Goal: Information Seeking & Learning: Find specific fact

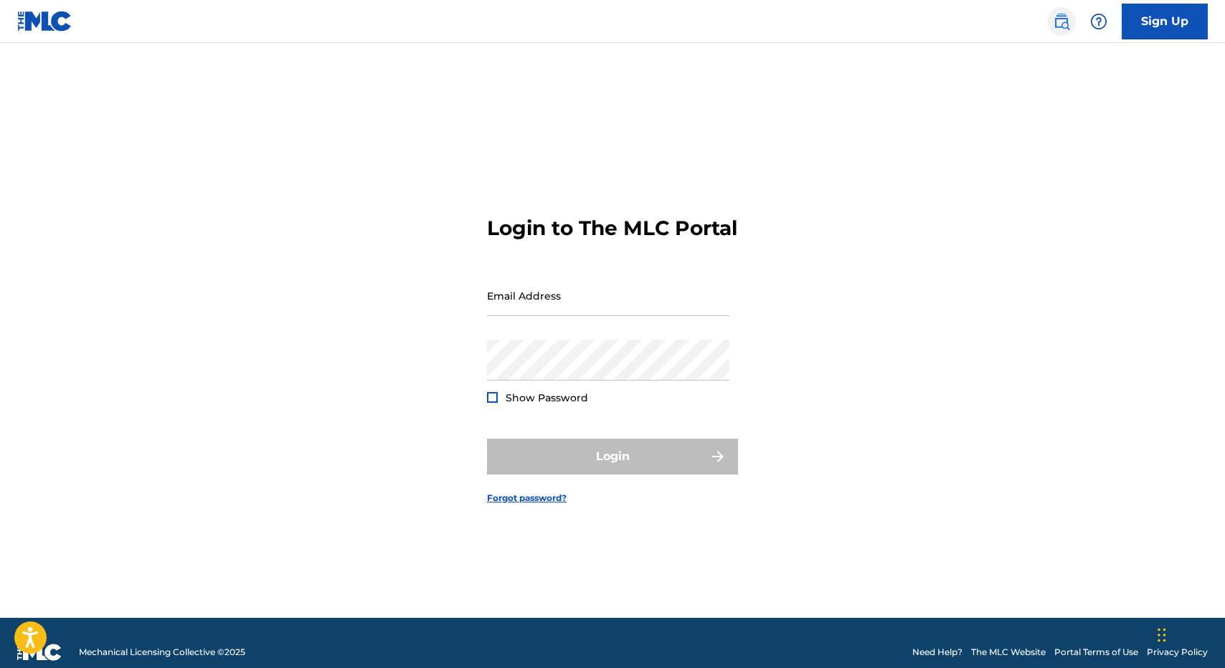
click at [1052, 14] on link at bounding box center [1061, 21] width 29 height 29
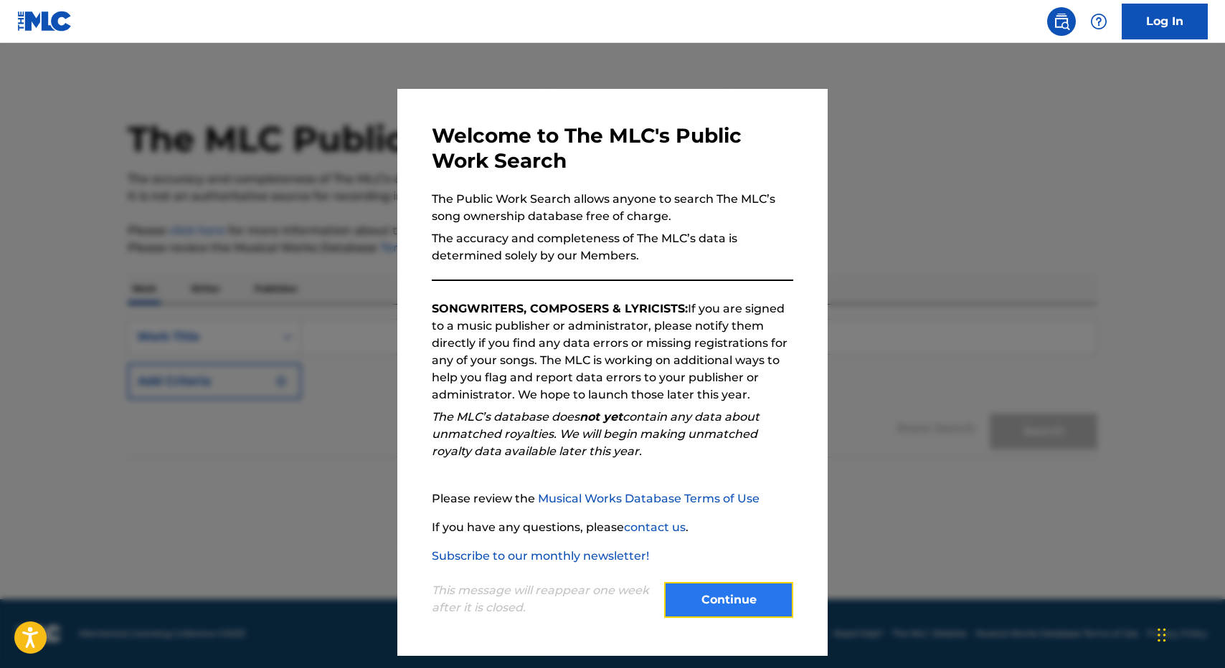
click at [700, 606] on button "Continue" at bounding box center [728, 600] width 129 height 36
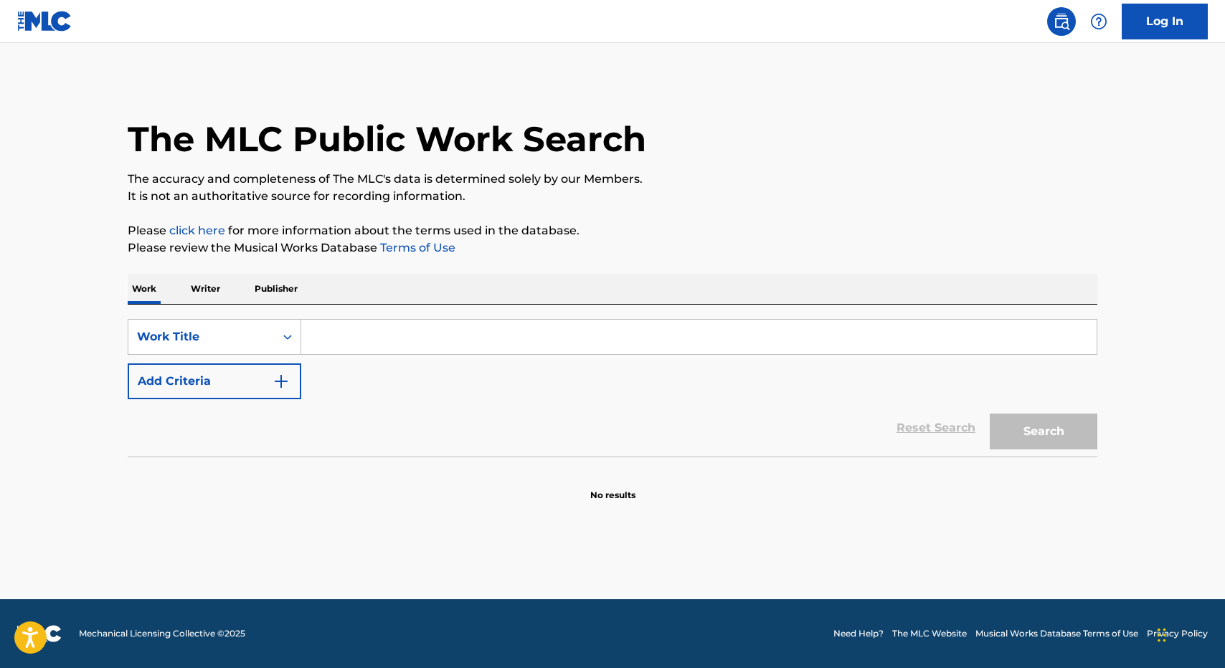
click at [446, 316] on div "SearchWithCriteriaa6f5eea1-c1f8-431f-95e7-3c7e6c7fb362 Work Title Add Criteria …" at bounding box center [612, 381] width 969 height 152
click at [440, 322] on input "Search Form" at bounding box center [698, 337] width 795 height 34
type input "love me"
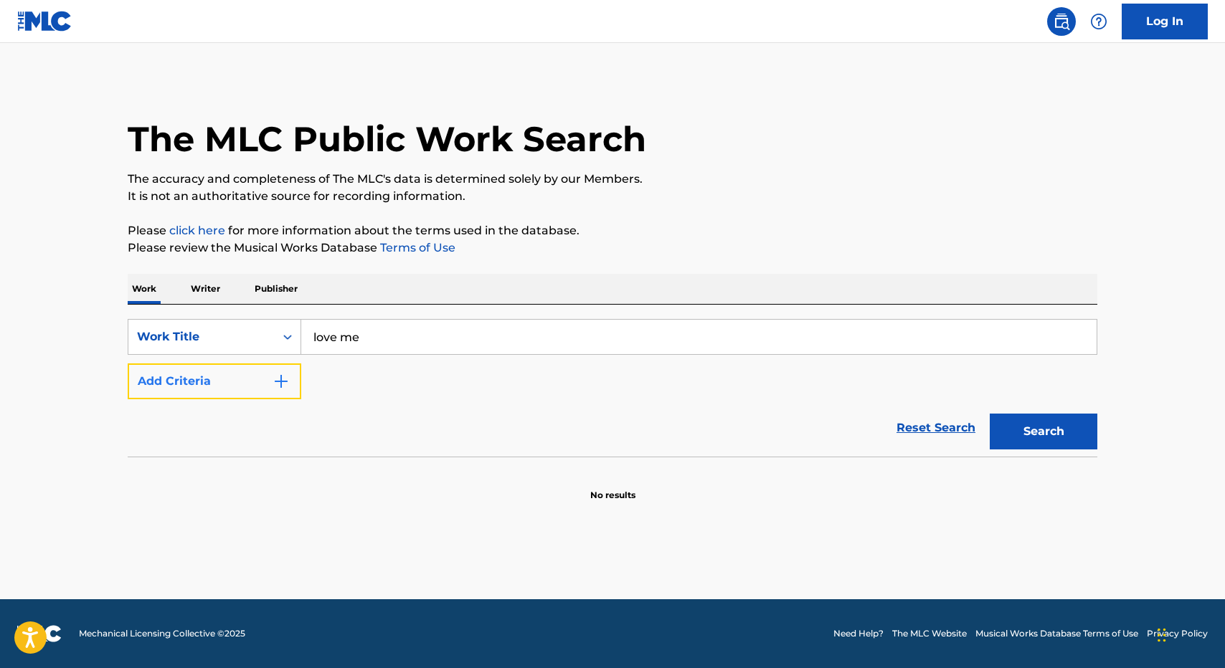
click at [265, 372] on button "Add Criteria" at bounding box center [215, 382] width 174 height 36
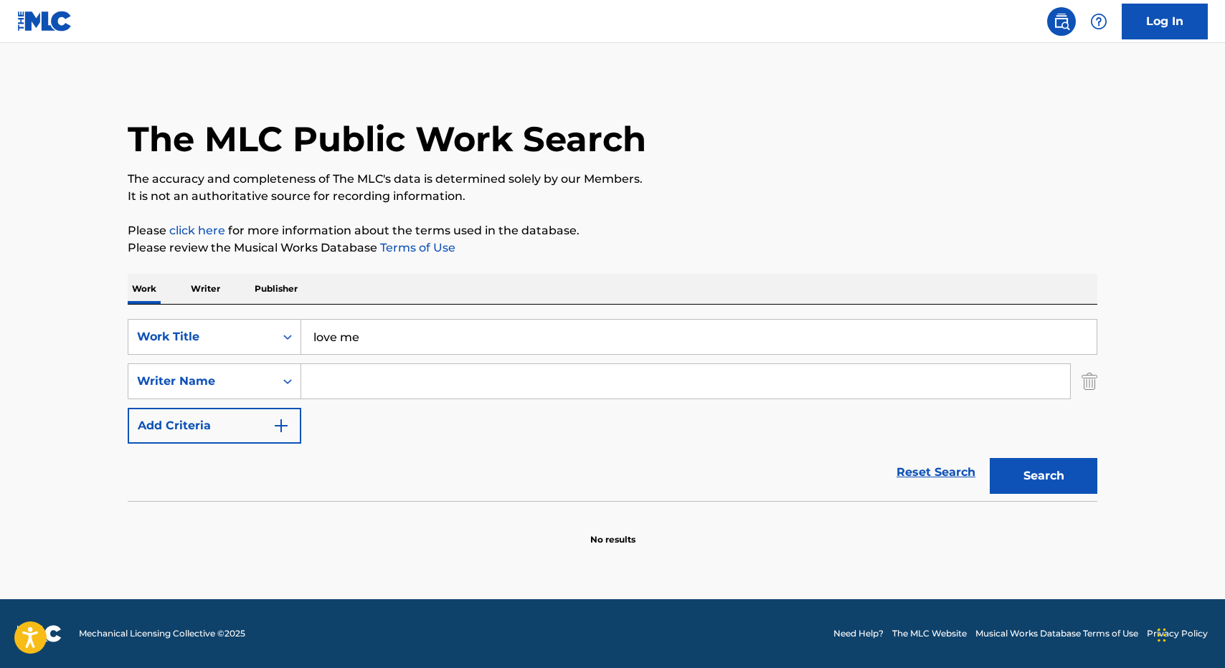
click at [388, 372] on input "Search Form" at bounding box center [685, 381] width 769 height 34
type input "fiavaai"
click at [990, 458] on button "Search" at bounding box center [1044, 476] width 108 height 36
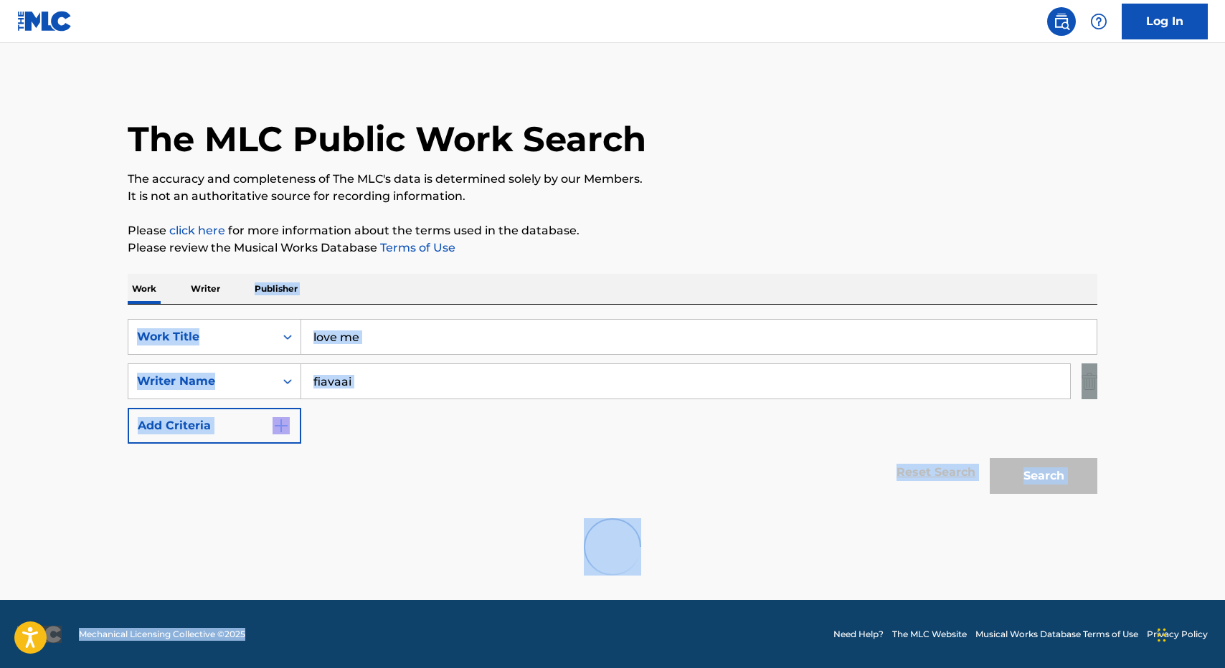
scroll to position [1, 0]
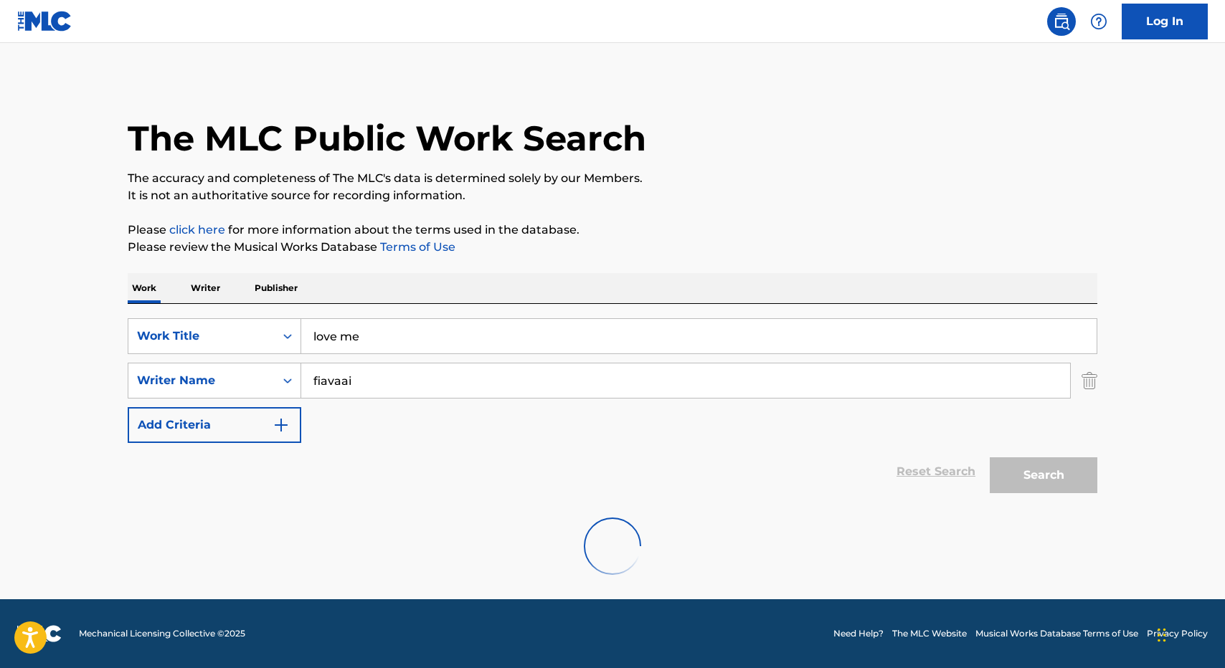
drag, startPoint x: 430, startPoint y: 503, endPoint x: 586, endPoint y: 241, distance: 305.5
click at [568, 260] on div "The MLC Public Work Search The accuracy and completeness of The MLC's data is d…" at bounding box center [612, 335] width 1004 height 514
click at [597, 227] on p "Please click here for more information about the terms used in the database." at bounding box center [612, 230] width 969 height 17
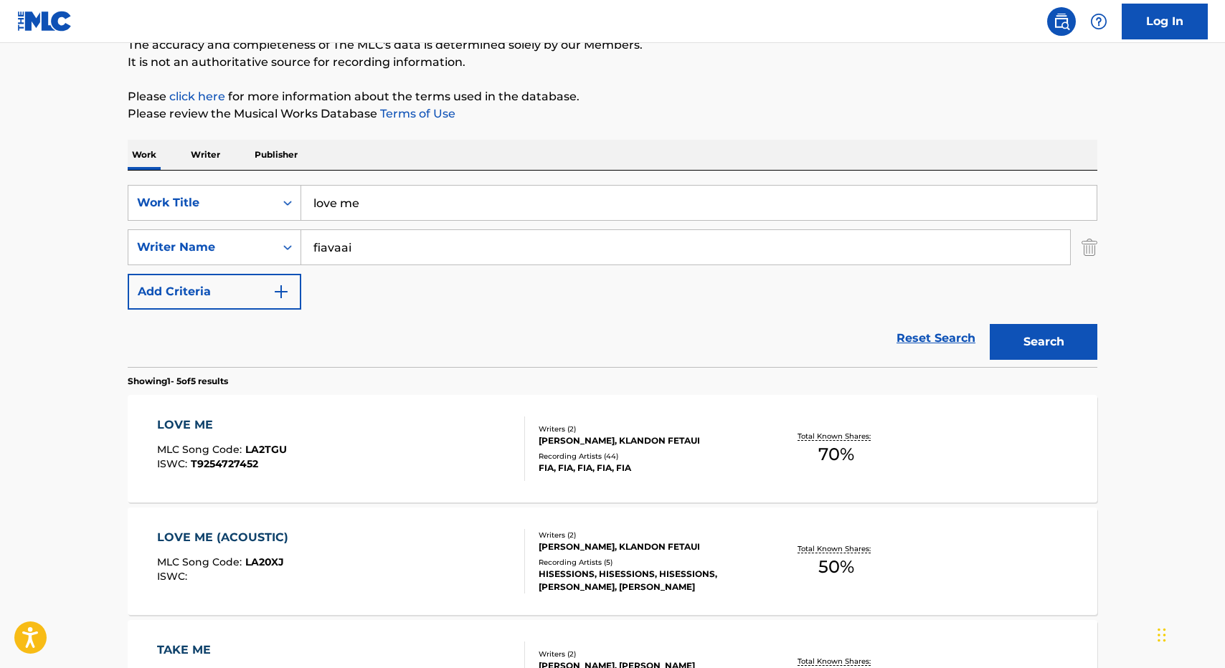
click at [329, 431] on div "LOVE ME MLC Song Code : LA2TGU ISWC : T9254727452" at bounding box center [341, 449] width 369 height 65
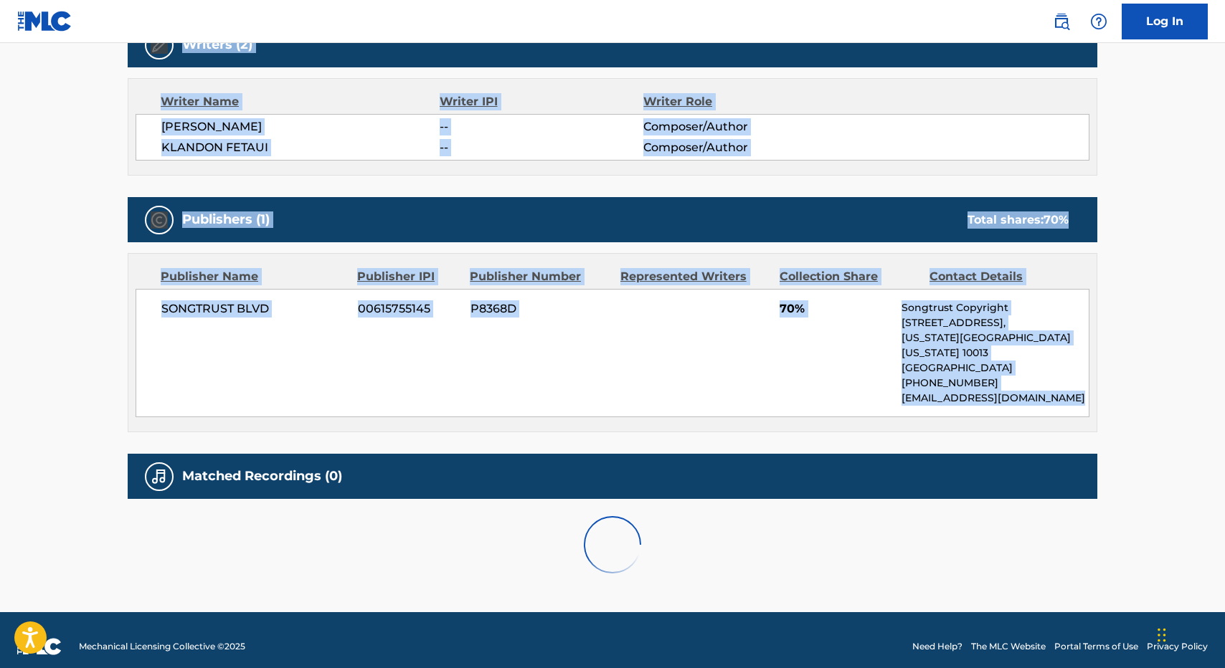
scroll to position [598, 0]
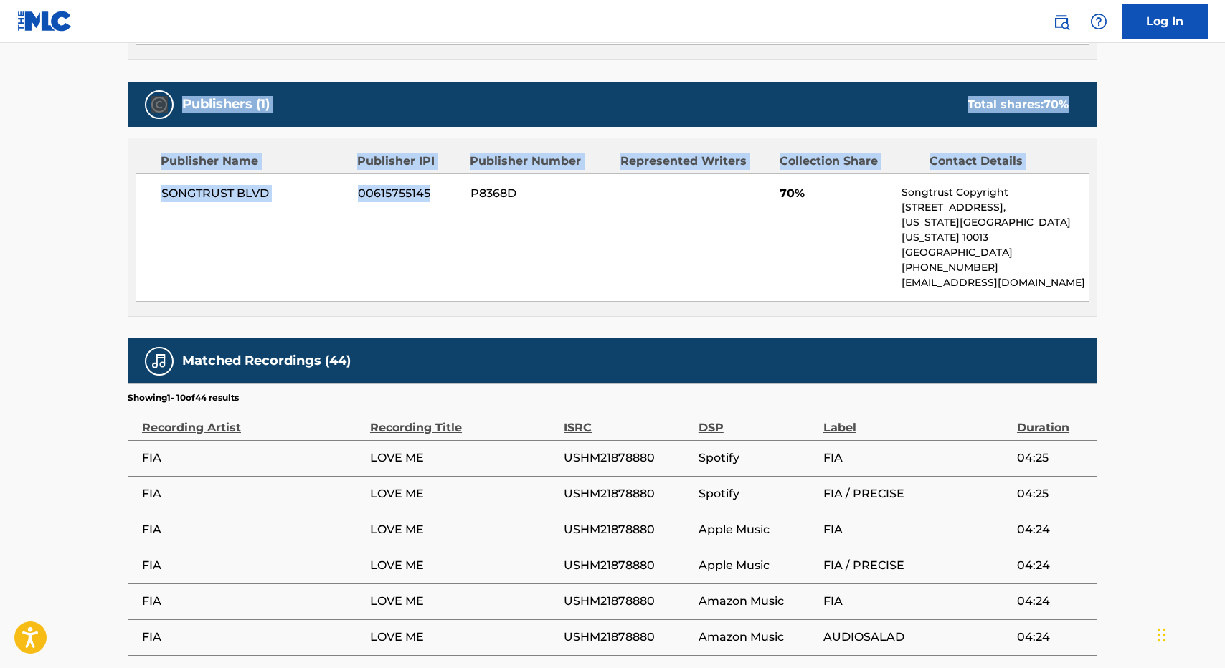
drag, startPoint x: 323, startPoint y: 498, endPoint x: 364, endPoint y: 241, distance: 260.5
click at [364, 241] on div "Work Detail Member Work Identifier -- MLC Song Code LA2TGU ISWC T9254727452 Dur…" at bounding box center [612, 253] width 969 height 1193
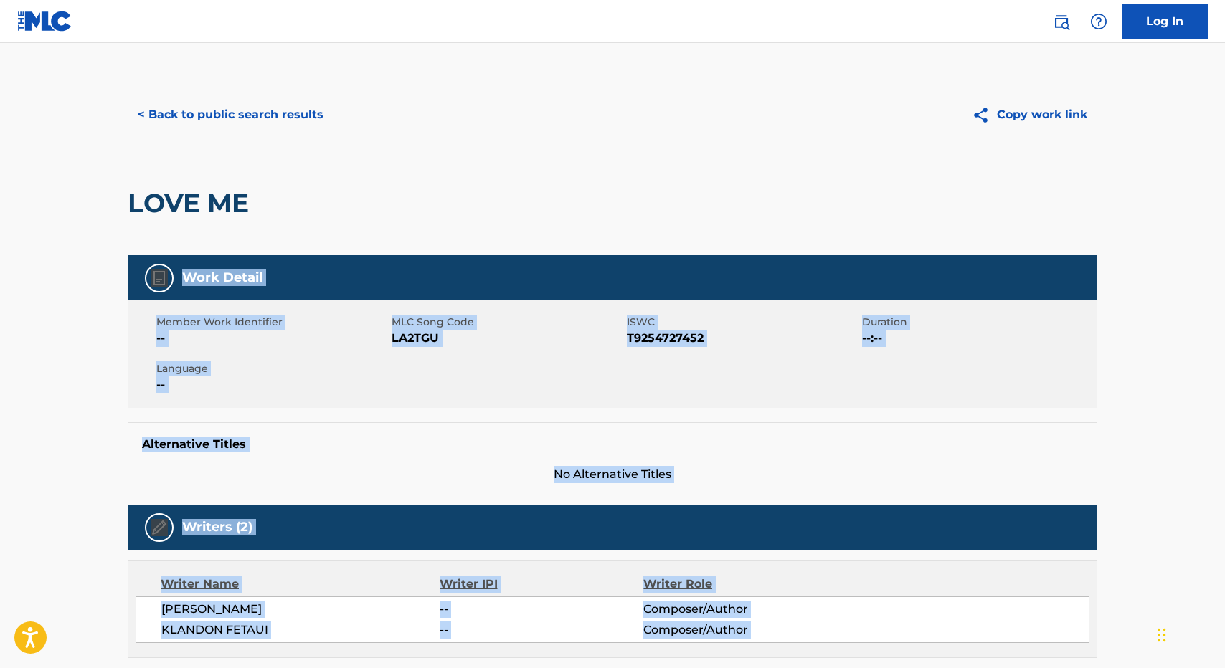
drag, startPoint x: 356, startPoint y: 251, endPoint x: 252, endPoint y: 220, distance: 108.5
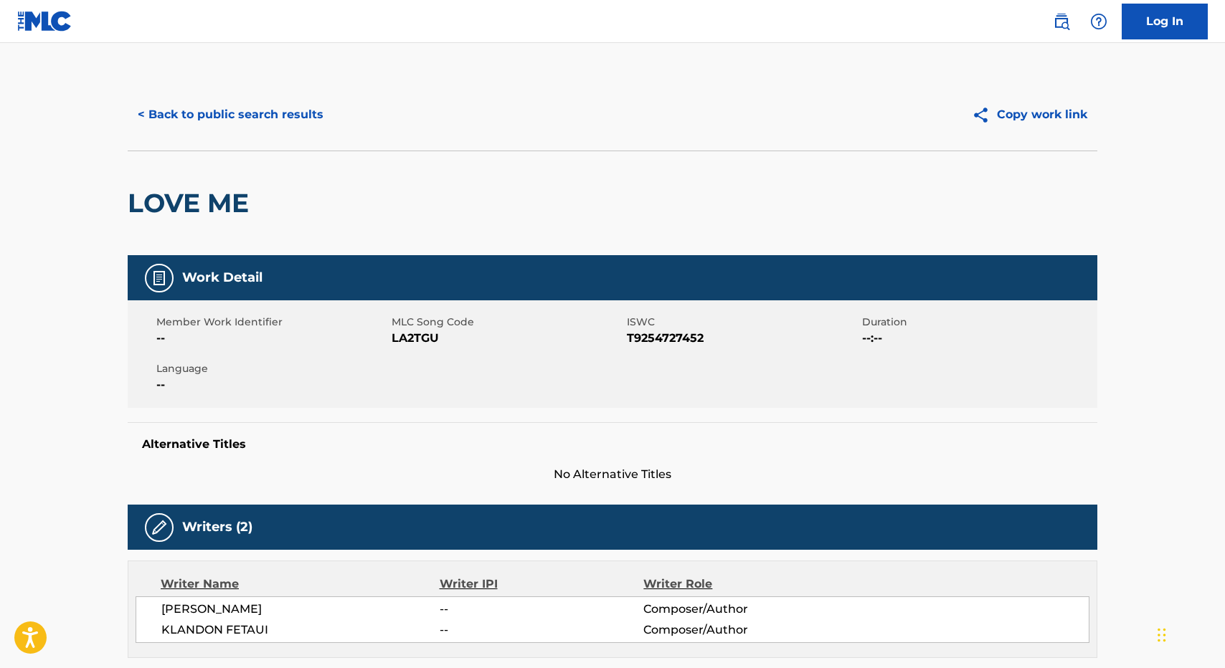
click at [222, 90] on div "< Back to public search results Copy work link" at bounding box center [612, 115] width 969 height 72
click at [222, 109] on button "< Back to public search results" at bounding box center [231, 115] width 206 height 36
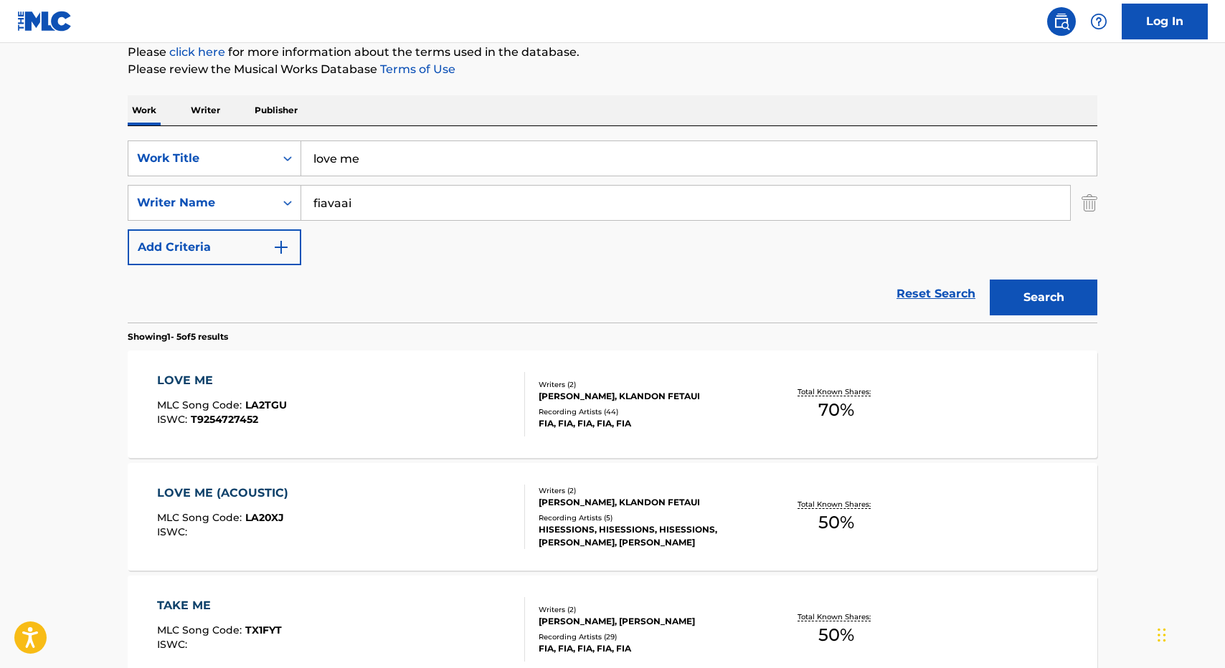
scroll to position [189, 0]
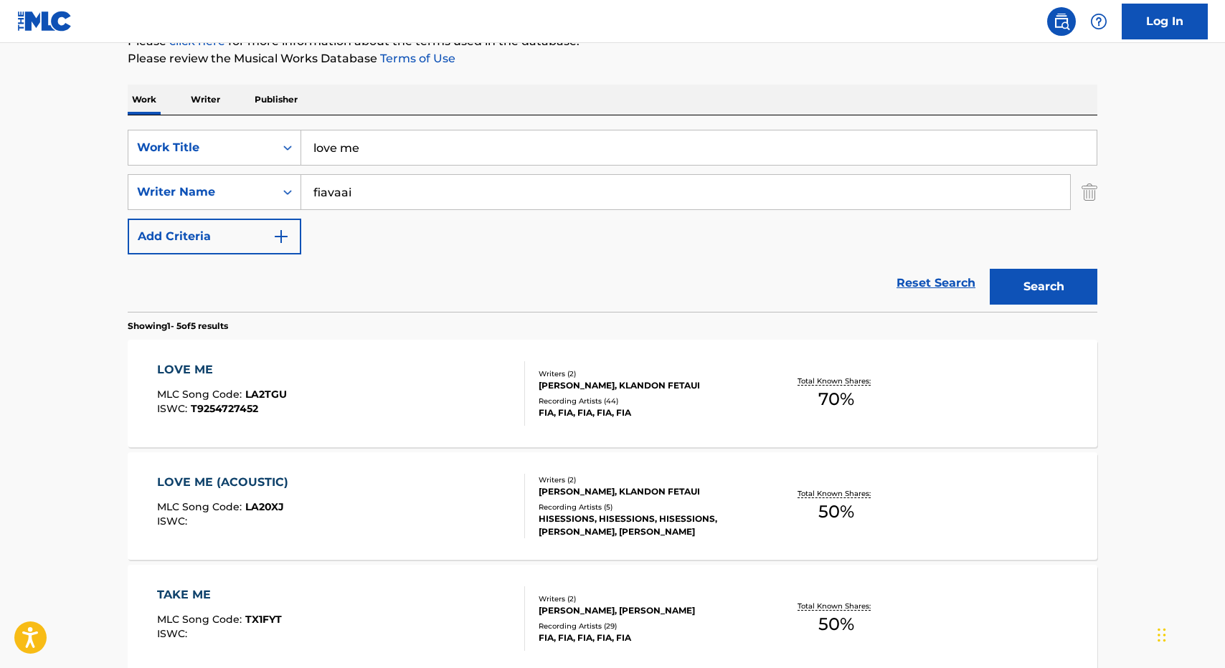
click at [289, 497] on div "LOVE ME (ACOUSTIC) MLC Song Code : LA20XJ ISWC :" at bounding box center [226, 506] width 138 height 65
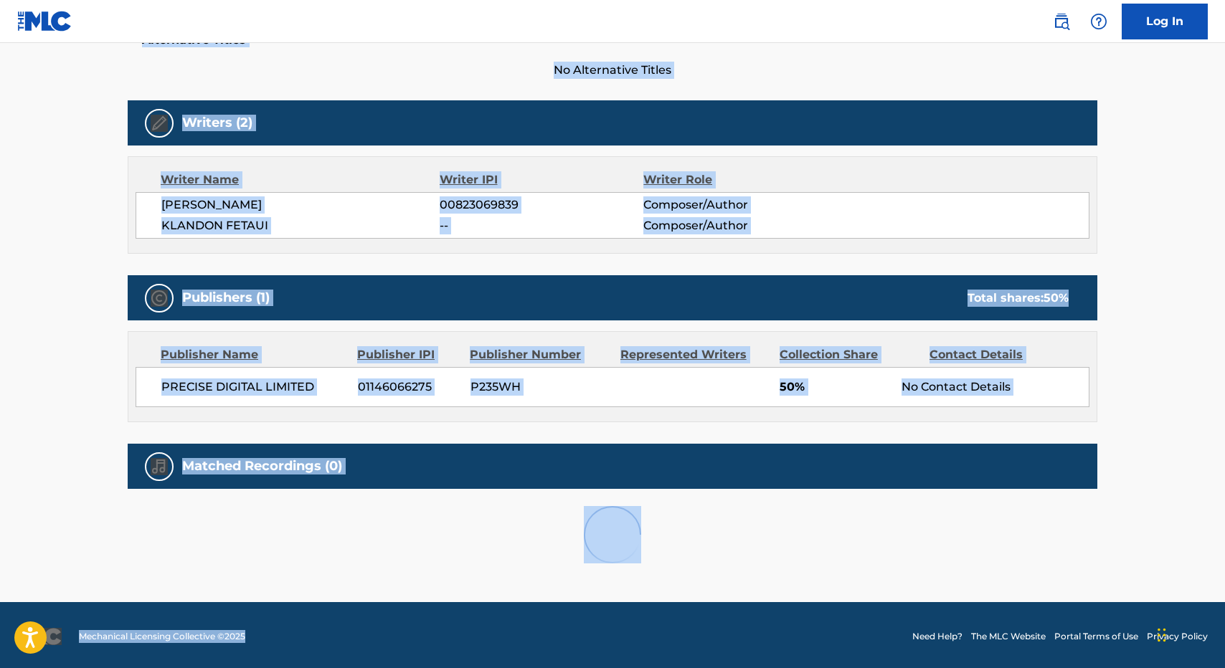
scroll to position [406, 0]
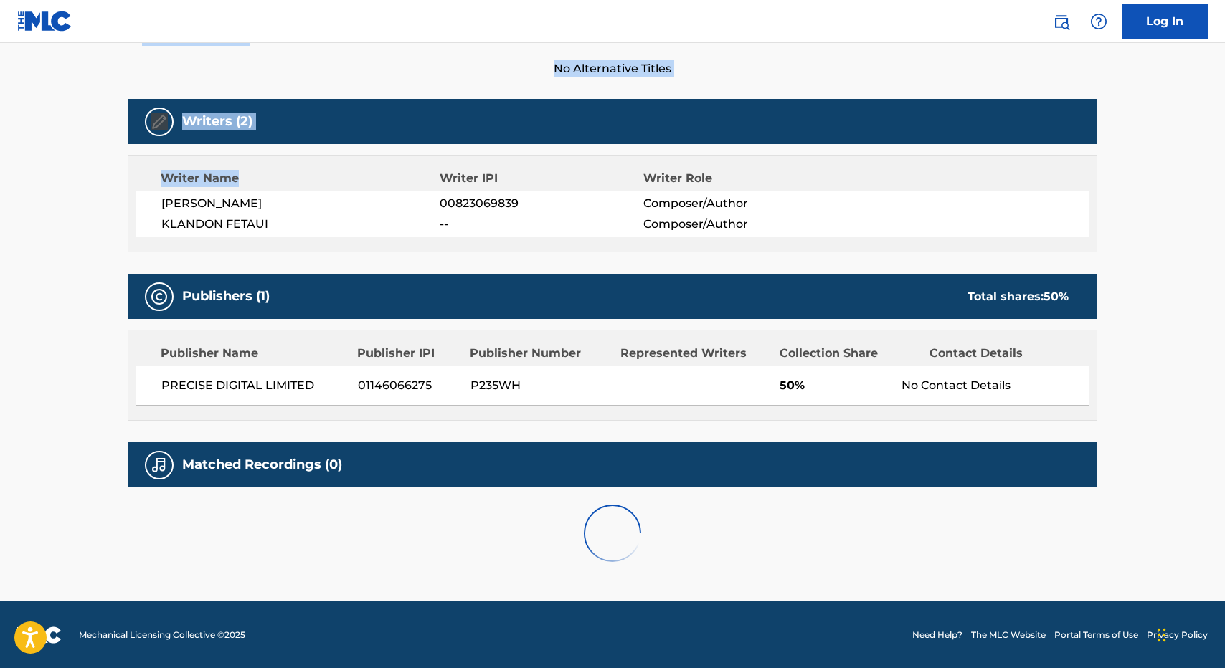
drag, startPoint x: 358, startPoint y: 436, endPoint x: 387, endPoint y: 181, distance: 256.9
click at [386, 181] on div "Work Detail Member Work Identifier -- MLC Song Code LA20XJ ISWC -- Duration --:…" at bounding box center [612, 214] width 969 height 730
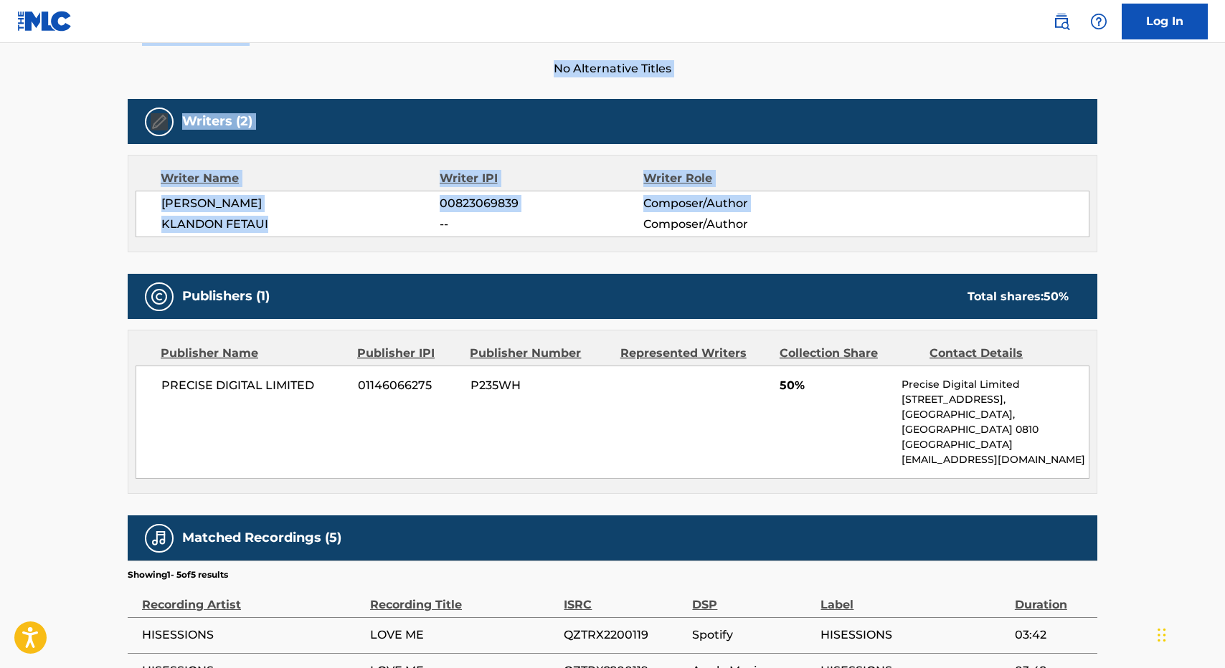
scroll to position [0, 0]
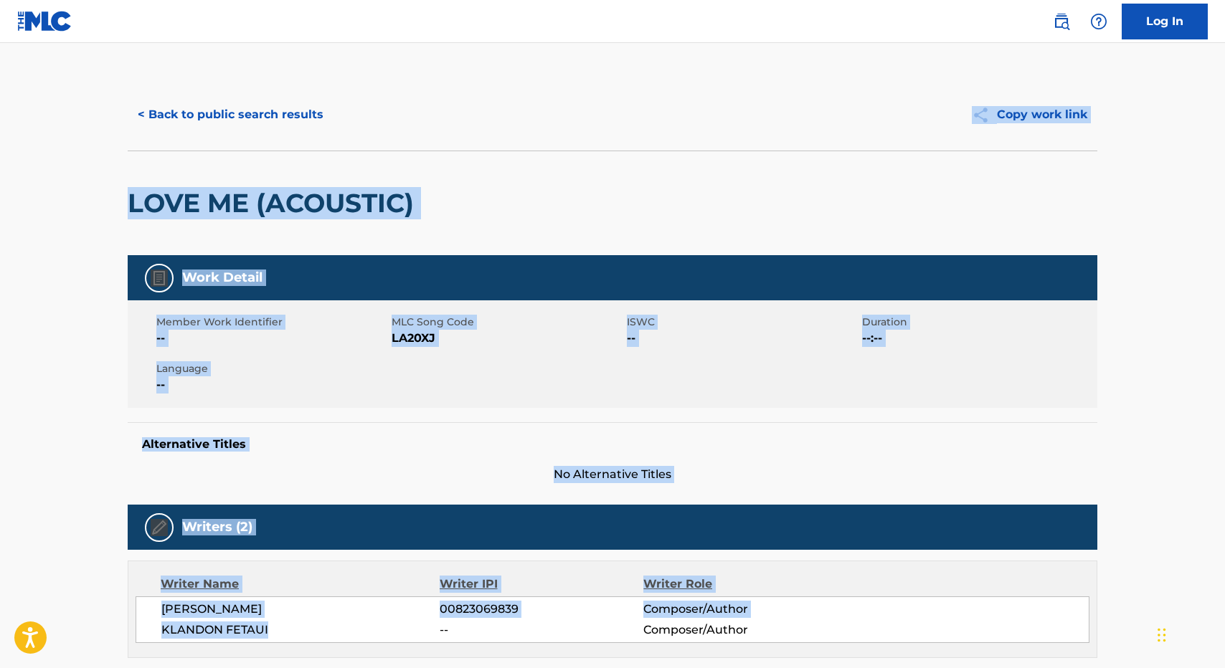
drag, startPoint x: 361, startPoint y: 243, endPoint x: 276, endPoint y: 151, distance: 125.3
click at [276, 151] on div "< Back to public search results Copy work link LOVE ME (ACOUSTIC) Work Detail M…" at bounding box center [612, 641] width 1004 height 1124
click at [234, 125] on button "< Back to public search results" at bounding box center [231, 115] width 206 height 36
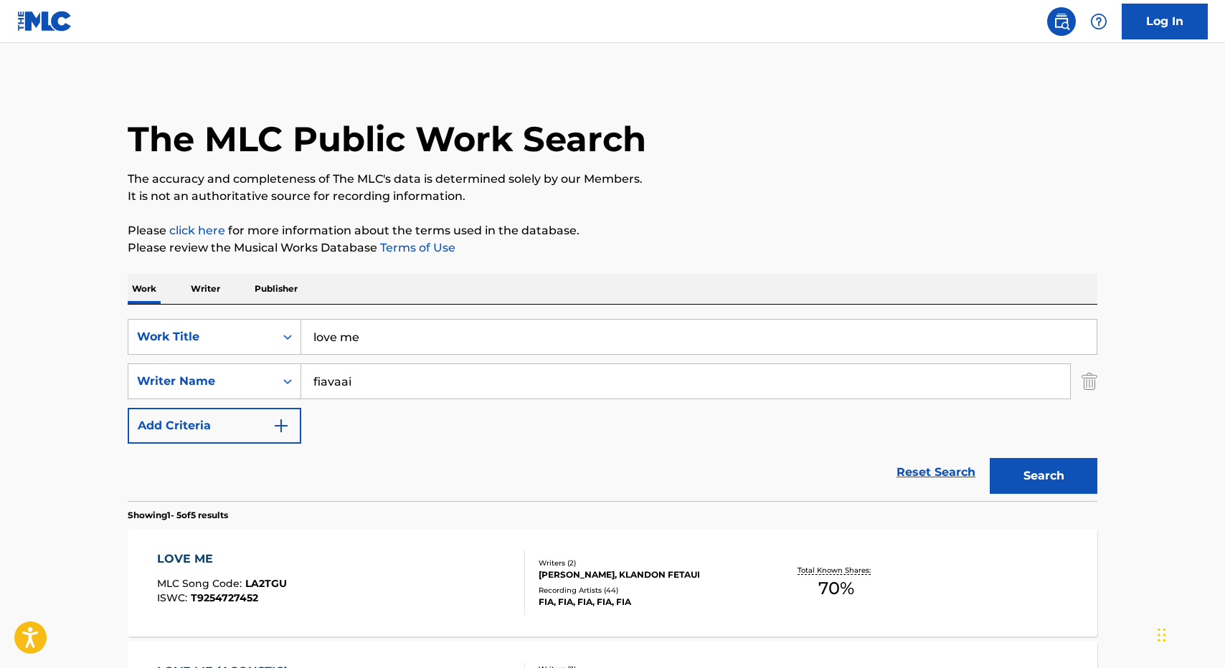
scroll to position [189, 0]
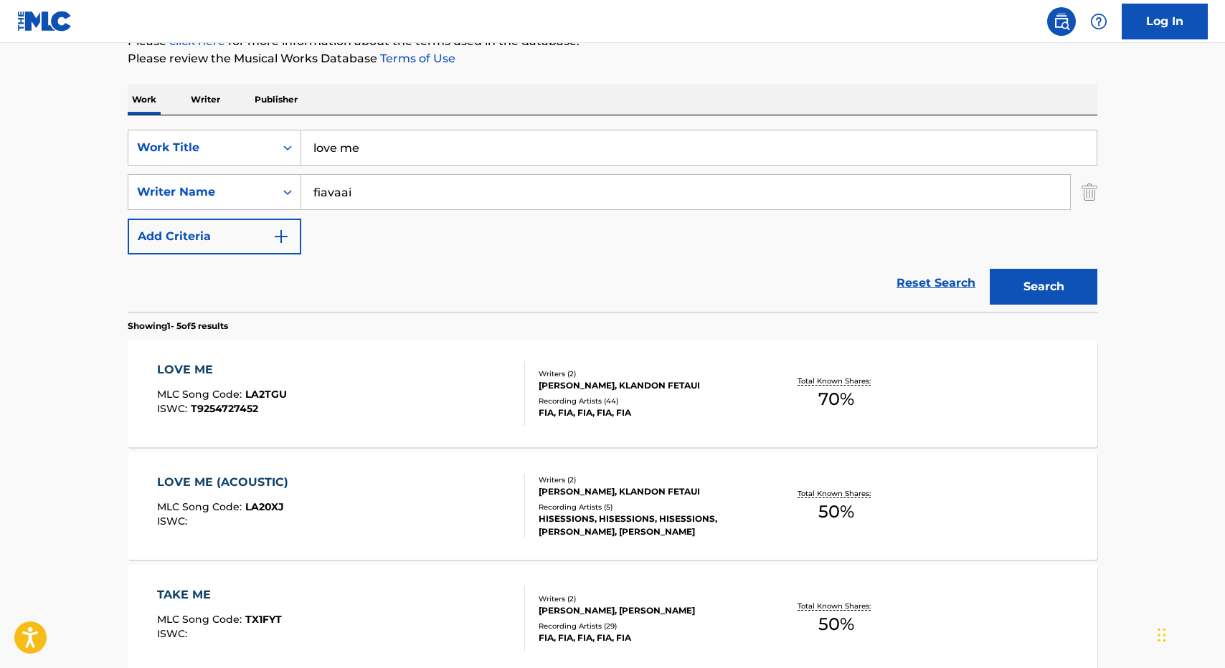
click at [335, 402] on div "LOVE ME MLC Song Code : LA2TGU ISWC : T9254727452" at bounding box center [341, 393] width 369 height 65
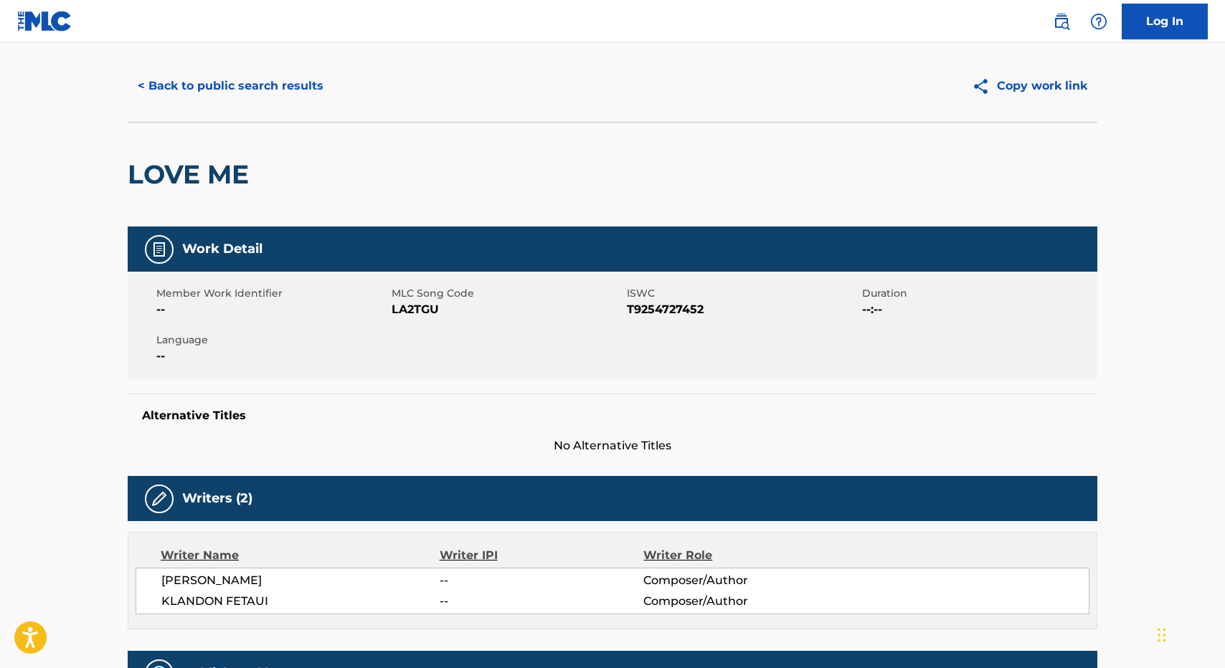
click at [335, 402] on div "Alternative Titles No Alternative Titles" at bounding box center [612, 424] width 969 height 61
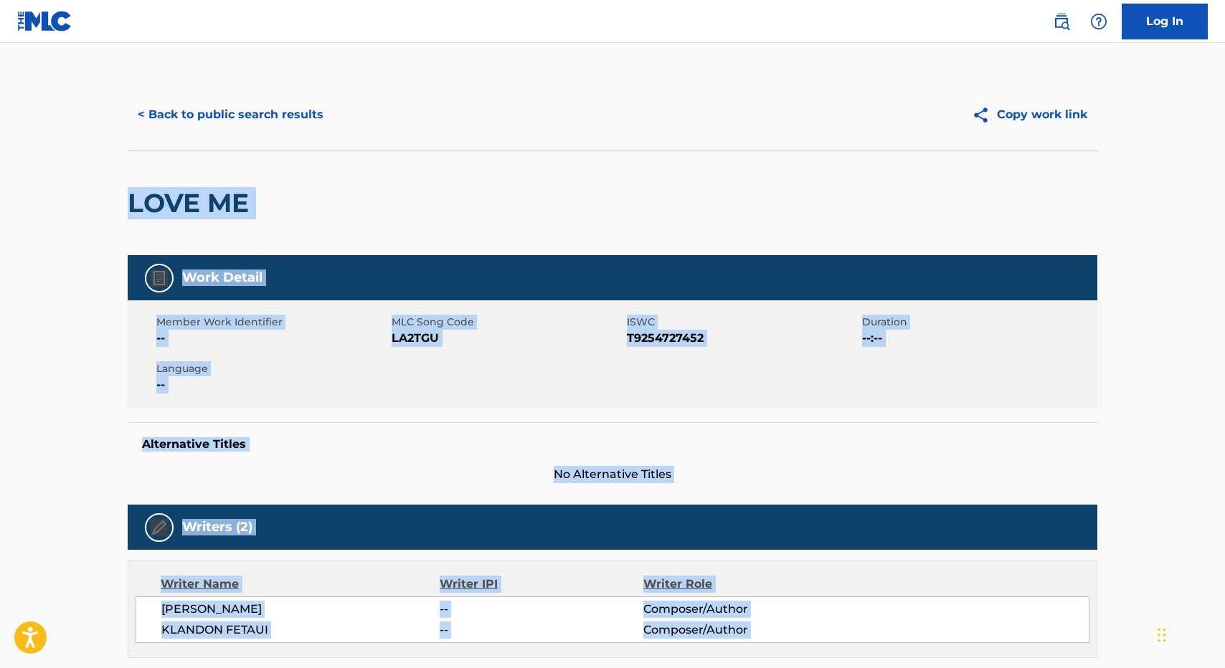
drag, startPoint x: 335, startPoint y: 402, endPoint x: 305, endPoint y: 194, distance: 210.8
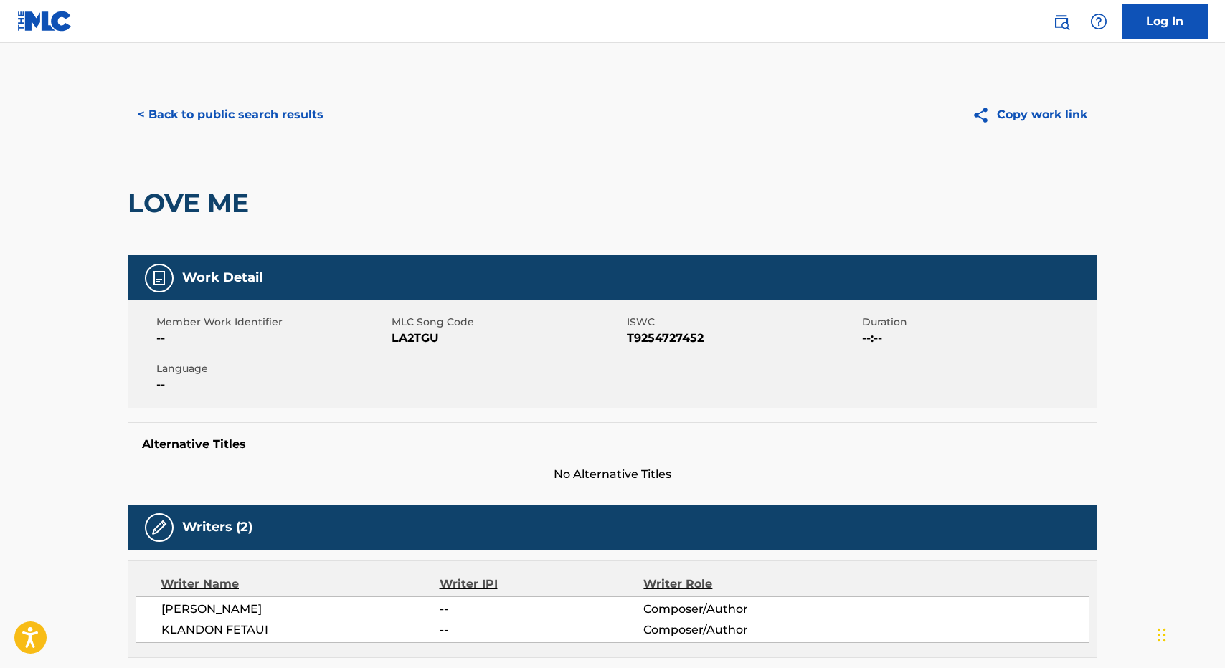
click at [217, 92] on div "< Back to public search results Copy work link" at bounding box center [612, 115] width 969 height 72
click at [217, 117] on button "< Back to public search results" at bounding box center [231, 115] width 206 height 36
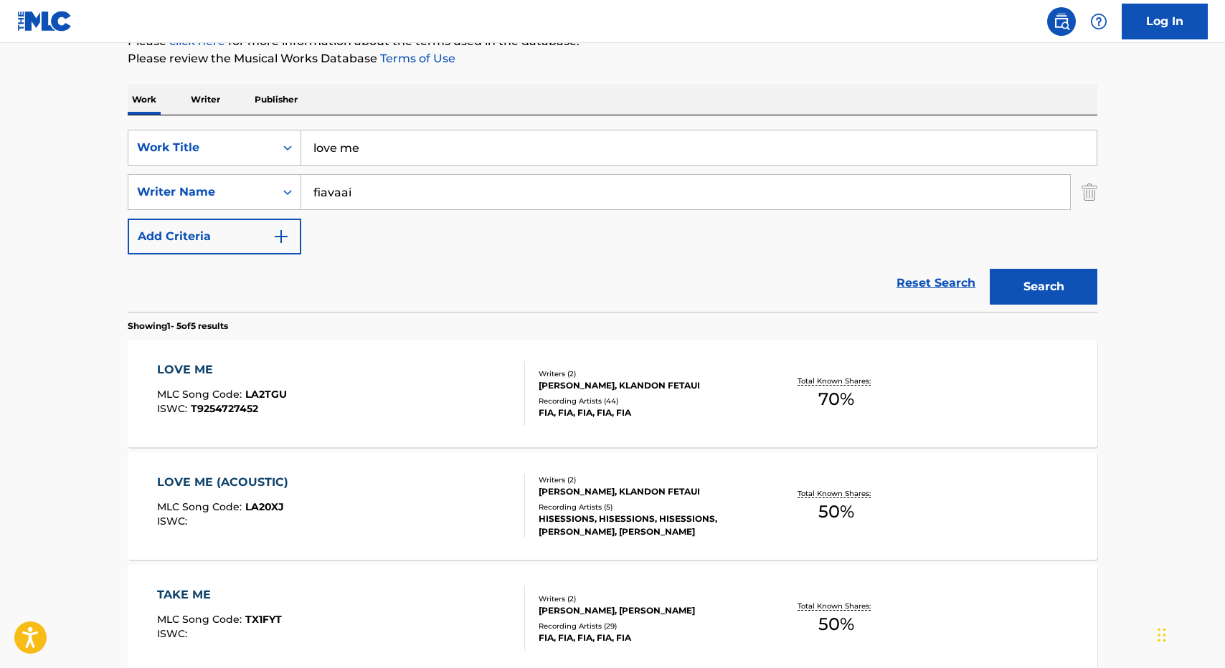
click at [373, 387] on div "LOVE ME MLC Song Code : LA2TGU ISWC : T9254727452" at bounding box center [341, 393] width 369 height 65
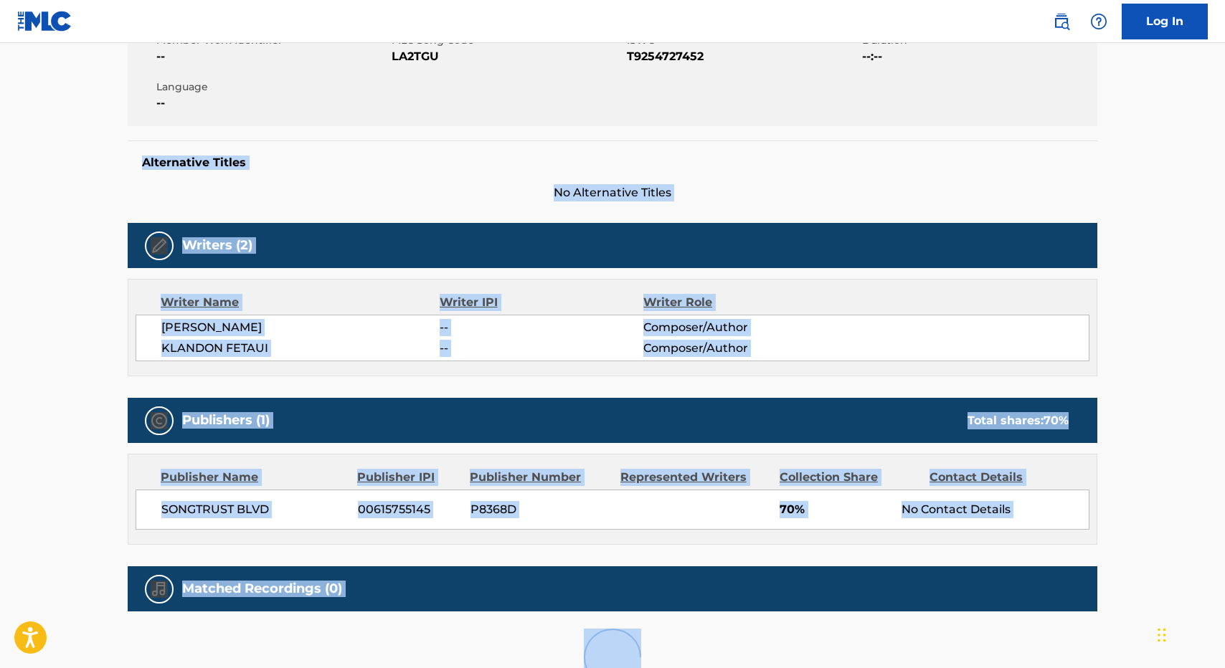
scroll to position [394, 0]
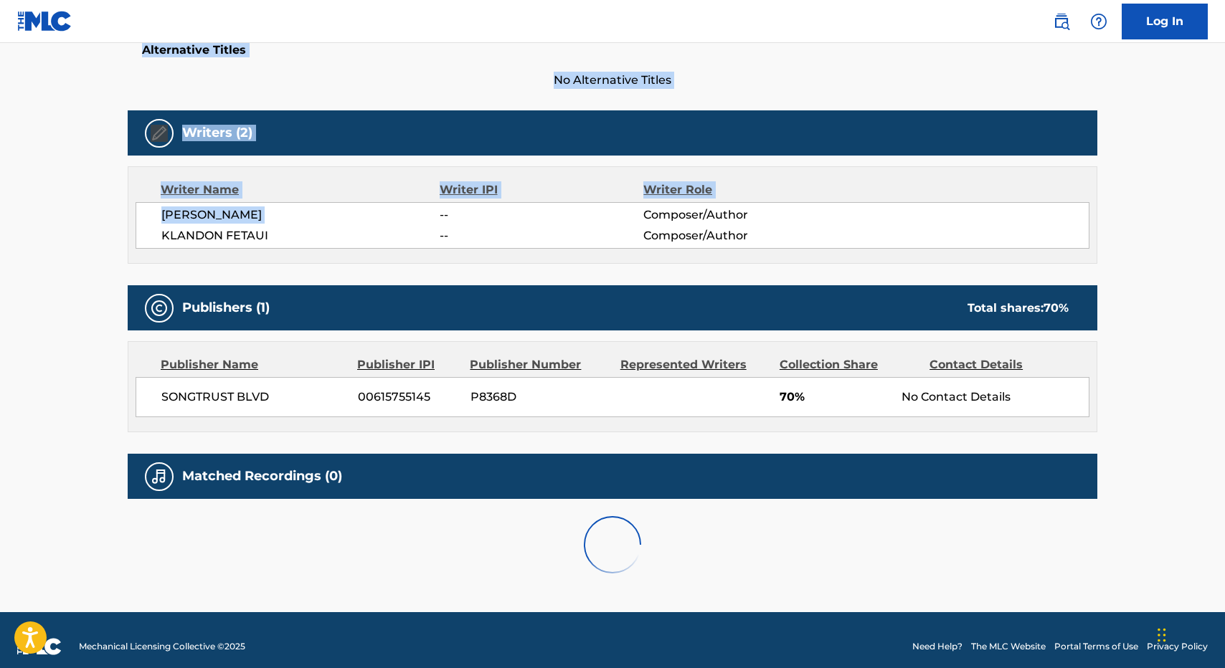
drag, startPoint x: 373, startPoint y: 387, endPoint x: 407, endPoint y: 212, distance: 178.2
click at [407, 212] on div "Work Detail Member Work Identifier -- MLC Song Code LA2TGU ISWC T9254727452 Dur…" at bounding box center [612, 226] width 969 height 730
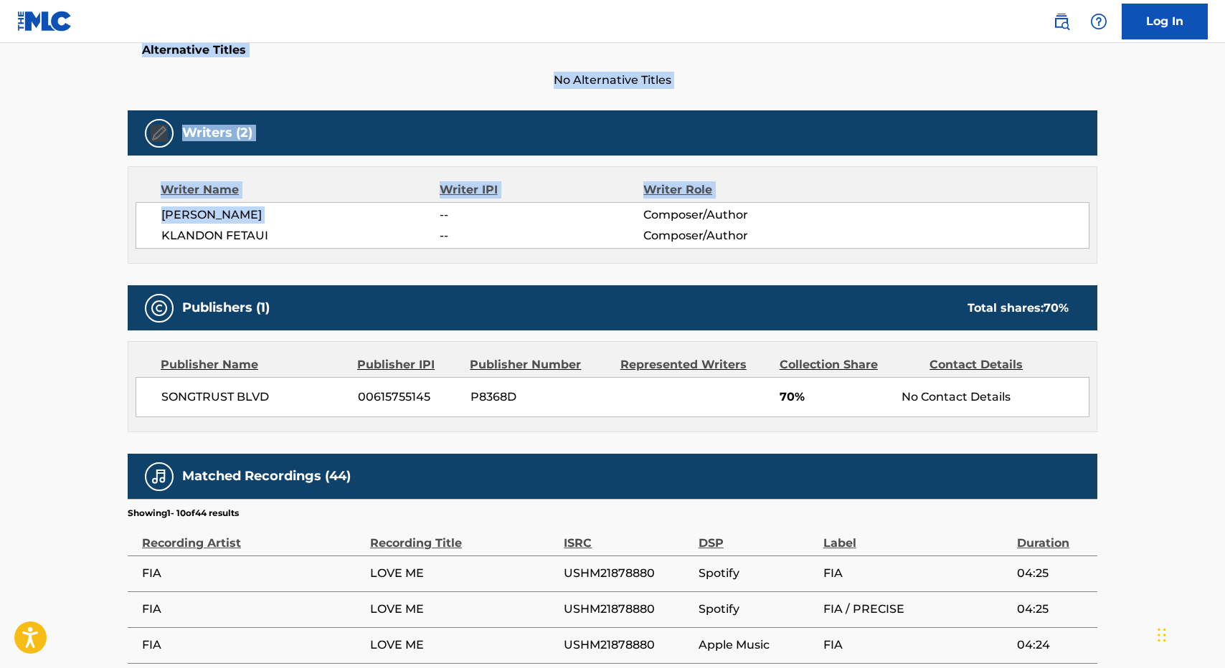
click at [407, 212] on span "[PERSON_NAME]" at bounding box center [300, 215] width 278 height 17
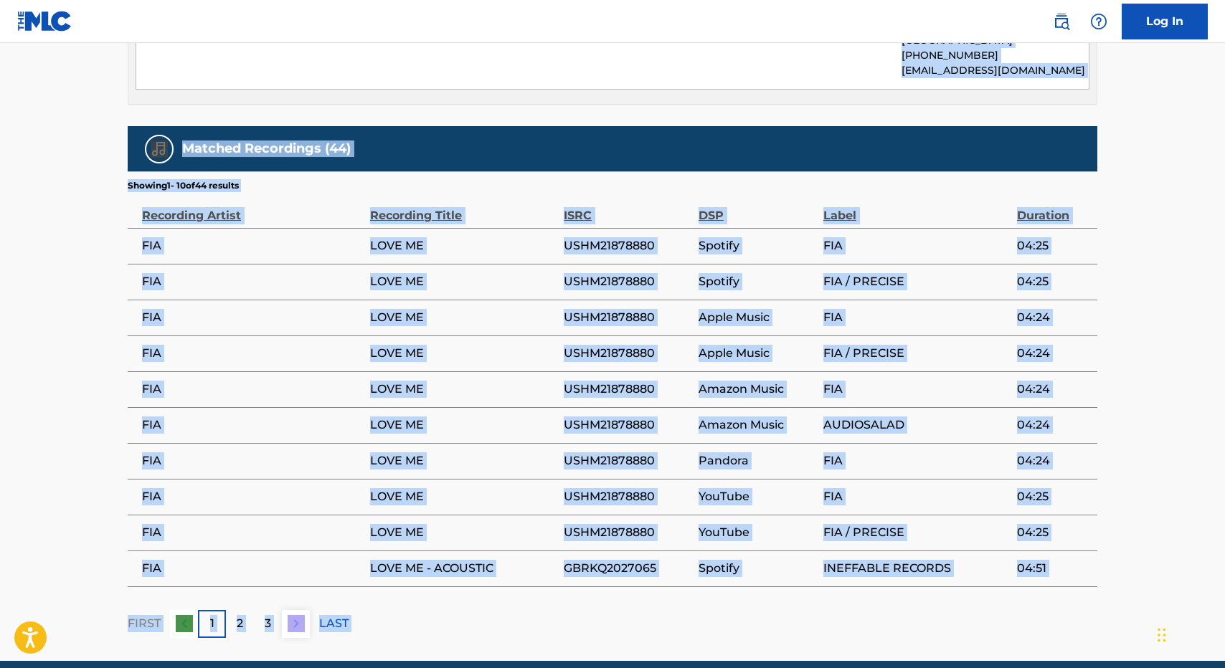
scroll to position [855, 0]
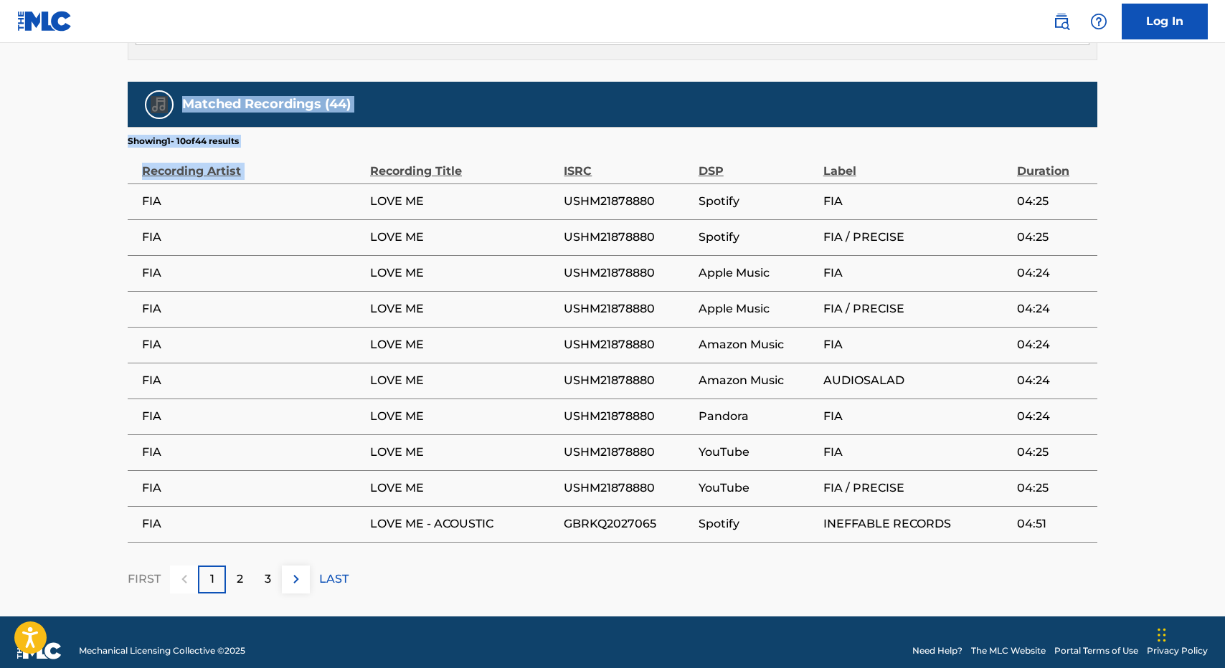
drag, startPoint x: 407, startPoint y: 212, endPoint x: 414, endPoint y: 145, distance: 67.9
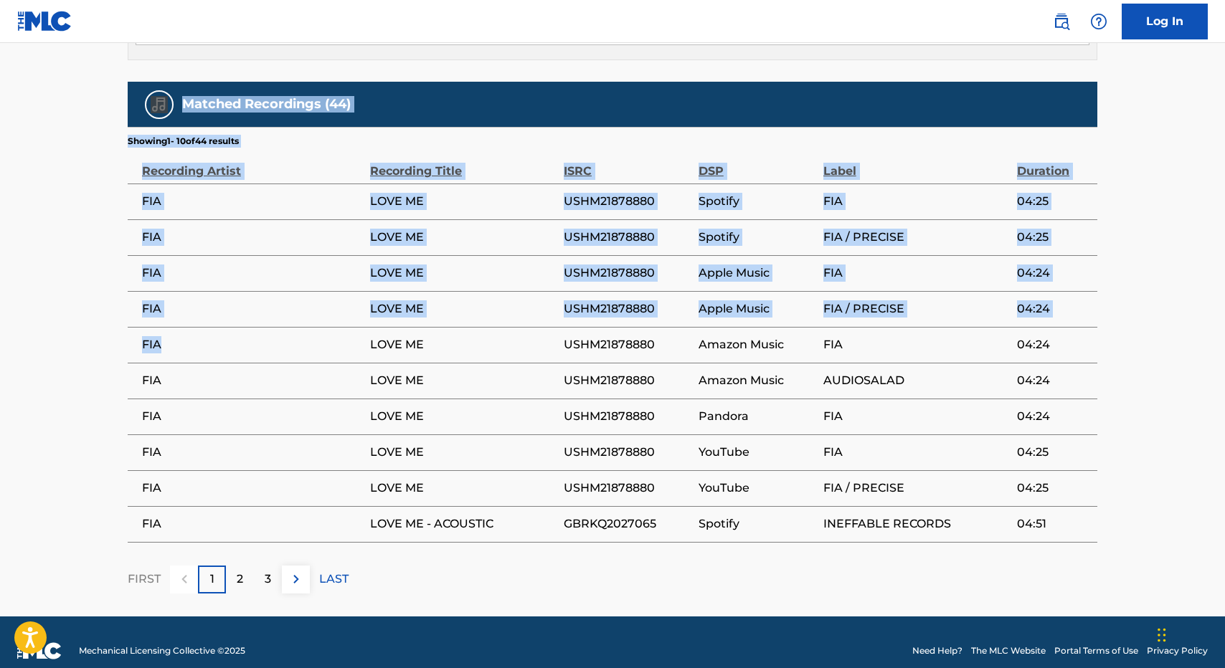
scroll to position [0, 0]
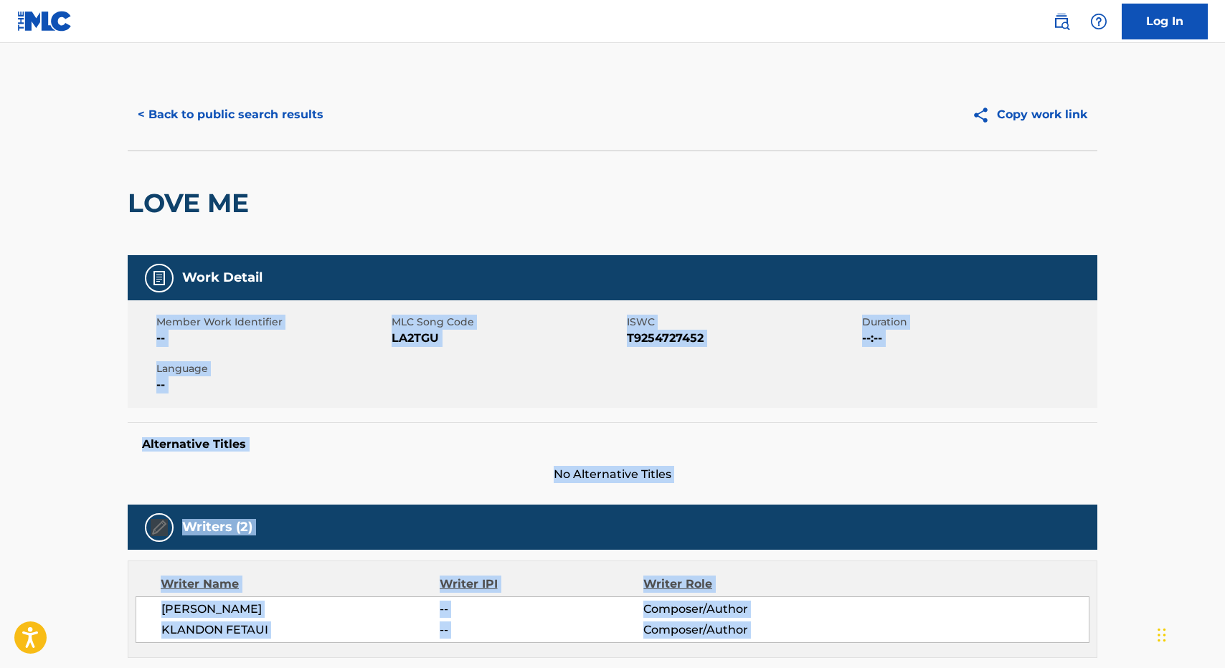
drag, startPoint x: 364, startPoint y: 320, endPoint x: 347, endPoint y: 295, distance: 29.8
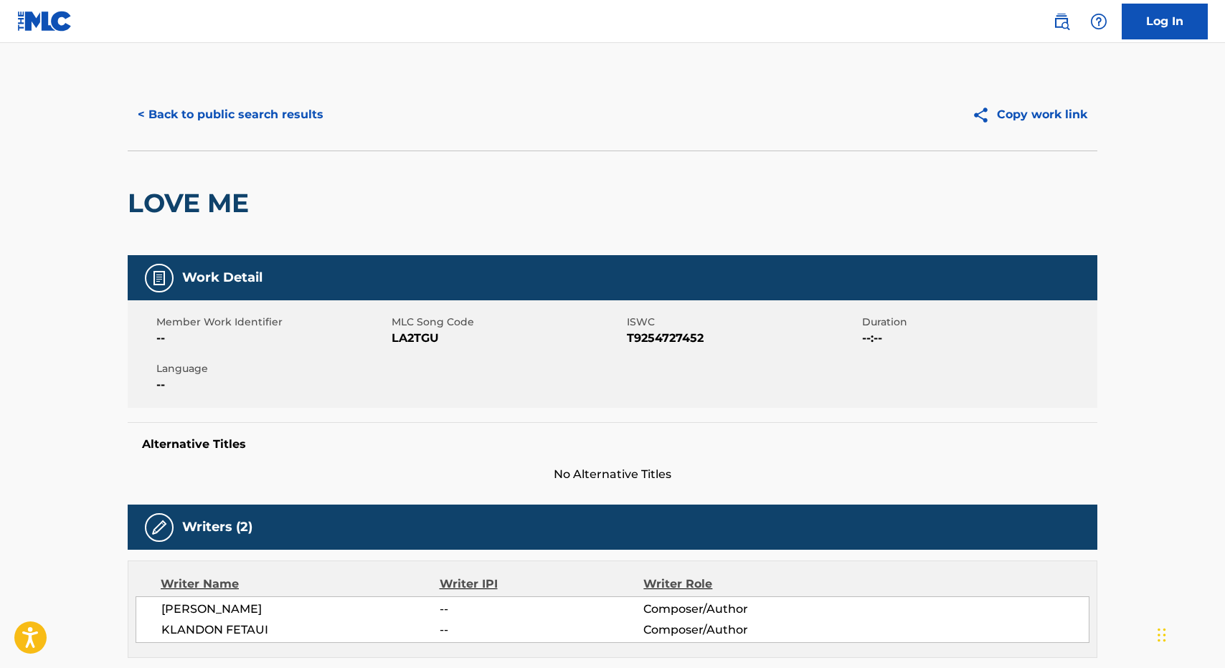
click at [239, 80] on div "< Back to public search results Copy work link" at bounding box center [612, 115] width 969 height 72
click at [229, 120] on button "< Back to public search results" at bounding box center [231, 115] width 206 height 36
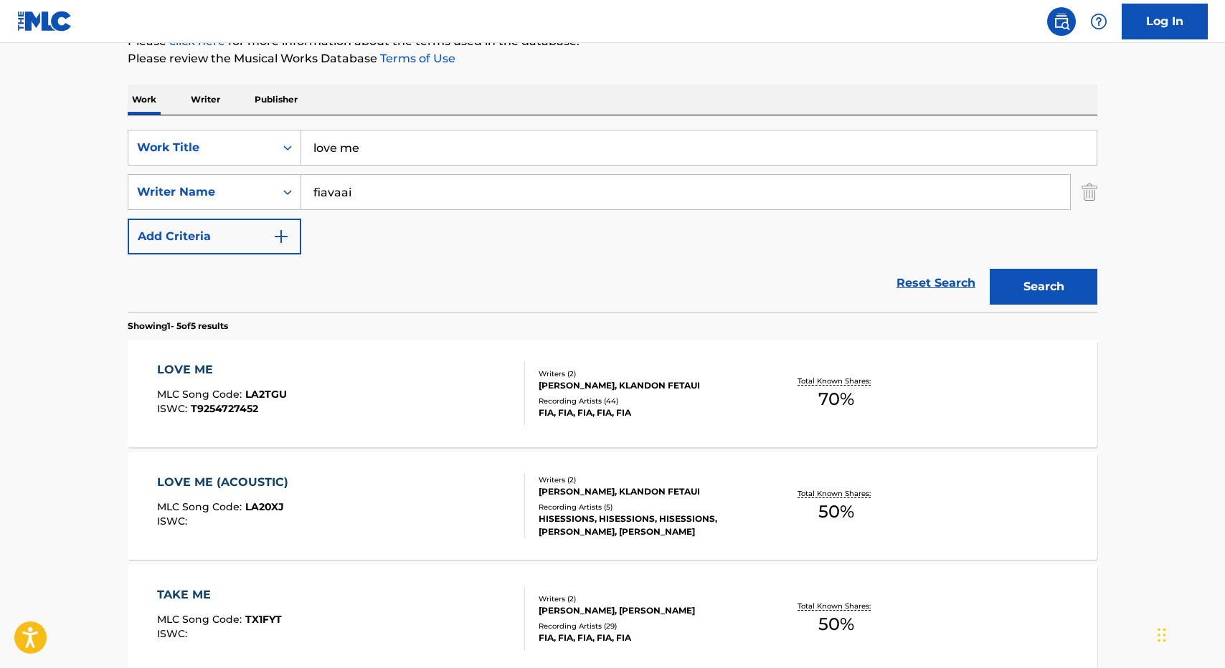
click at [326, 358] on div "LOVE ME MLC Song Code : LA2TGU ISWC : T9254727452 Writers ( 2 ) [PERSON_NAME], …" at bounding box center [612, 394] width 969 height 108
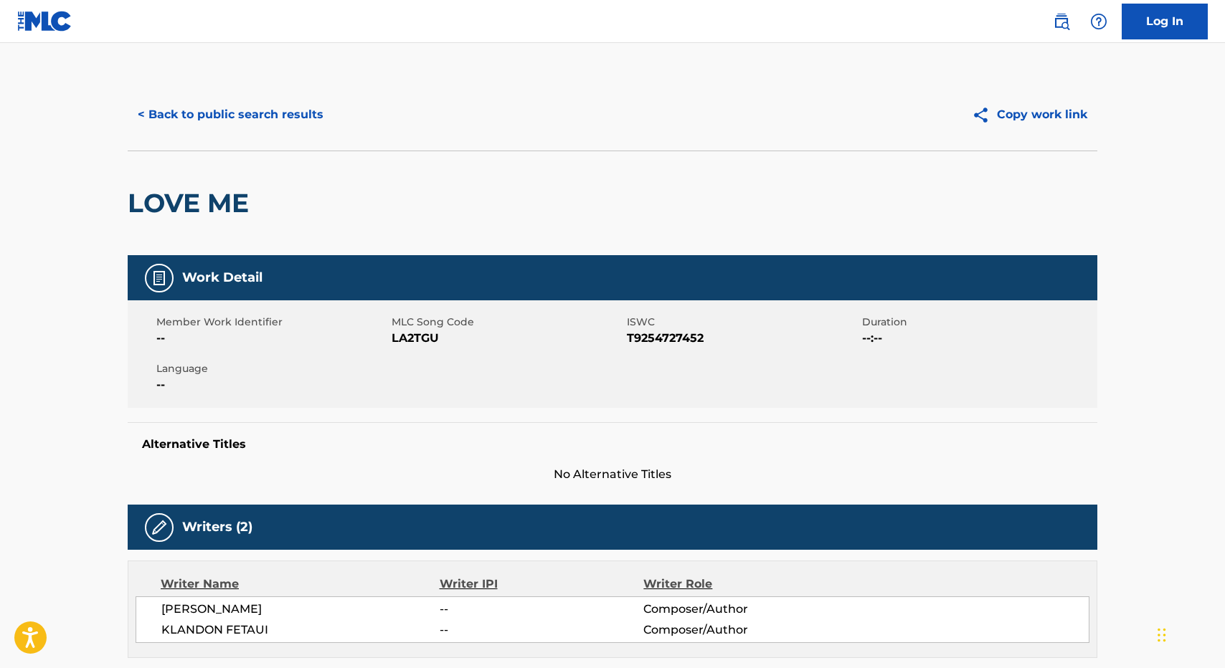
click at [417, 341] on span "LA2TGU" at bounding box center [508, 338] width 232 height 17
copy span "LA2TGU"
click at [183, 595] on div "Writer Name Writer IPI Writer Role [PERSON_NAME] -- Composer/Author KLANDON FET…" at bounding box center [612, 610] width 969 height 98
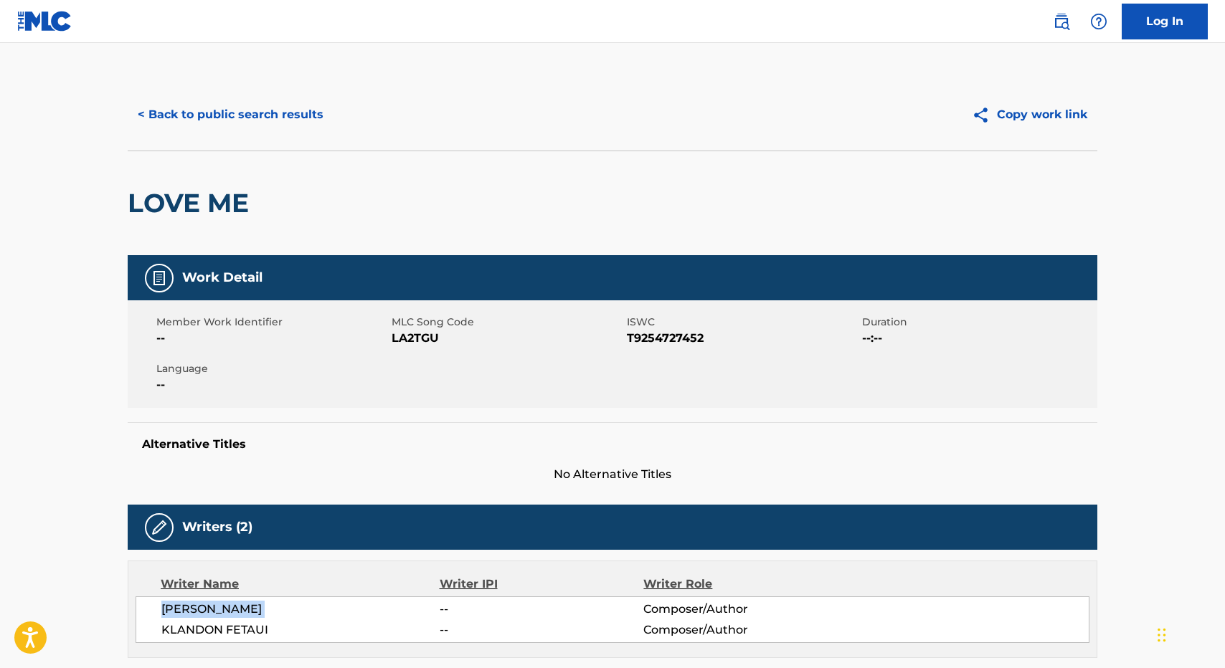
drag, startPoint x: 183, startPoint y: 595, endPoint x: 258, endPoint y: 605, distance: 75.9
click at [258, 605] on div "Writer Name Writer IPI Writer Role [PERSON_NAME] -- Composer/Author KLANDON FET…" at bounding box center [612, 610] width 969 height 98
copy div "[PERSON_NAME]"
click at [173, 582] on div "Writer Name" at bounding box center [300, 584] width 279 height 17
drag, startPoint x: 173, startPoint y: 582, endPoint x: 216, endPoint y: 630, distance: 65.0
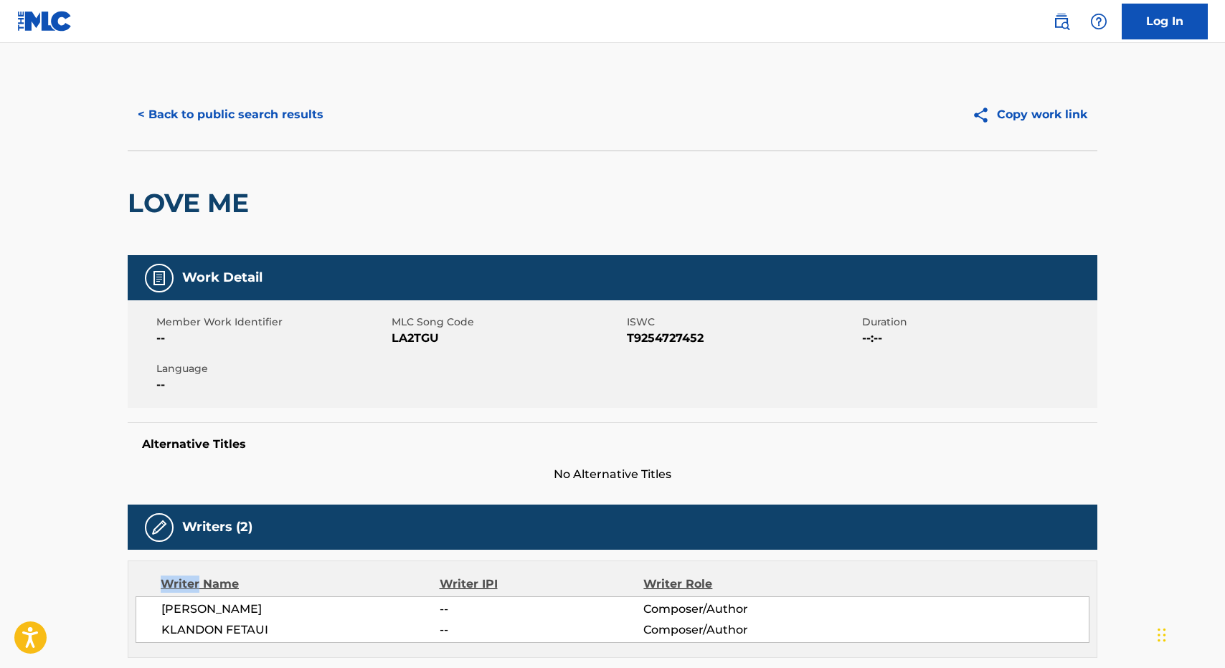
click at [182, 593] on div "Writer Name Writer IPI Writer Role [PERSON_NAME] -- Composer/Author KLANDON FET…" at bounding box center [612, 610] width 969 height 98
click at [226, 620] on div "[PERSON_NAME] -- Composer/Author [PERSON_NAME] -- Composer/Author" at bounding box center [613, 620] width 954 height 47
drag, startPoint x: 226, startPoint y: 613, endPoint x: 216, endPoint y: 613, distance: 10.0
click at [219, 613] on span "[PERSON_NAME]" at bounding box center [300, 609] width 278 height 17
click at [212, 613] on span "[PERSON_NAME]" at bounding box center [300, 609] width 278 height 17
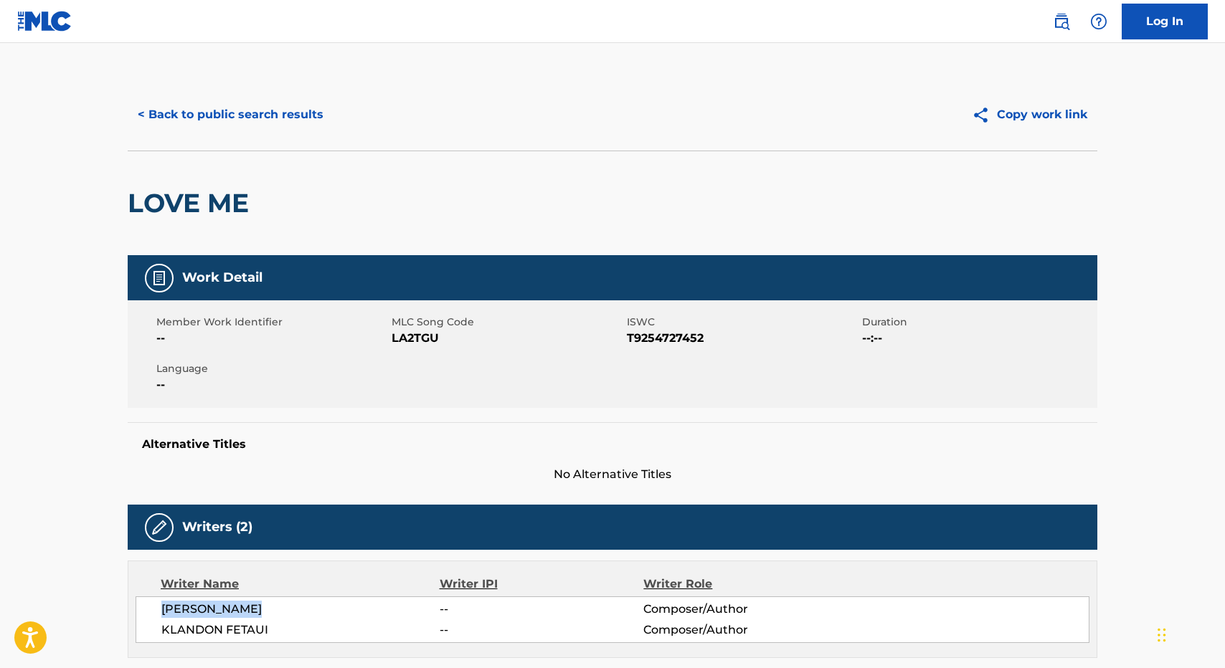
drag, startPoint x: 212, startPoint y: 613, endPoint x: 166, endPoint y: 613, distance: 45.2
click at [166, 613] on span "[PERSON_NAME]" at bounding box center [300, 609] width 278 height 17
copy span "[PERSON_NAME]"
click at [184, 100] on button "< Back to public search results" at bounding box center [231, 115] width 206 height 36
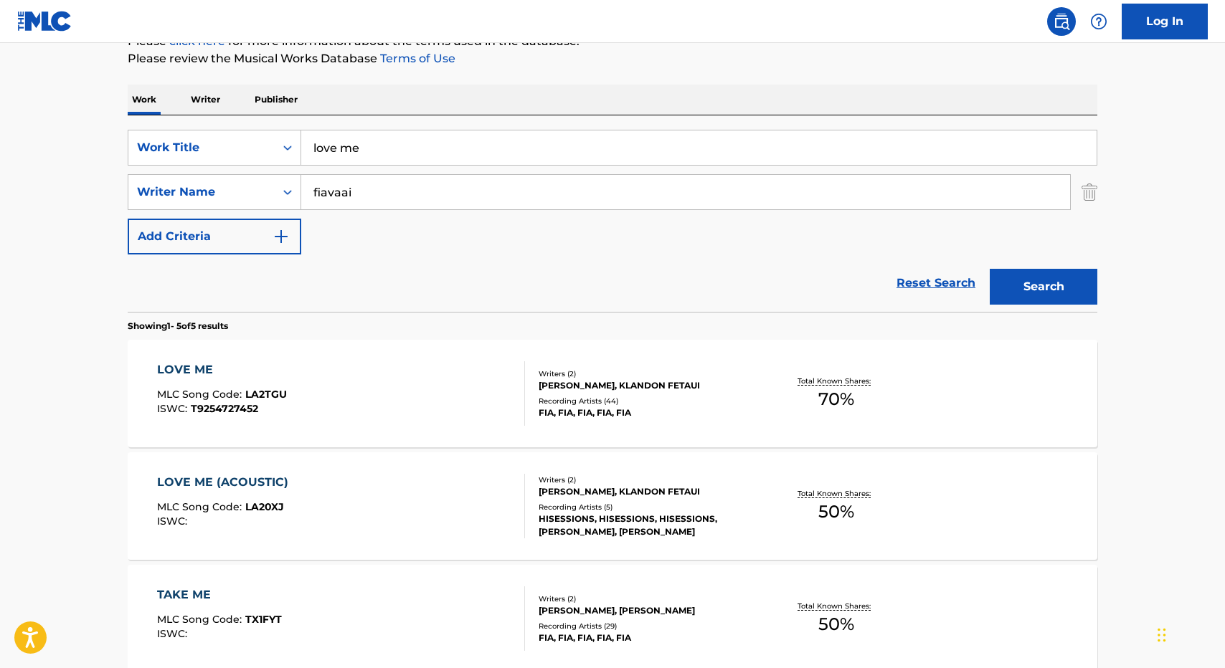
click at [192, 106] on p "Writer" at bounding box center [205, 100] width 38 height 30
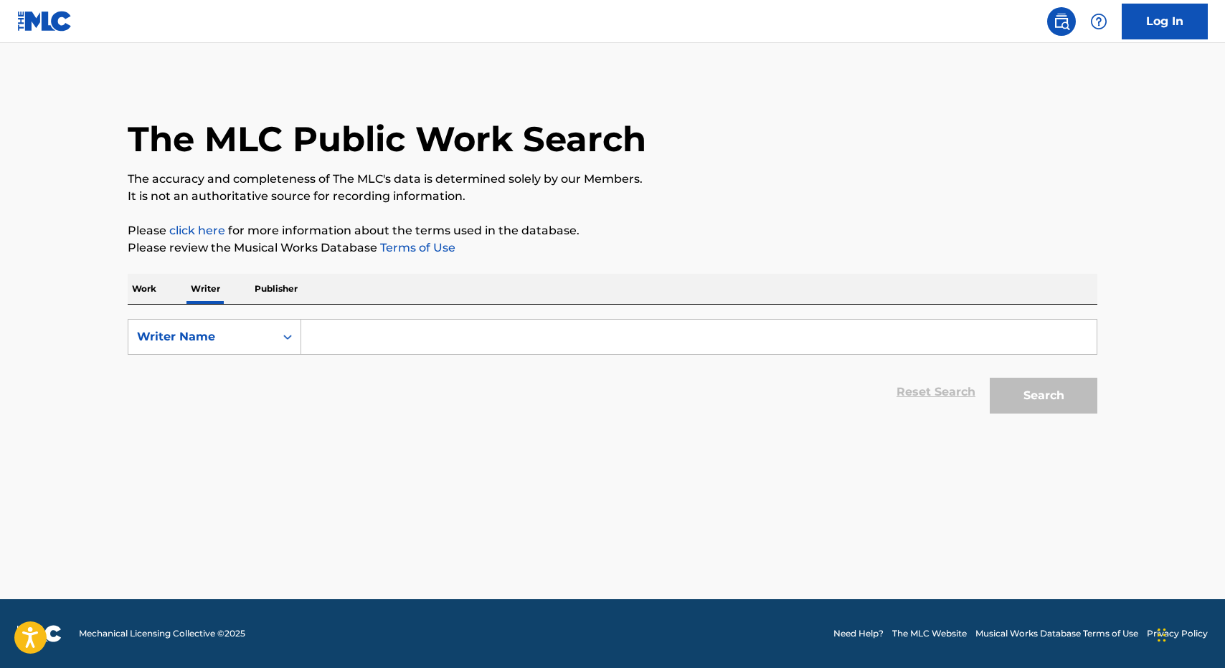
click at [338, 326] on input "Search Form" at bounding box center [698, 337] width 795 height 34
paste input "[PERSON_NAME]"
type input "[PERSON_NAME]"
click at [990, 378] on button "Search" at bounding box center [1044, 396] width 108 height 36
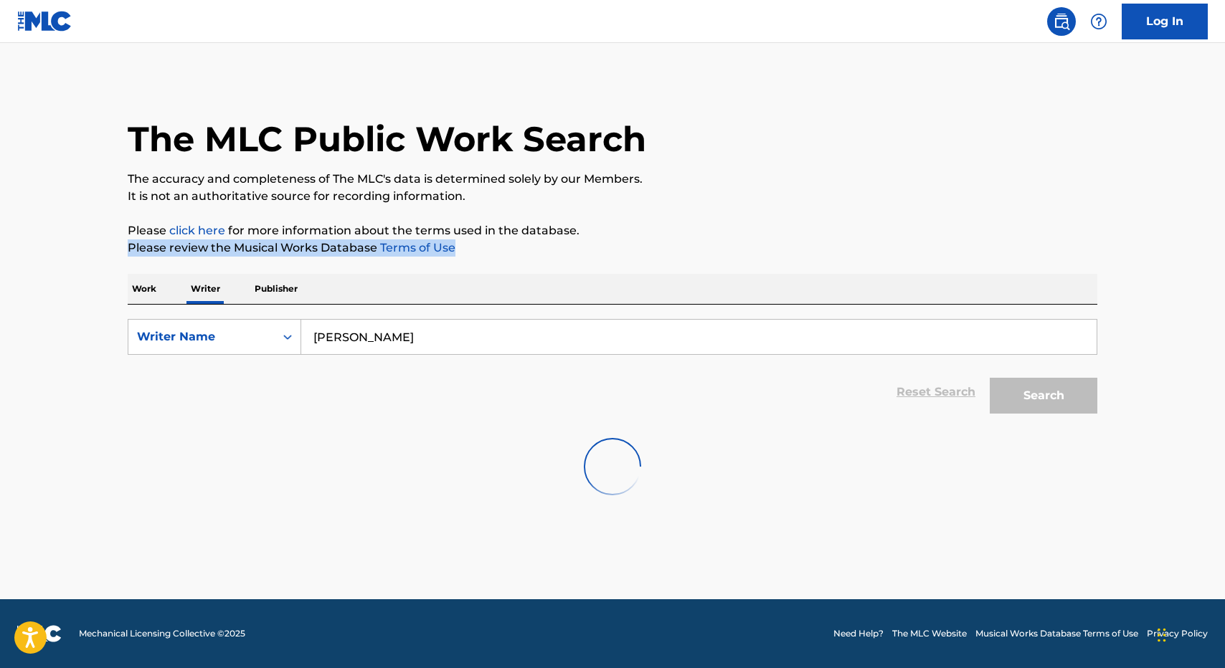
drag, startPoint x: 488, startPoint y: 500, endPoint x: 567, endPoint y: 245, distance: 266.7
click at [567, 245] on div "The MLC Public Work Search The accuracy and completeness of The MLC's data is d…" at bounding box center [612, 296] width 1004 height 434
click at [570, 241] on p "Please review the Musical Works Database Terms of Use" at bounding box center [612, 248] width 969 height 17
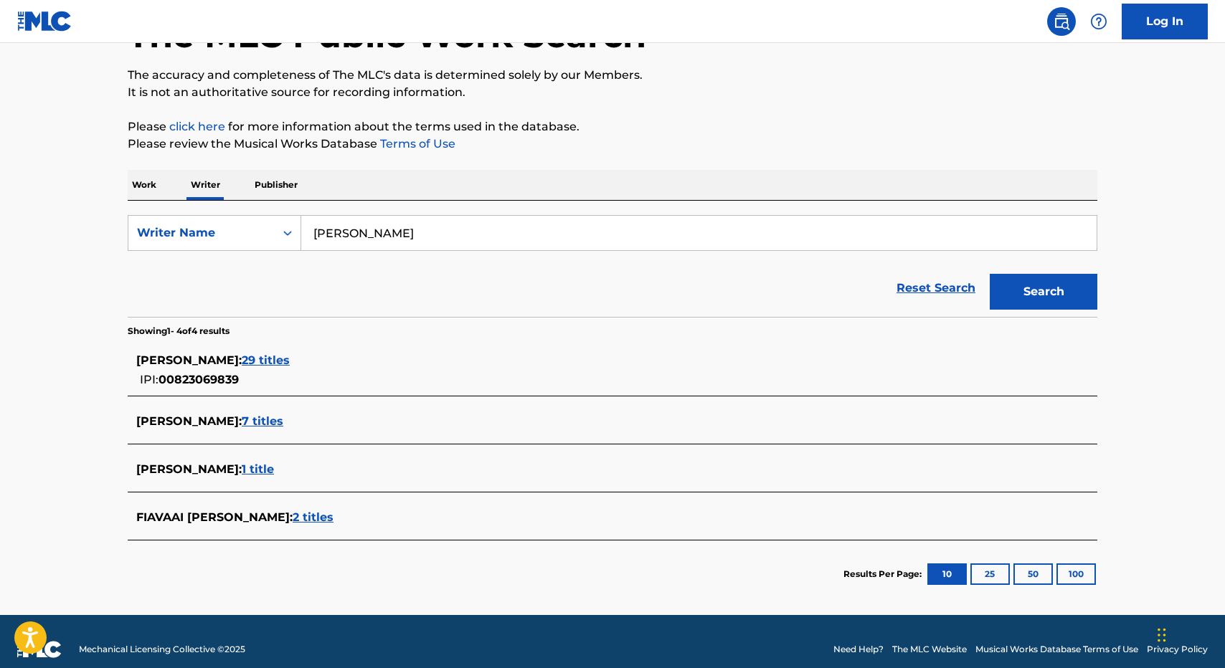
scroll to position [115, 0]
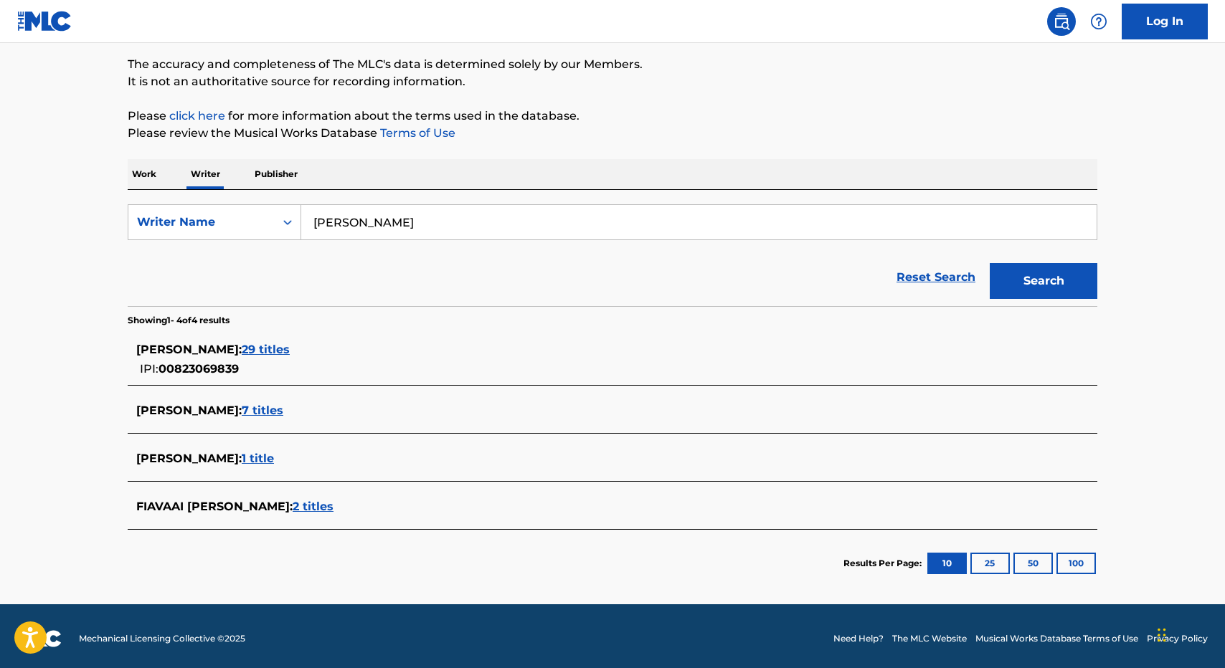
click at [255, 412] on span "7 titles" at bounding box center [263, 411] width 42 height 14
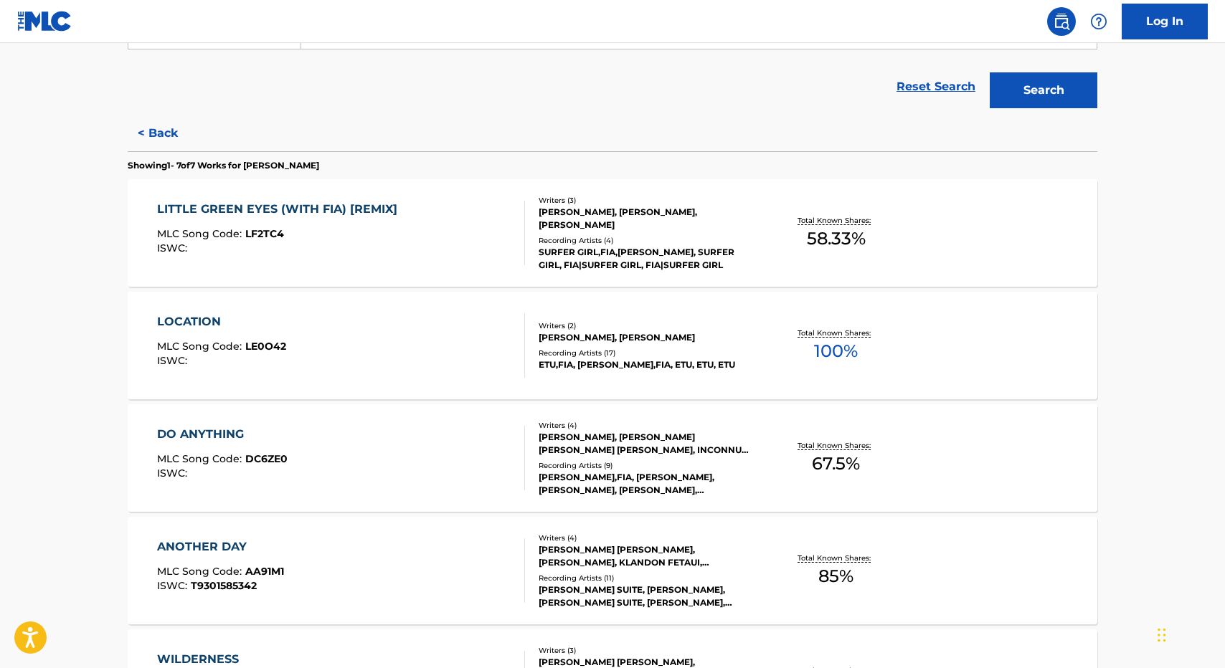
scroll to position [316, 0]
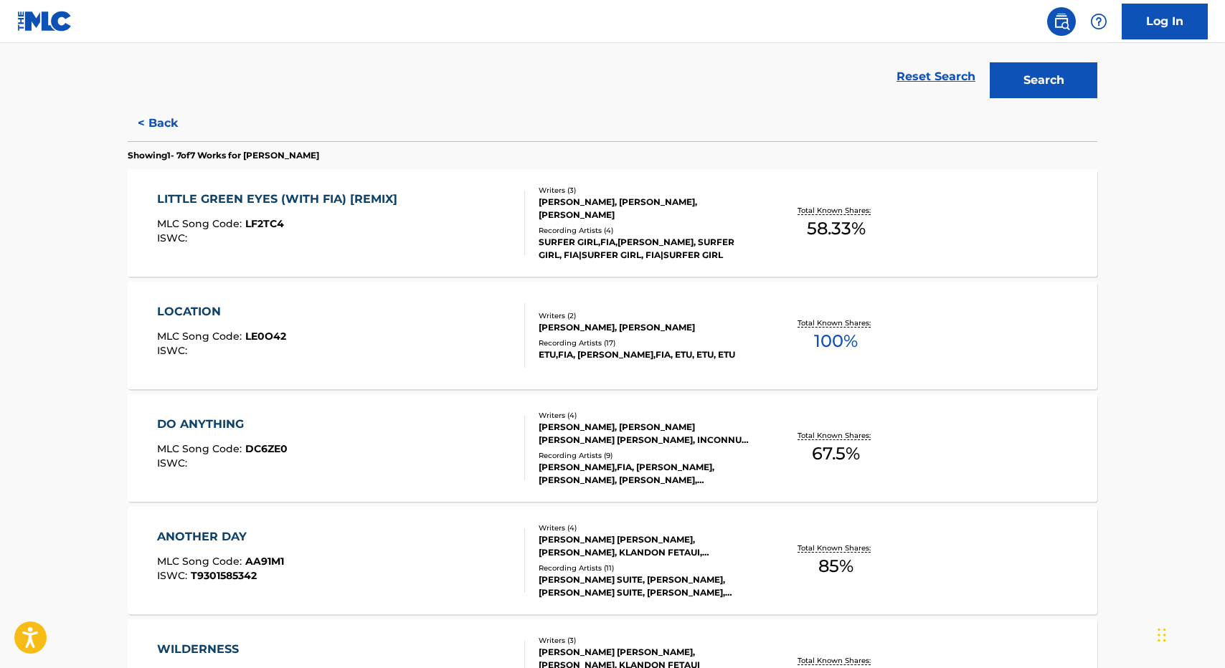
click at [347, 301] on div "LOCATION MLC Song Code : LE0O42 ISWC : Writers ( 2 ) [PERSON_NAME], [PERSON_NAM…" at bounding box center [612, 336] width 969 height 108
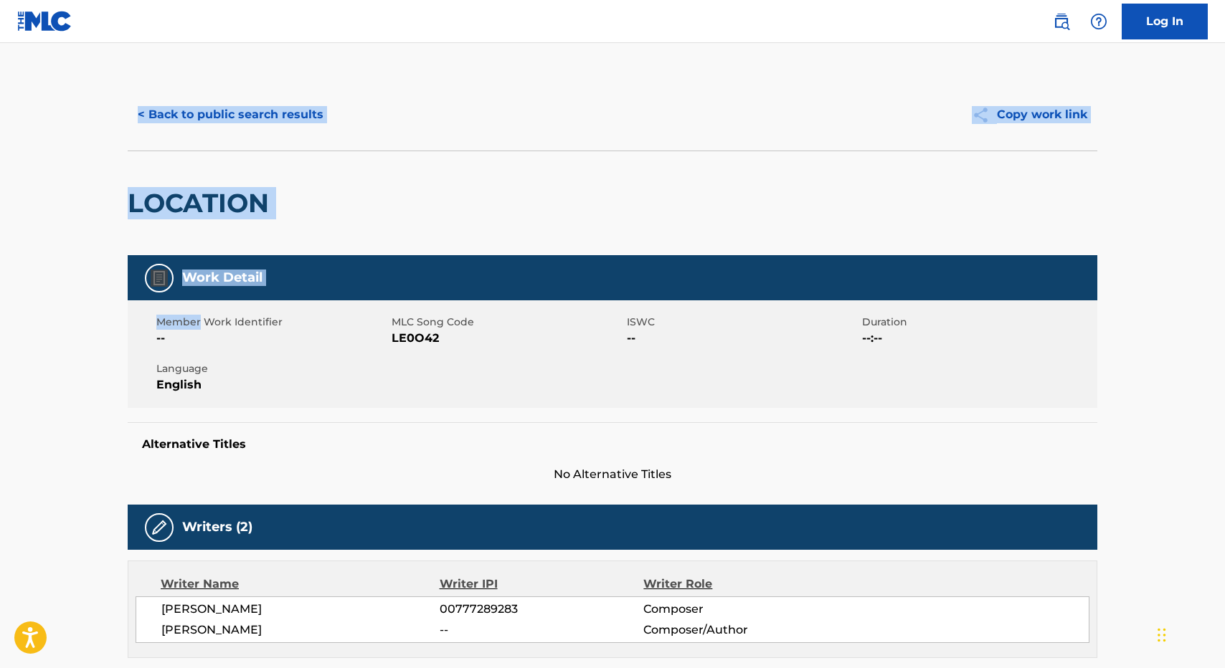
drag, startPoint x: 347, startPoint y: 301, endPoint x: 270, endPoint y: 171, distance: 150.8
click at [192, 104] on button "< Back to public search results" at bounding box center [231, 115] width 206 height 36
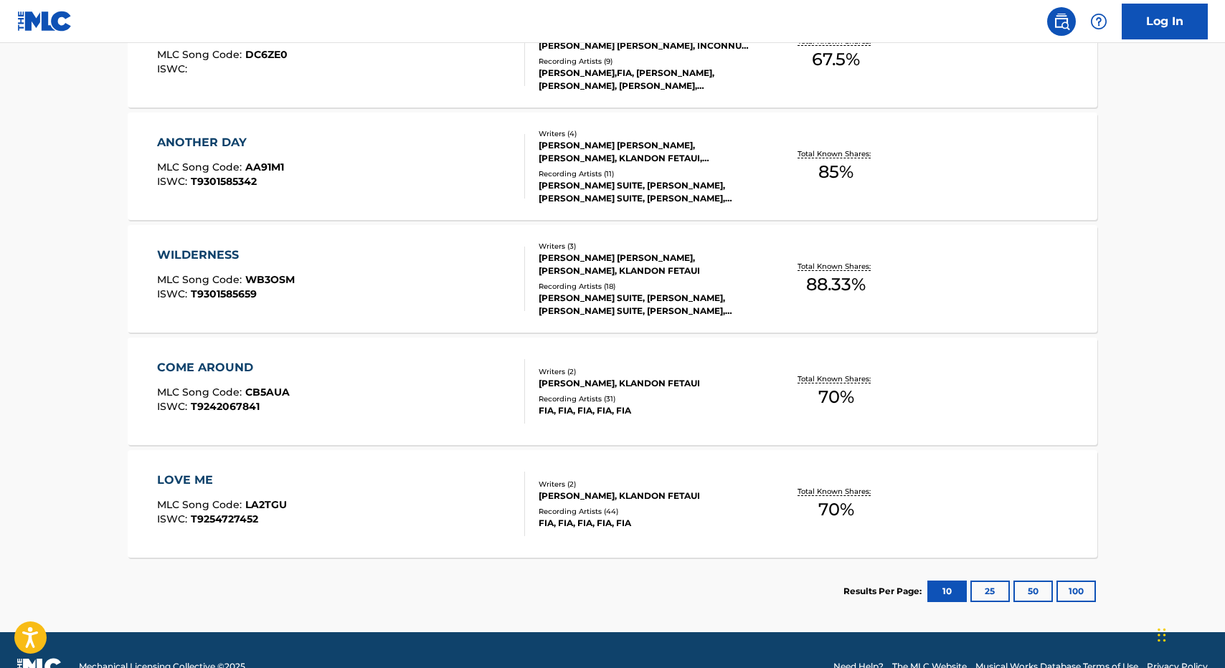
scroll to position [717, 0]
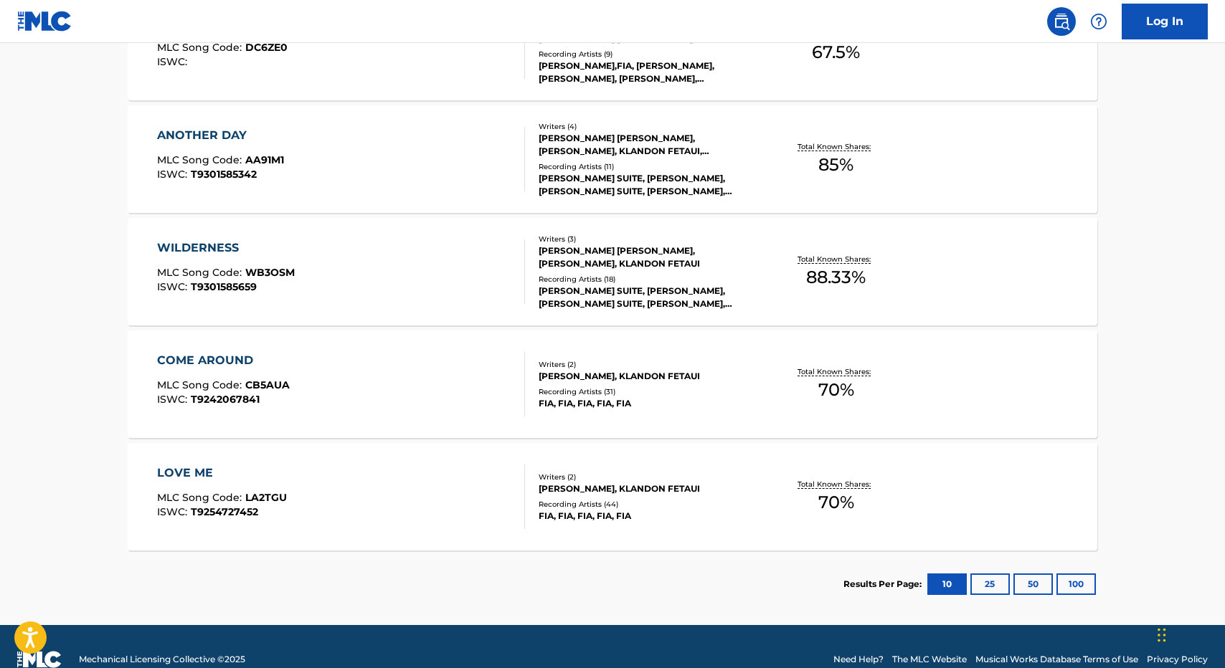
click at [425, 374] on div "COME AROUND MLC Song Code : CB5AUA ISWC : T9242067841" at bounding box center [341, 384] width 369 height 65
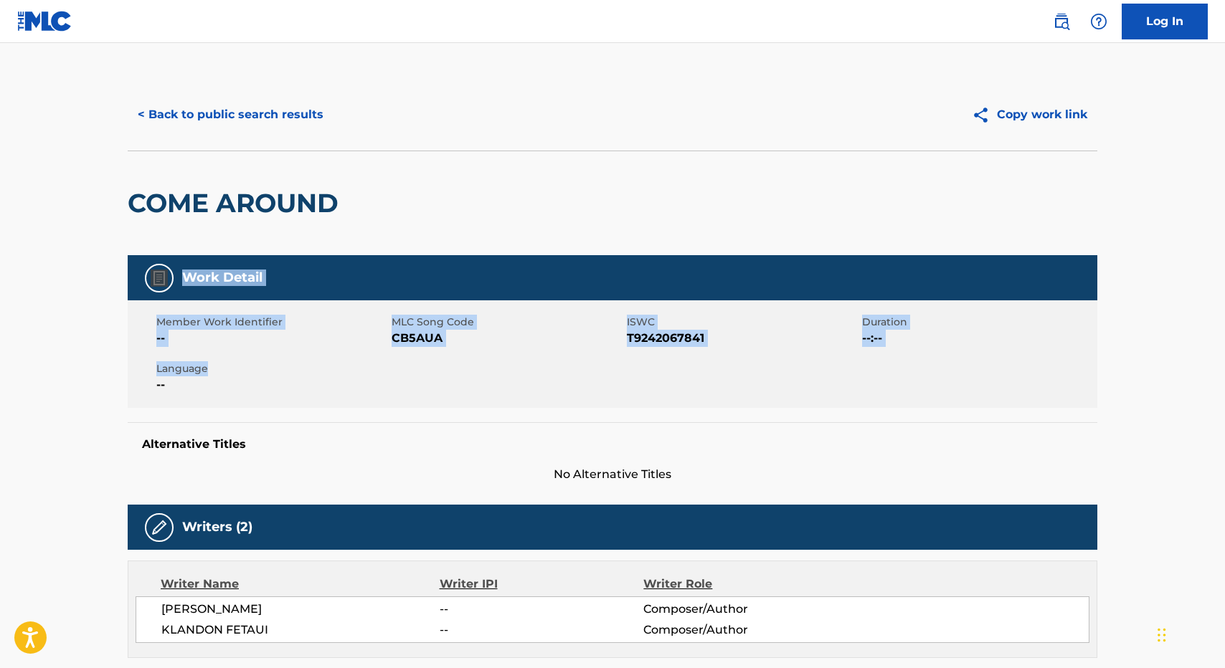
drag, startPoint x: 447, startPoint y: 290, endPoint x: 322, endPoint y: 377, distance: 152.4
click at [404, 331] on span "CB5AUA" at bounding box center [508, 338] width 232 height 17
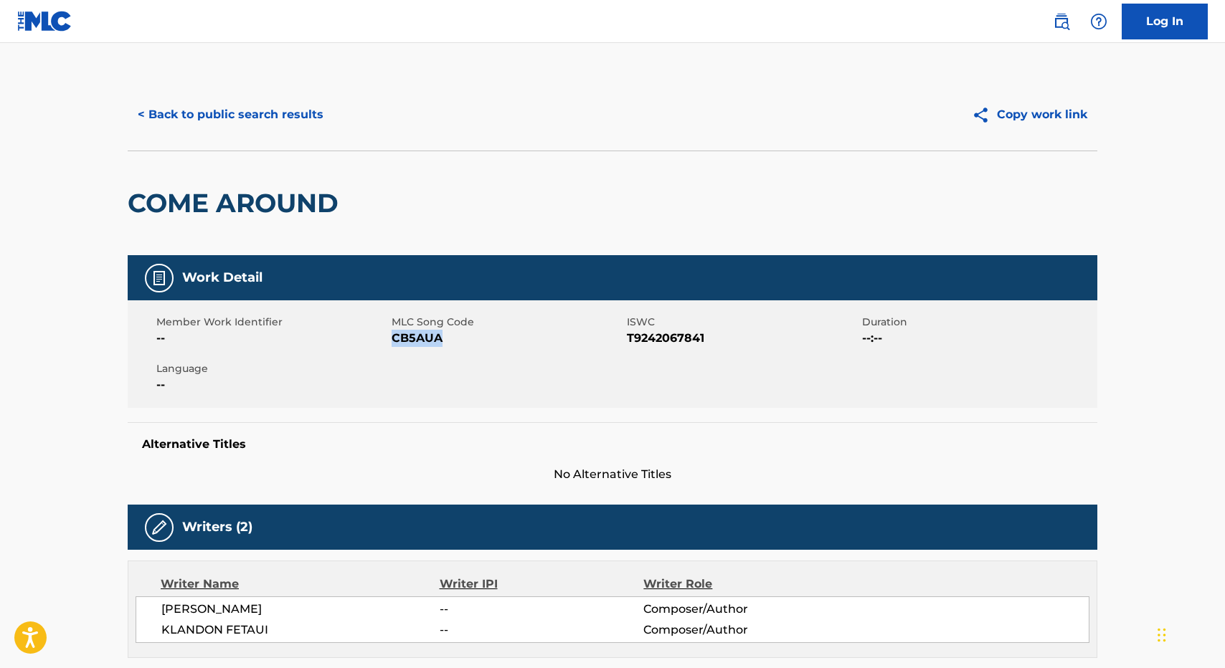
click at [404, 331] on span "CB5AUA" at bounding box center [508, 338] width 232 height 17
click at [232, 115] on button "< Back to public search results" at bounding box center [231, 115] width 206 height 36
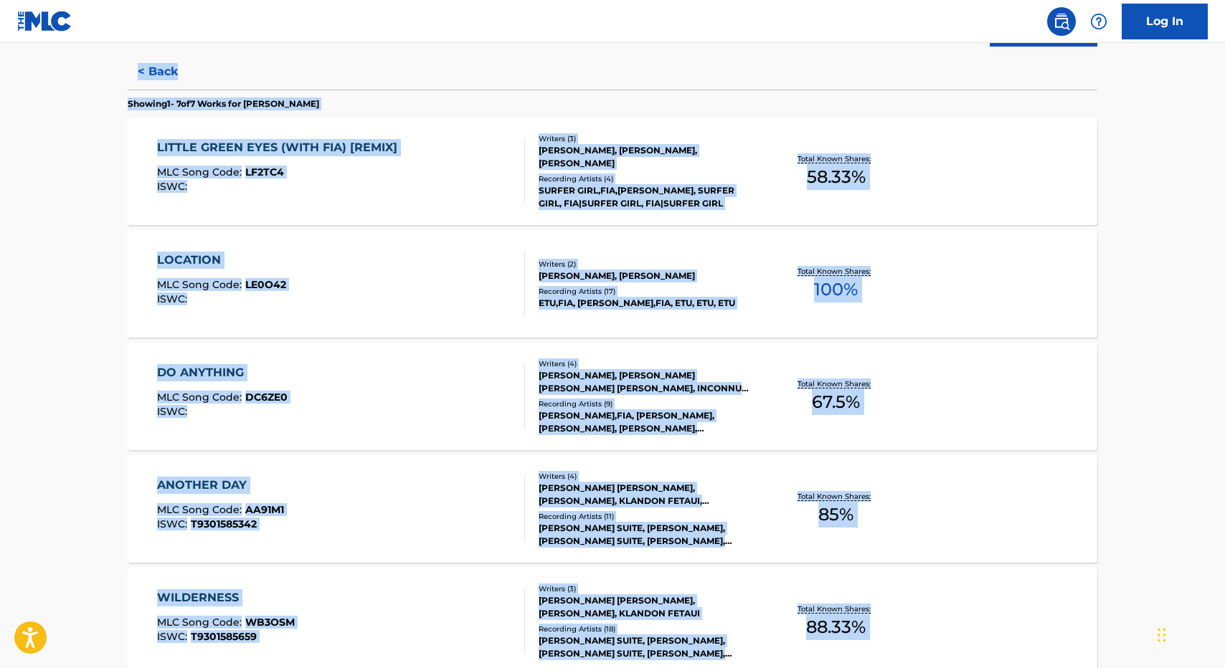
scroll to position [743, 0]
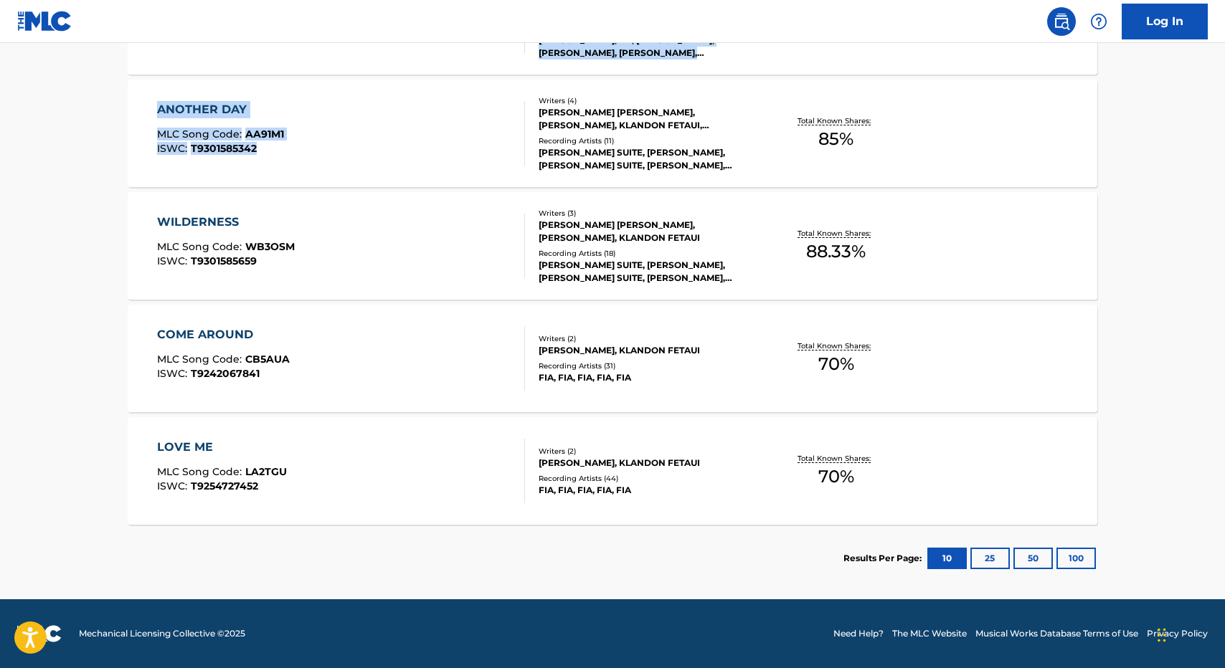
drag, startPoint x: 345, startPoint y: 400, endPoint x: 314, endPoint y: 199, distance: 203.8
click at [315, 185] on div "SearchWithCriteria3e3c1755-f99d-4e7a-8c47-fd2a975db4d5 Writer Name [PERSON_NAME…" at bounding box center [612, 77] width 969 height 1030
click at [324, 447] on div "LOVE ME MLC Song Code : LA2TGU ISWC : T9254727452" at bounding box center [341, 471] width 369 height 65
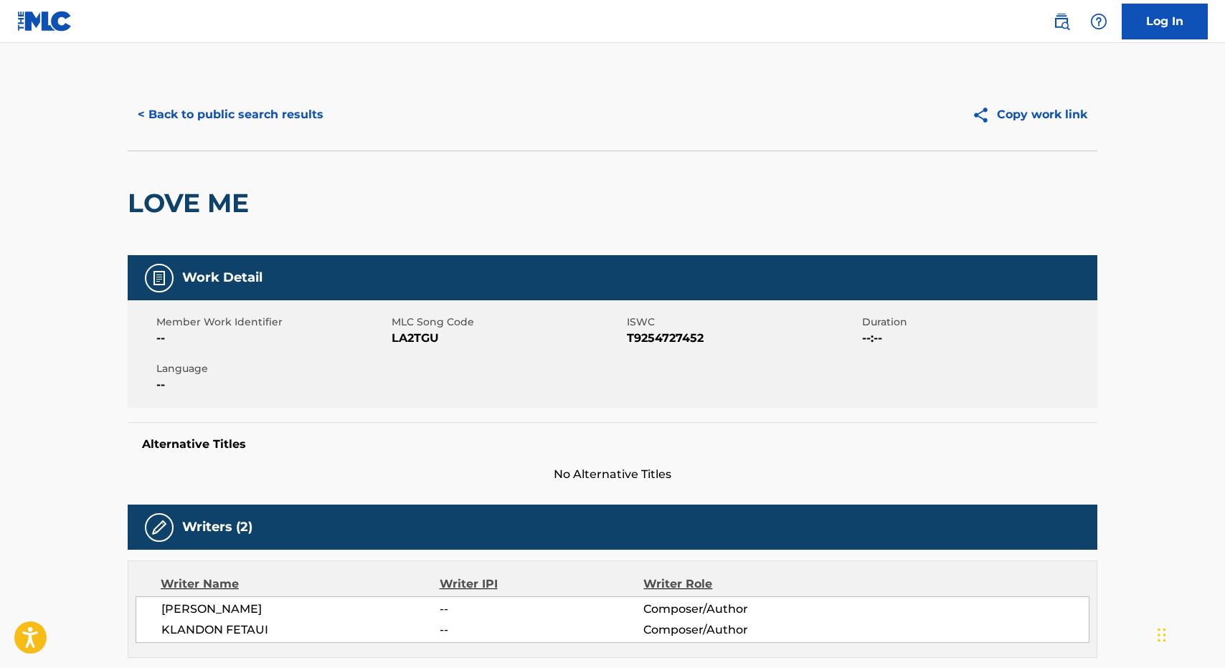
click at [131, 194] on h2 "LOVE ME" at bounding box center [192, 203] width 128 height 32
drag, startPoint x: 131, startPoint y: 194, endPoint x: 247, endPoint y: 196, distance: 116.9
click at [247, 196] on h2 "LOVE ME" at bounding box center [192, 203] width 128 height 32
copy div "LOVE ME"
click at [246, 87] on div "< Back to public search results Copy work link" at bounding box center [612, 115] width 969 height 72
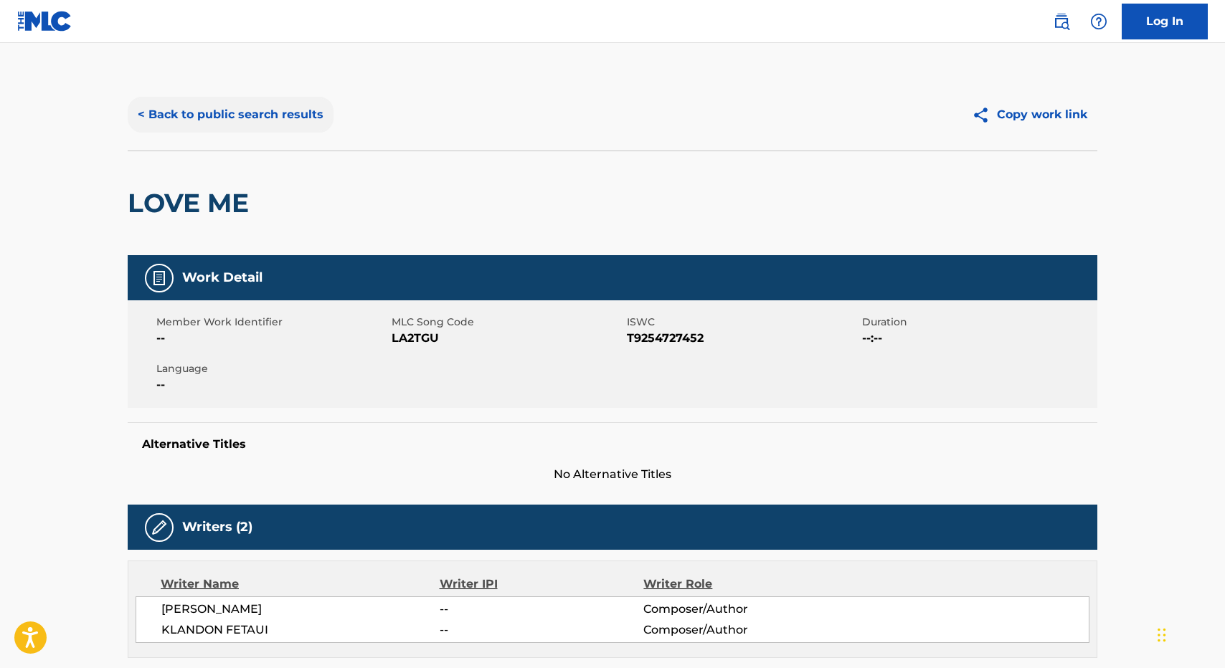
click at [245, 103] on button "< Back to public search results" at bounding box center [231, 115] width 206 height 36
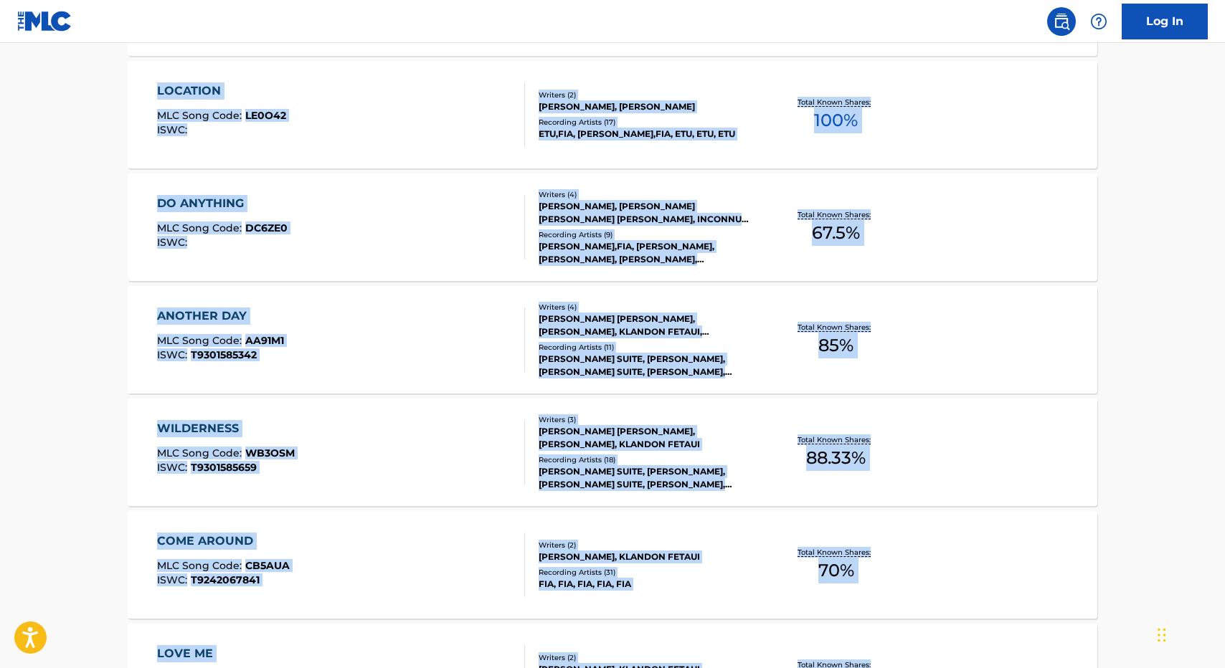
scroll to position [743, 0]
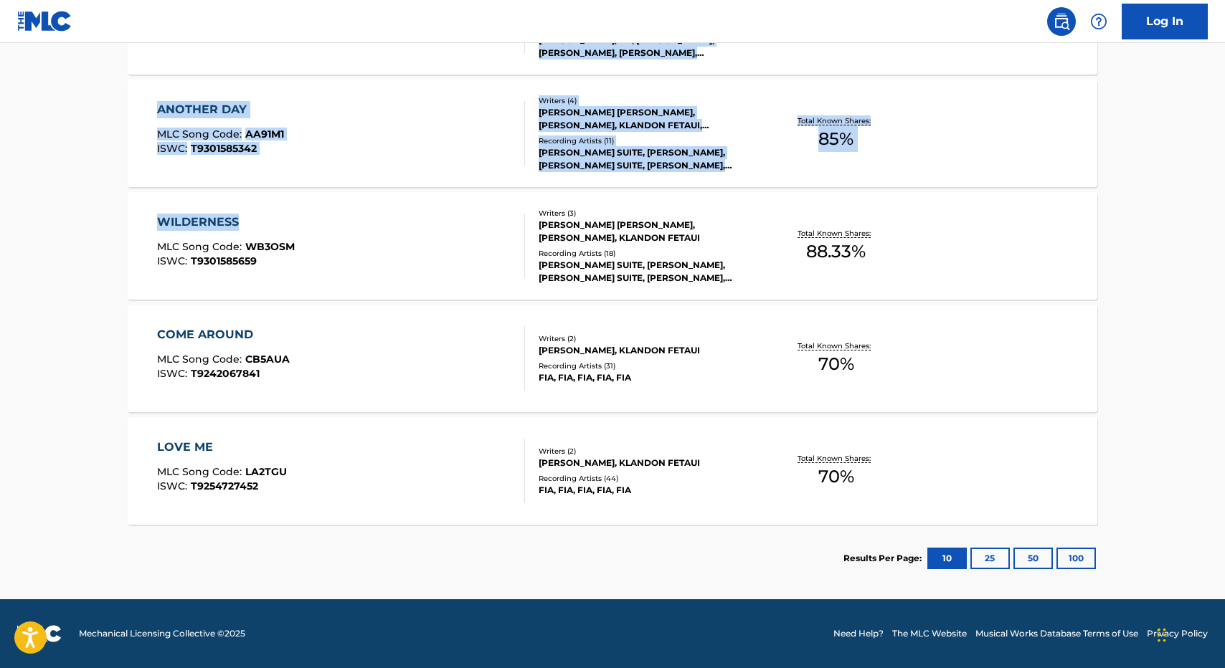
drag, startPoint x: 418, startPoint y: 412, endPoint x: 355, endPoint y: 238, distance: 184.7
click at [355, 237] on div "SearchWithCriteria3e3c1755-f99d-4e7a-8c47-fd2a975db4d5 Writer Name [PERSON_NAME…" at bounding box center [612, 77] width 969 height 1030
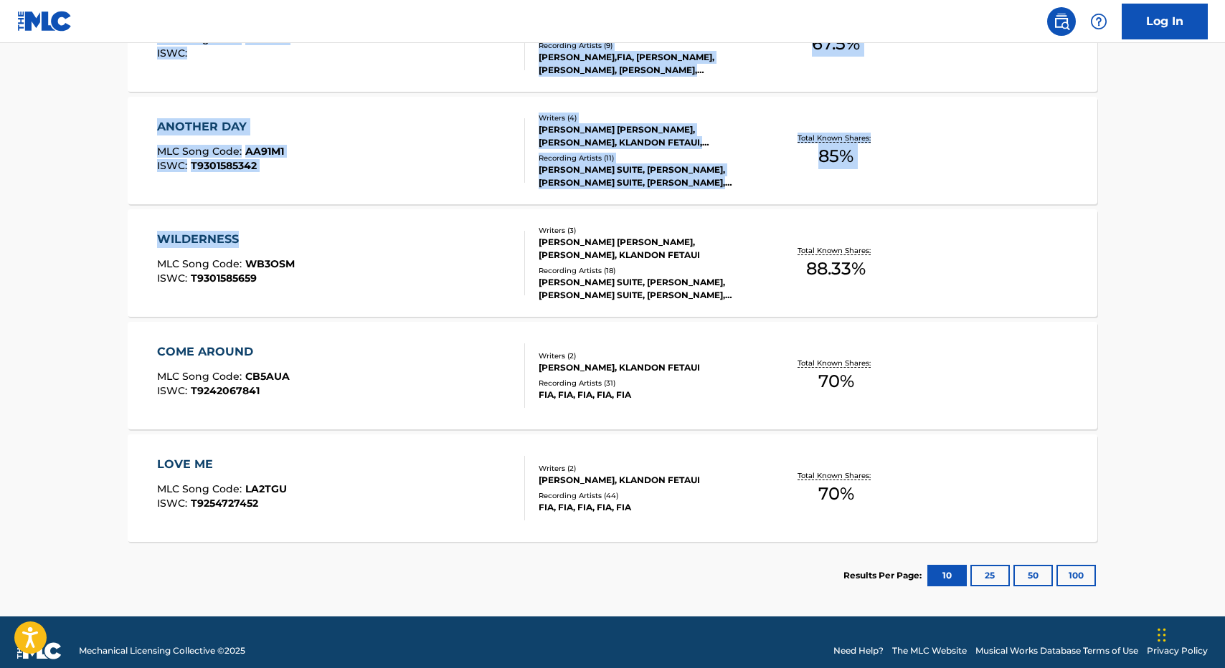
scroll to position [714, 0]
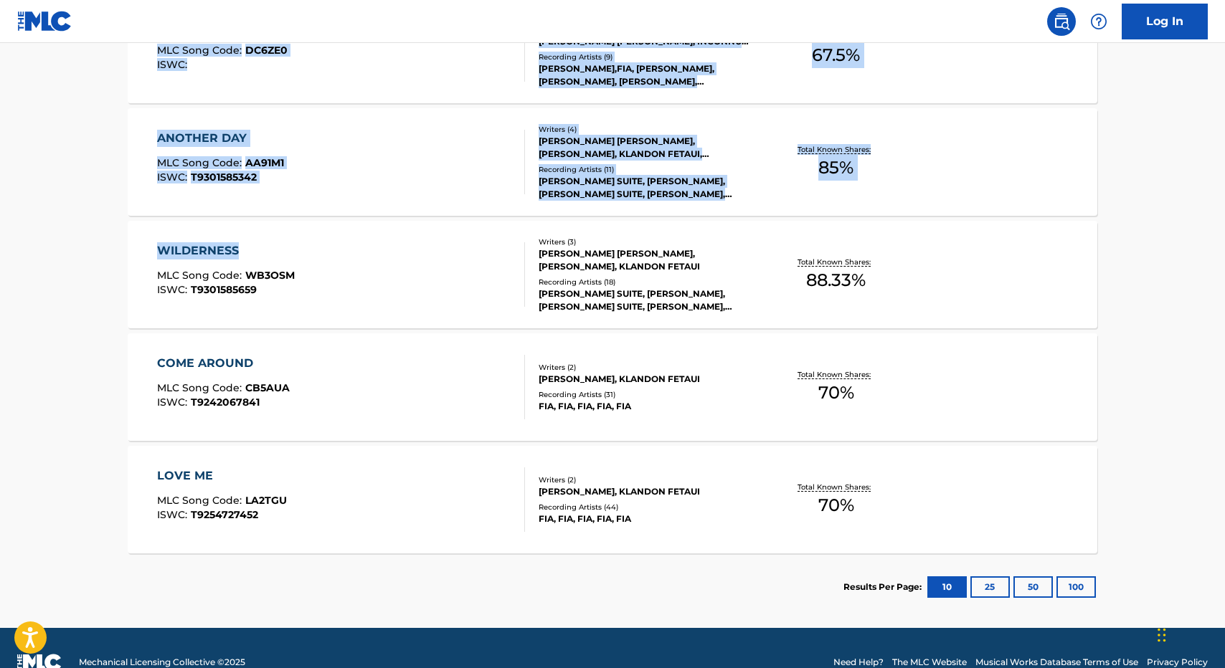
click at [369, 389] on div "COME AROUND MLC Song Code : CB5AUA ISWC : T9242067841" at bounding box center [341, 387] width 369 height 65
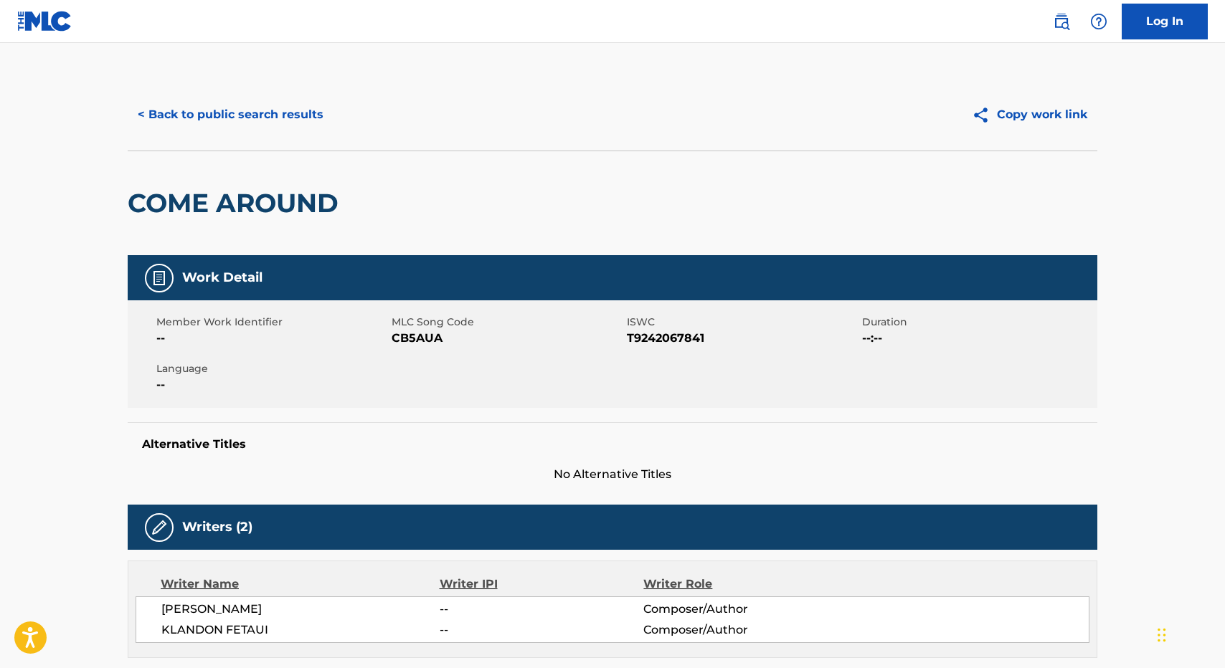
click at [400, 331] on span "CB5AUA" at bounding box center [508, 338] width 232 height 17
copy span "CB5AUA"
click at [178, 191] on h2 "COME AROUND" at bounding box center [237, 203] width 218 height 32
drag, startPoint x: 178, startPoint y: 191, endPoint x: 247, endPoint y: 194, distance: 69.6
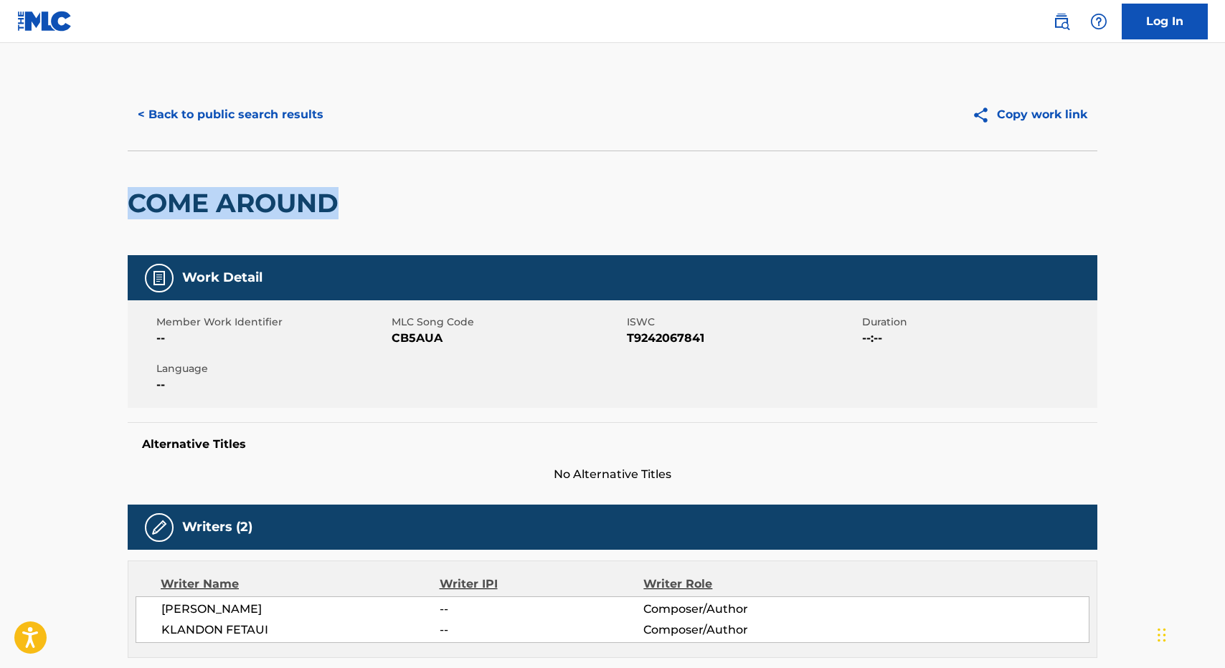
click at [247, 194] on h2 "COME AROUND" at bounding box center [237, 203] width 218 height 32
copy h2 "COME AROUND"
click at [293, 128] on button "< Back to public search results" at bounding box center [231, 115] width 206 height 36
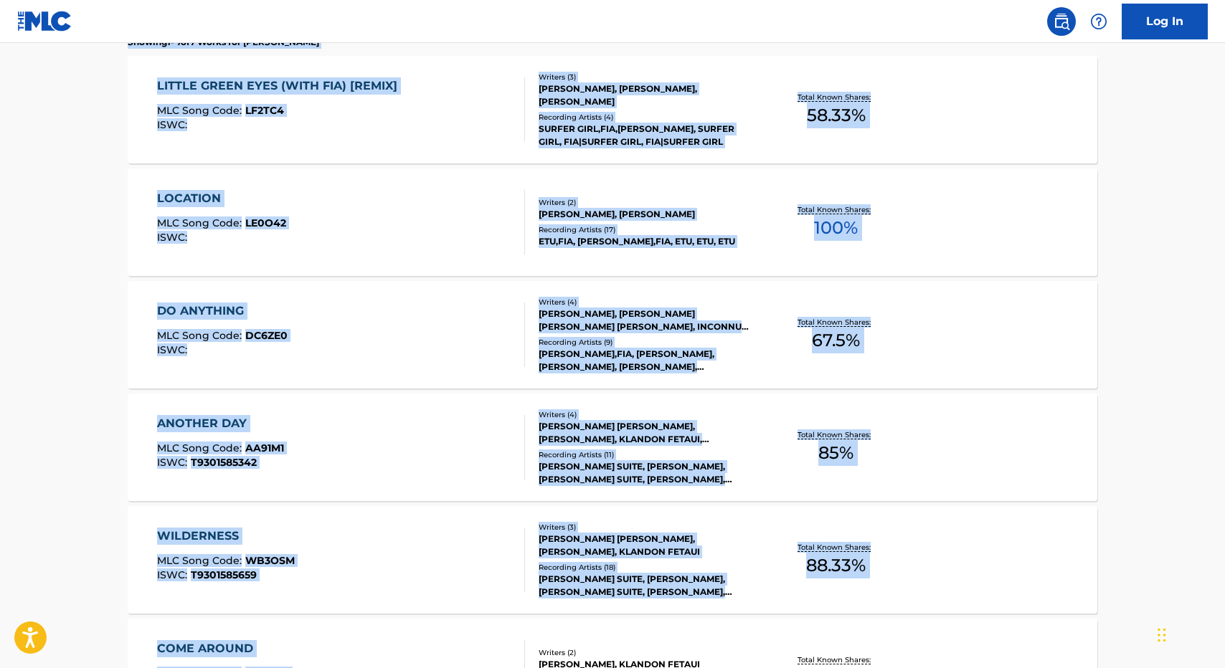
scroll to position [523, 0]
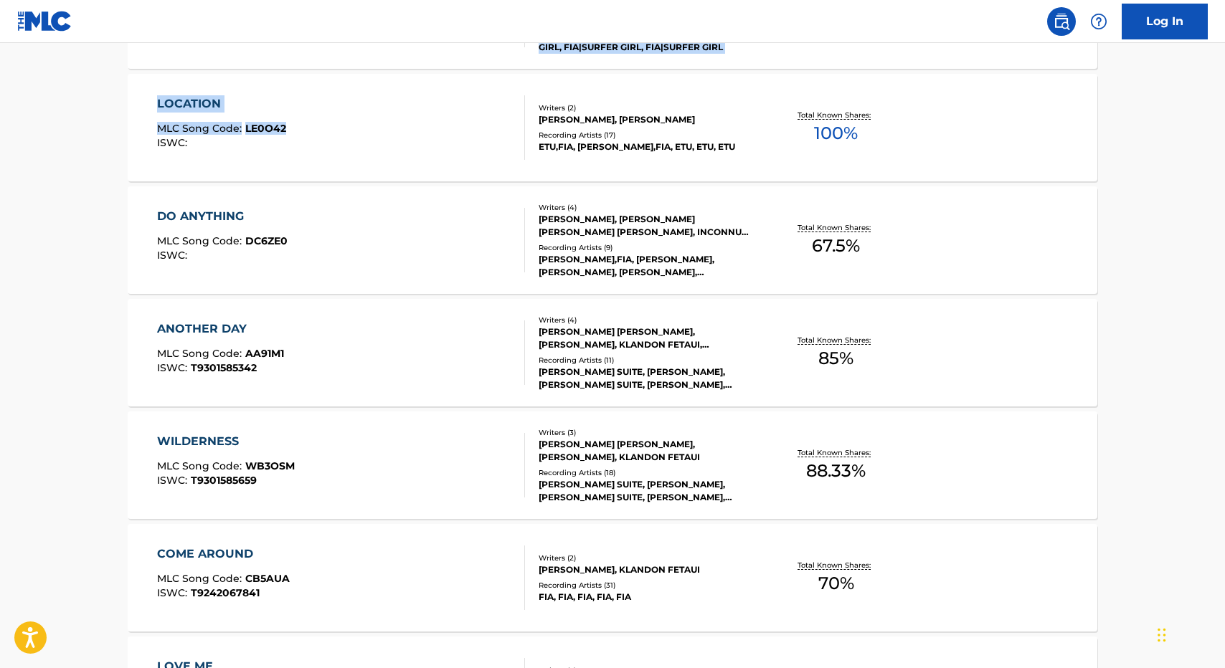
drag, startPoint x: 397, startPoint y: 445, endPoint x: 363, endPoint y: 126, distance: 321.0
click at [363, 126] on div "< Back Showing 1 - 7 of 7 Works for [PERSON_NAME] LITTLE GREEN EYES (WITH FIA) …" at bounding box center [612, 354] width 969 height 914
click at [344, 380] on div "ANOTHER DAY MLC Song Code : AA91M1 ISWC : T9301585342" at bounding box center [341, 353] width 369 height 65
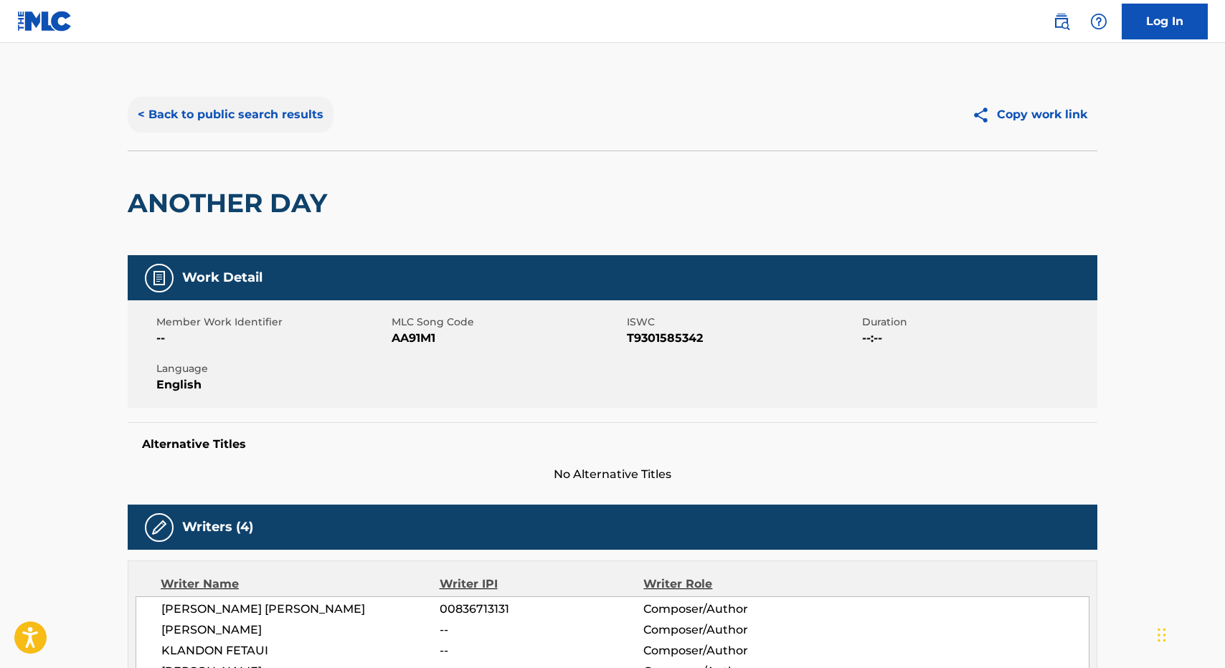
drag, startPoint x: 348, startPoint y: 255, endPoint x: 321, endPoint y: 113, distance: 143.7
click at [321, 113] on div "< Back to public search results Copy work link ANOTHER DAY Work Detail Member W…" at bounding box center [612, 561] width 1004 height 965
drag, startPoint x: 321, startPoint y: 113, endPoint x: 525, endPoint y: 381, distance: 336.7
drag, startPoint x: 525, startPoint y: 381, endPoint x: 407, endPoint y: 355, distance: 121.3
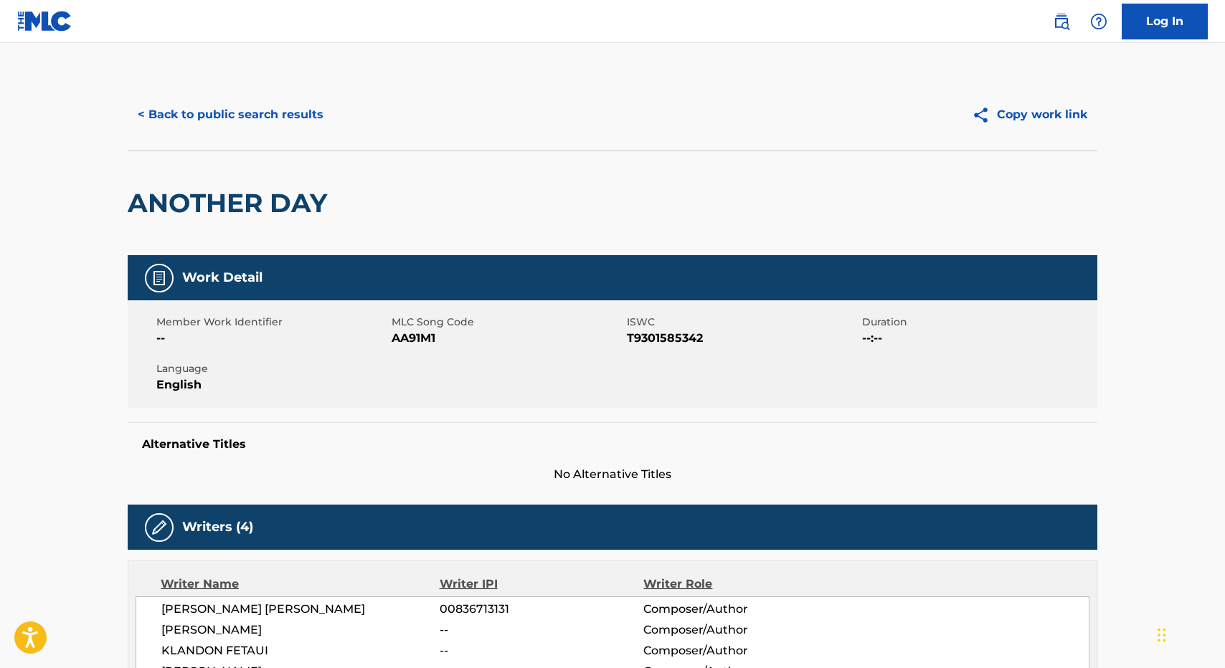
click at [407, 355] on div "Member Work Identifier -- MLC Song Code AA91M1 ISWC T9301585342 Duration --:-- …" at bounding box center [612, 354] width 969 height 108
click at [242, 90] on div "< Back to public search results Copy work link" at bounding box center [612, 115] width 969 height 72
click at [242, 120] on button "< Back to public search results" at bounding box center [231, 115] width 206 height 36
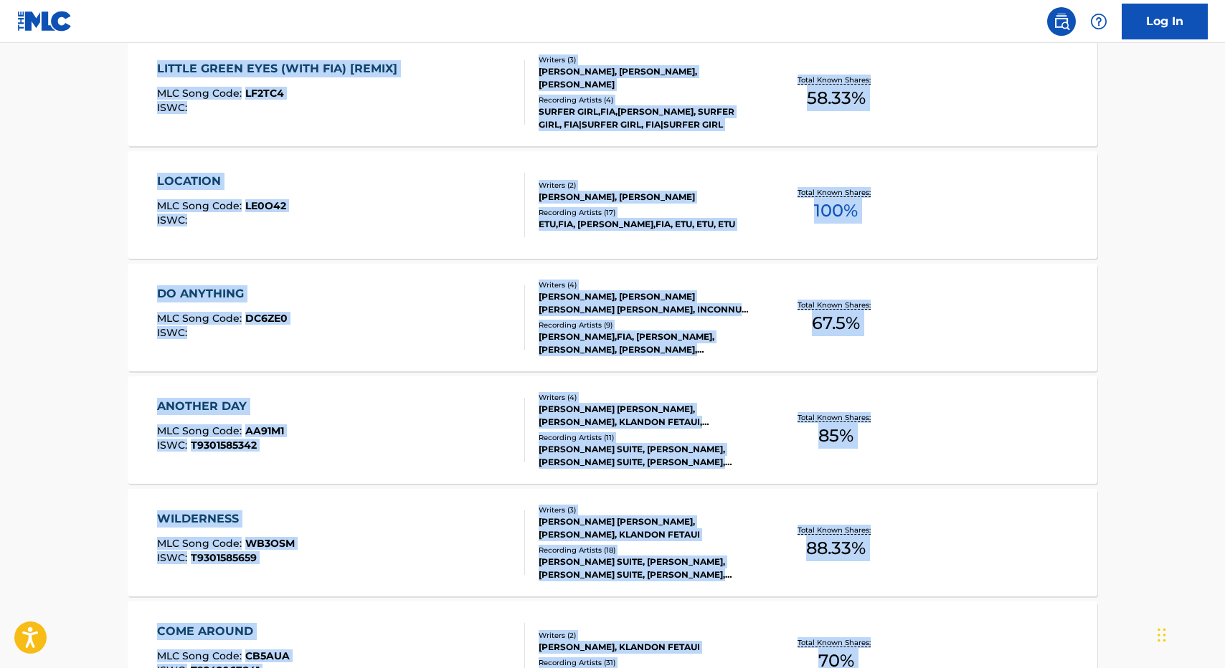
scroll to position [743, 0]
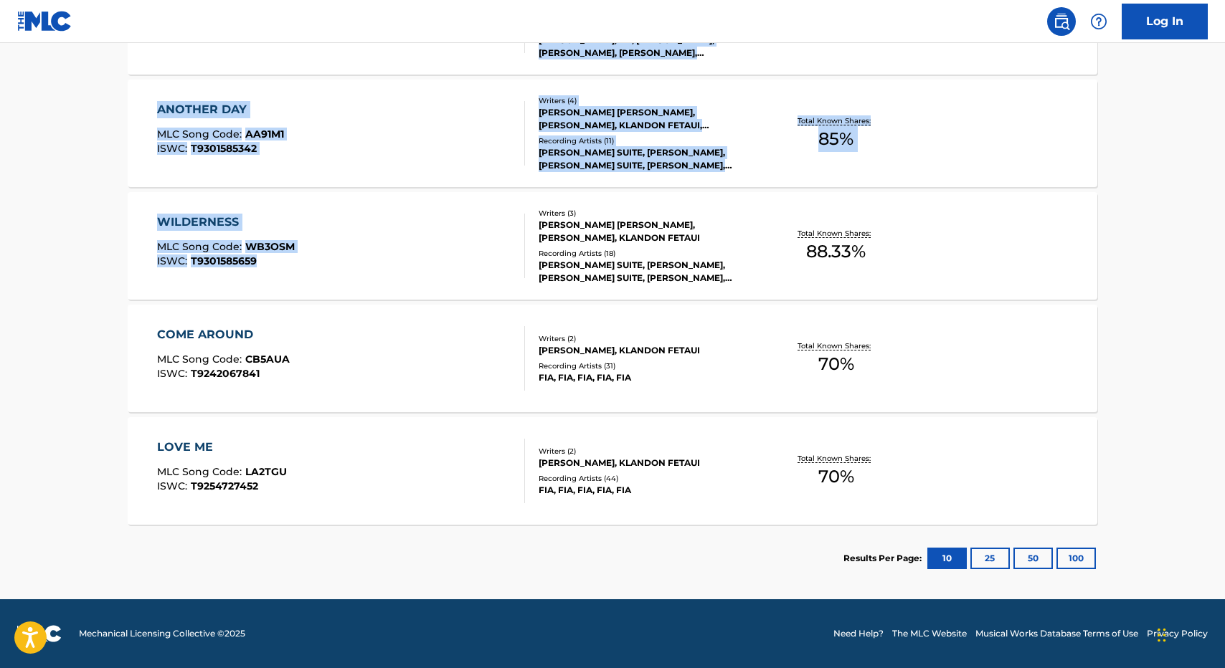
drag, startPoint x: 455, startPoint y: 478, endPoint x: 457, endPoint y: 252, distance: 225.9
click at [457, 252] on div "< Back Showing 1 - 7 of 7 Works for [PERSON_NAME] LITTLE GREEN EYES (WITH FIA) …" at bounding box center [612, 135] width 969 height 914
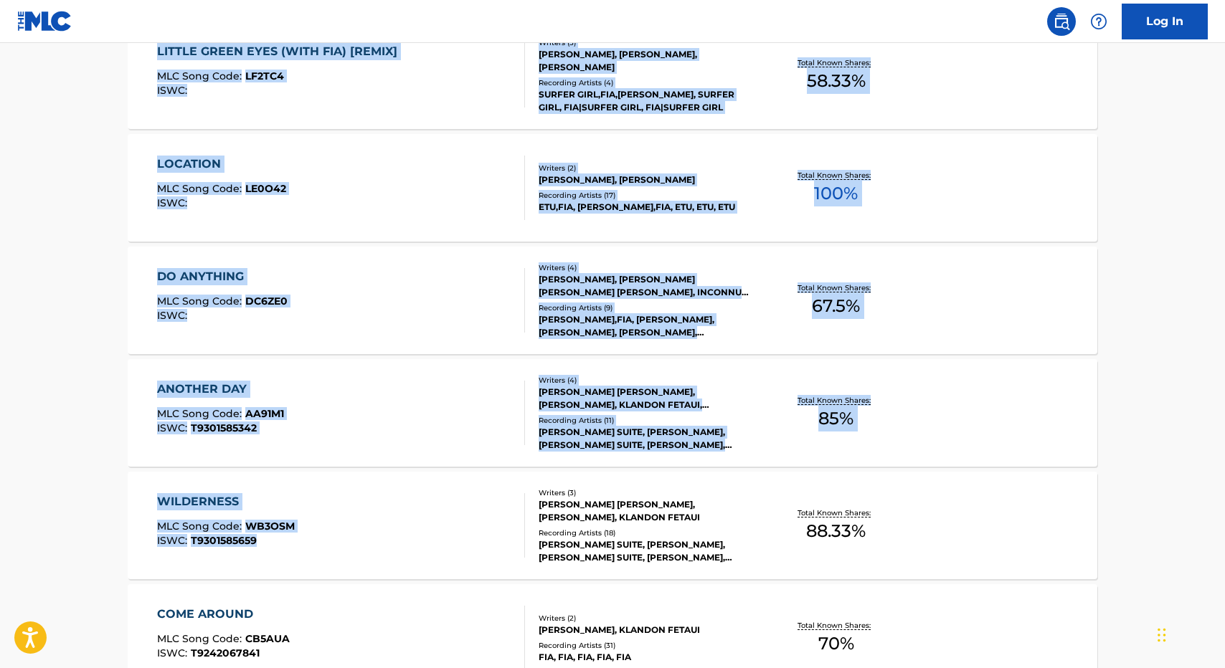
click at [103, 411] on main "The MLC Public Work Search The accuracy and completeness of The MLC's data is d…" at bounding box center [612, 229] width 1225 height 1299
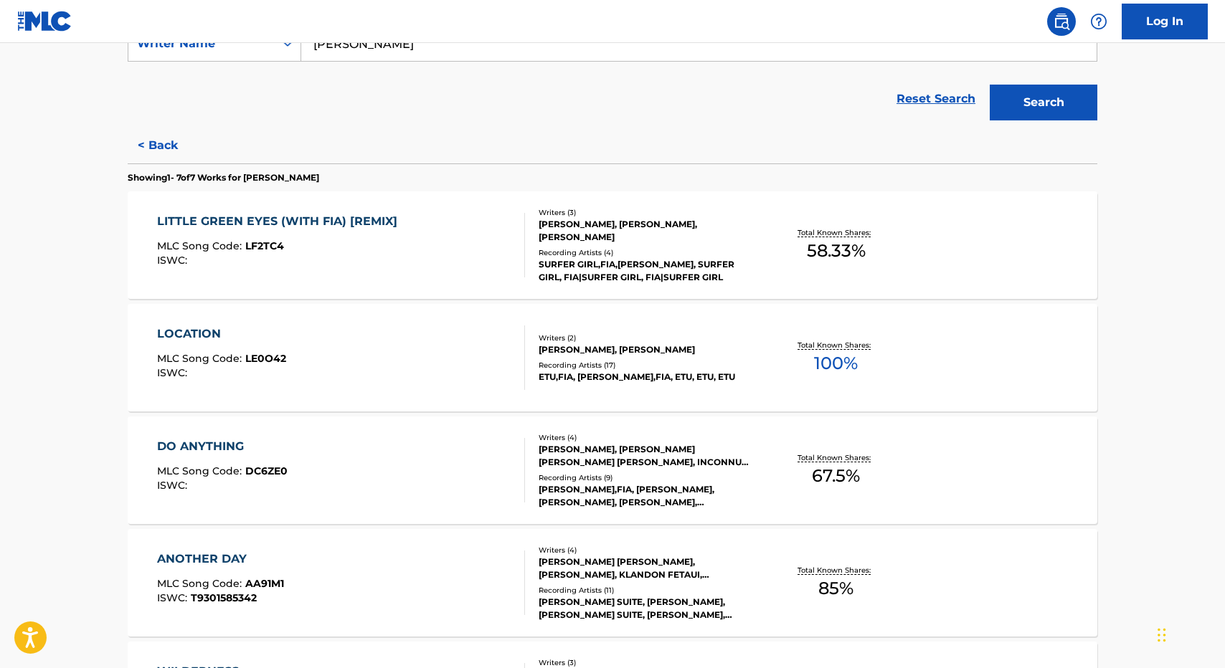
scroll to position [284, 0]
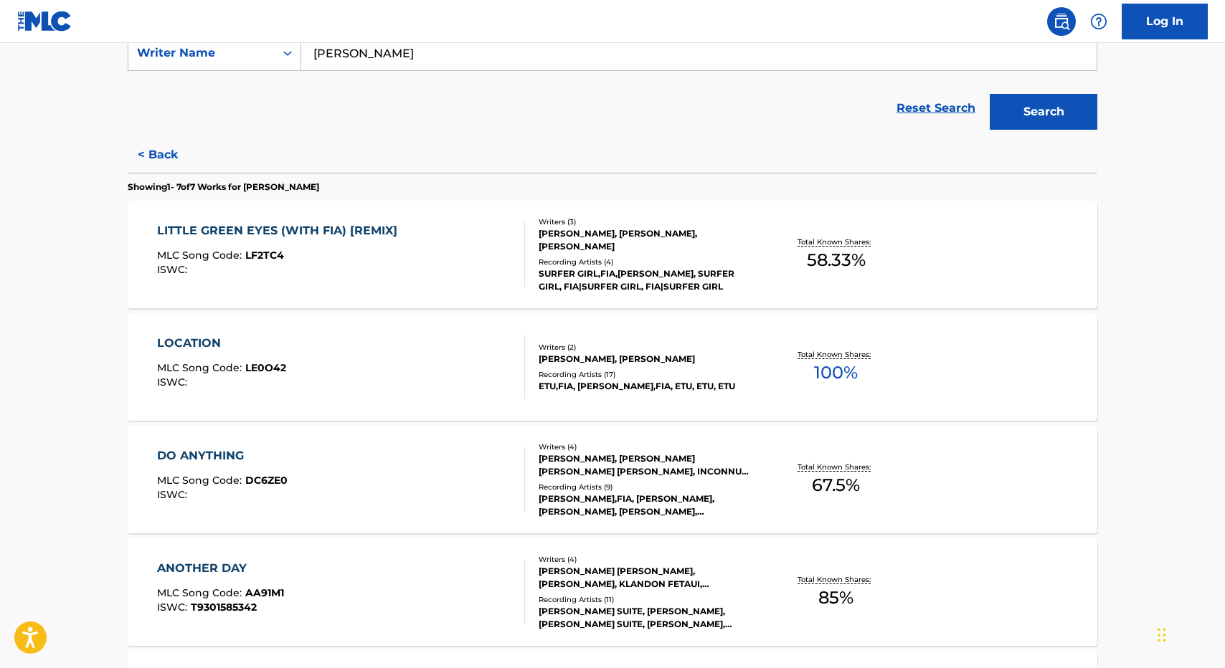
click at [316, 482] on div "DO ANYTHING MLC Song Code : DC6ZE0 ISWC :" at bounding box center [341, 479] width 369 height 65
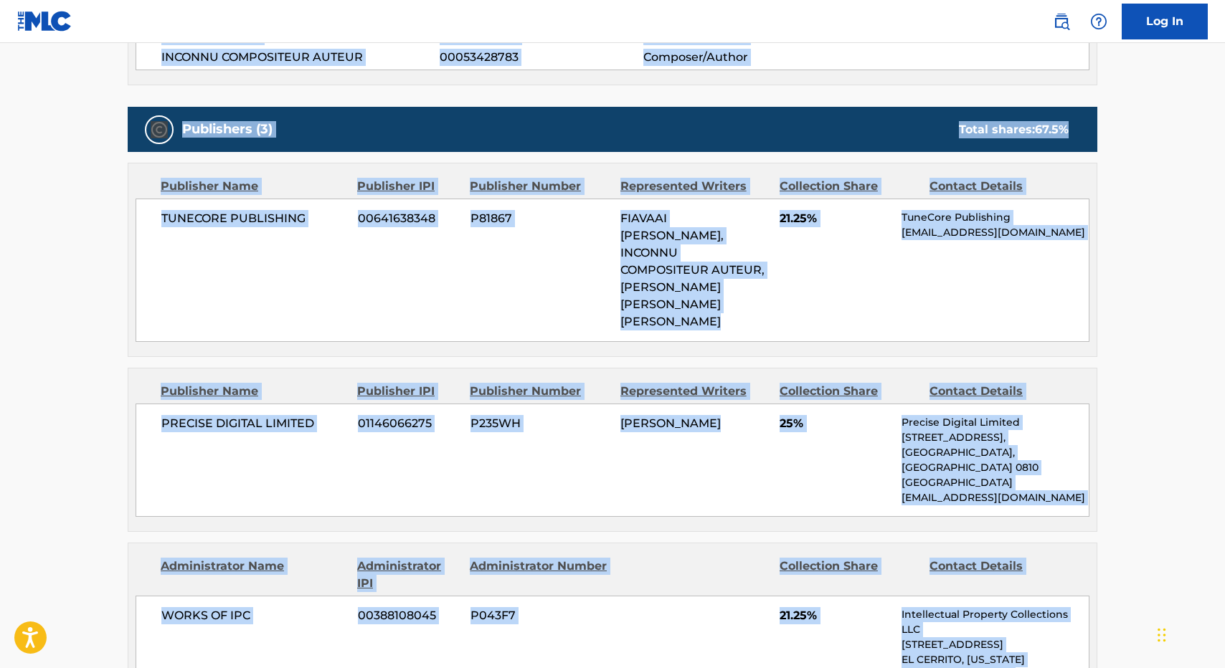
scroll to position [1055, 0]
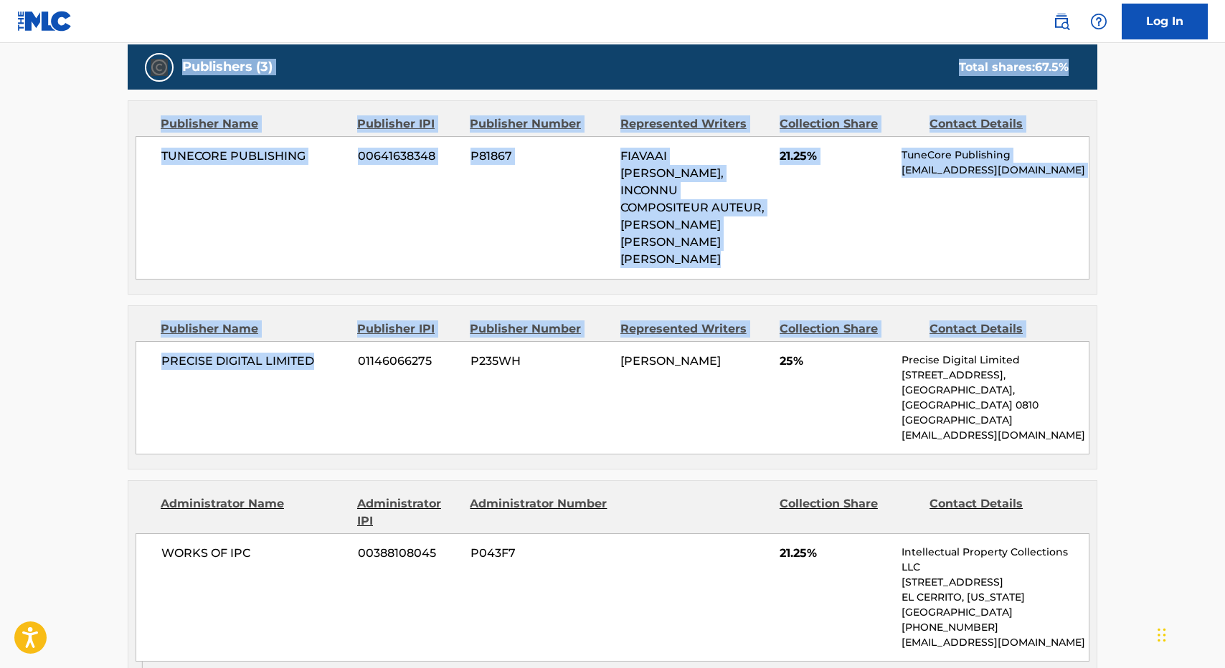
drag, startPoint x: 398, startPoint y: 304, endPoint x: 351, endPoint y: 330, distance: 53.3
click at [351, 330] on div "Work Detail Member Work Identifier -- MLC Song Code DC6ZE0 ISWC -- Duration --:…" at bounding box center [612, 374] width 969 height 1627
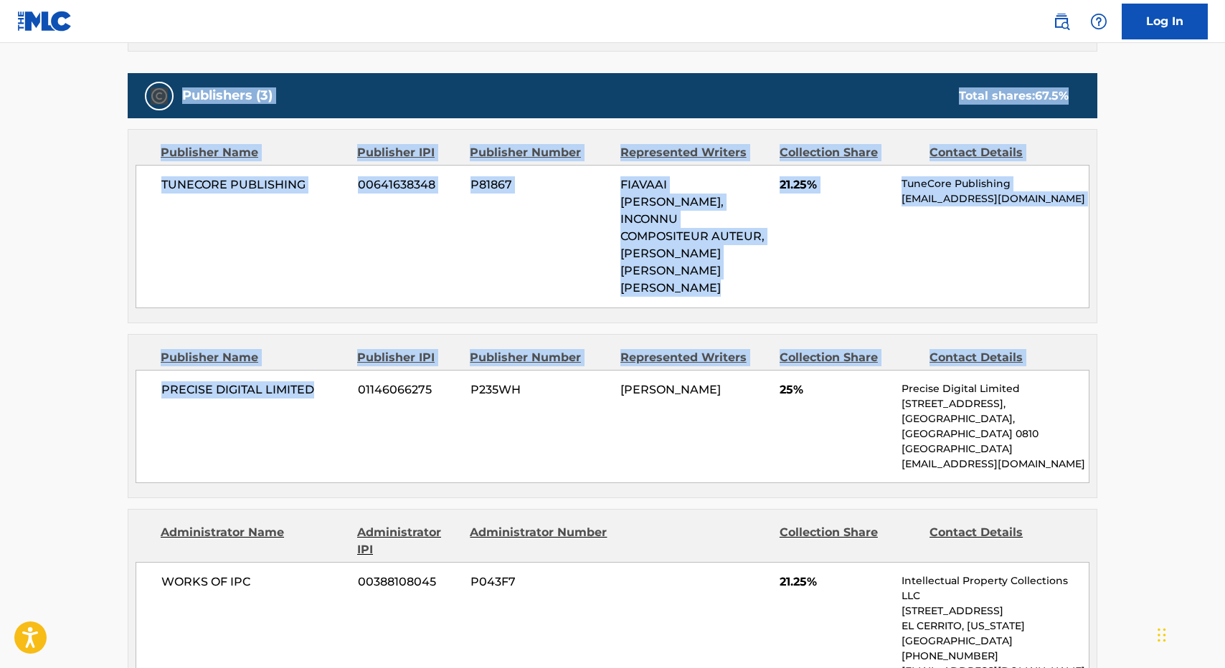
click at [351, 370] on div "PRECISE DIGITAL LIMITED 01146066275 P235WH [PERSON_NAME] 25% Precise Digital Li…" at bounding box center [613, 426] width 954 height 113
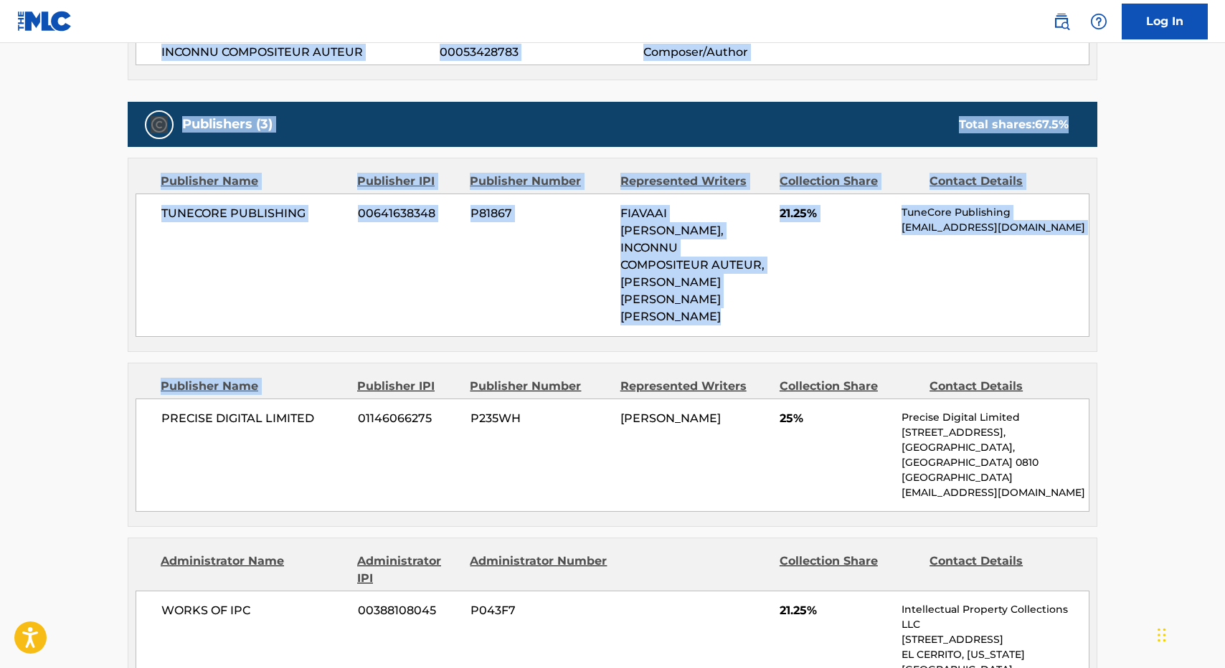
scroll to position [0, 0]
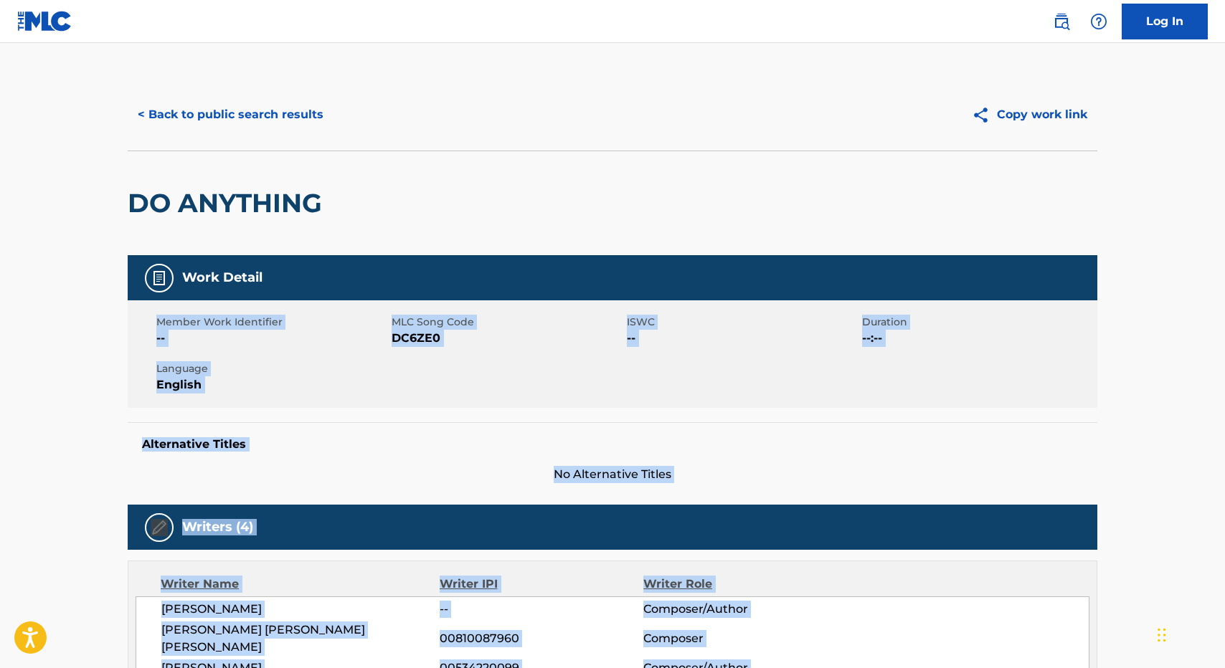
drag, startPoint x: 351, startPoint y: 330, endPoint x: 338, endPoint y: 275, distance: 56.2
click at [222, 131] on button "< Back to public search results" at bounding box center [231, 115] width 206 height 36
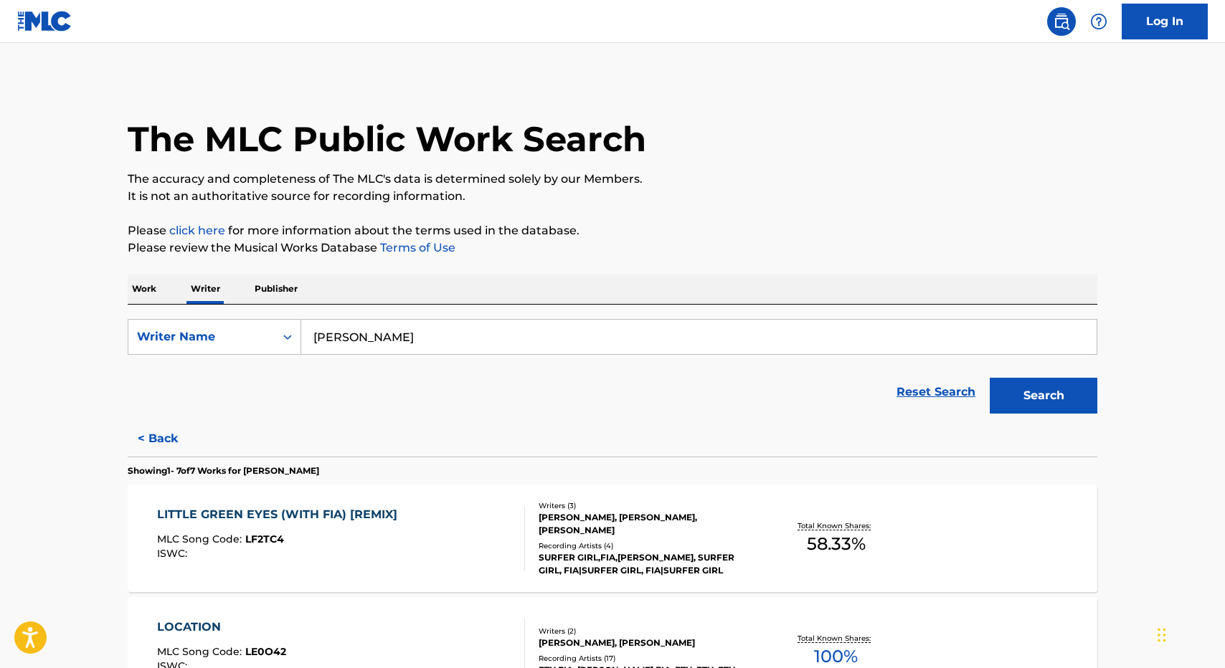
click at [344, 528] on div "LITTLE GREEN EYES (WITH FIA) [REMIX] MLC Song Code : LF2TC4 ISWC :" at bounding box center [280, 538] width 247 height 65
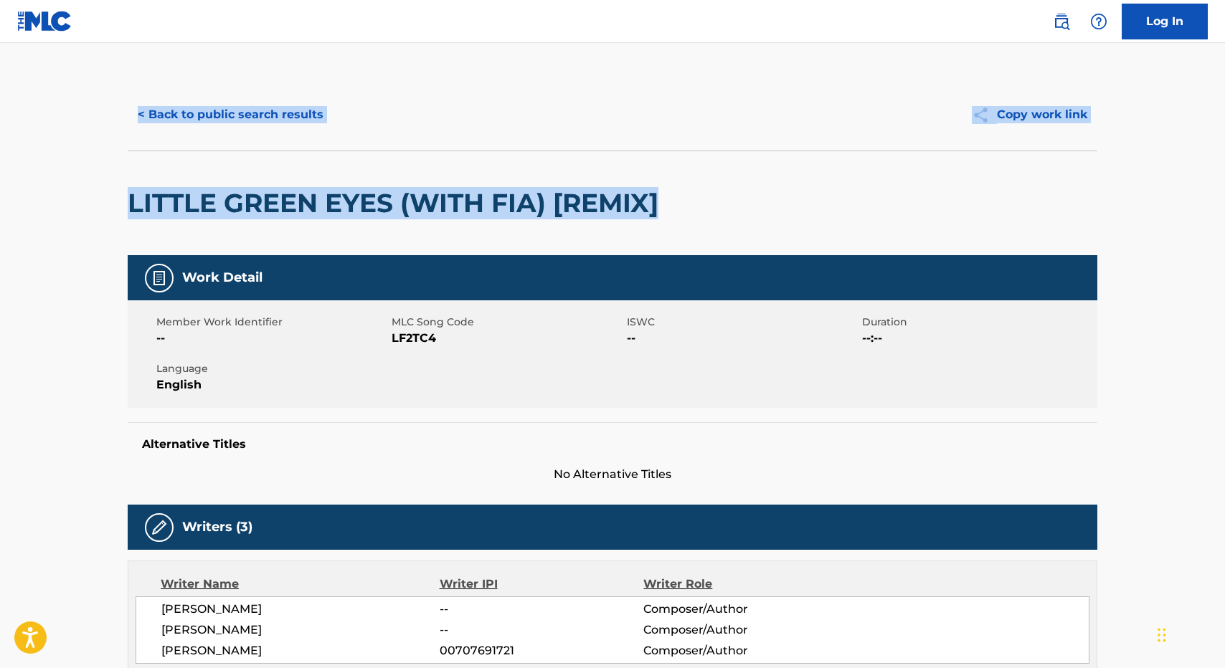
drag, startPoint x: 373, startPoint y: 254, endPoint x: 295, endPoint y: 134, distance: 142.6
click at [295, 134] on div "< Back to public search results Copy work link LITTLE GREEN EYES (WITH FIA) [RE…" at bounding box center [612, 167] width 969 height 176
click at [245, 115] on button "< Back to public search results" at bounding box center [231, 115] width 206 height 36
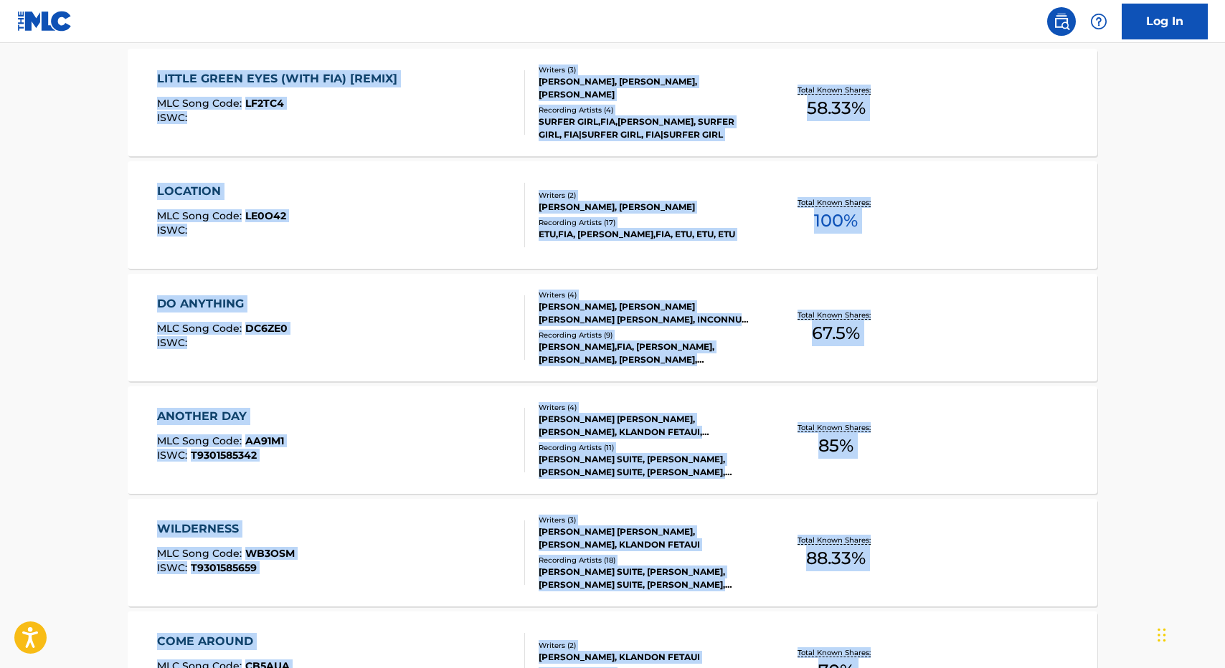
scroll to position [743, 0]
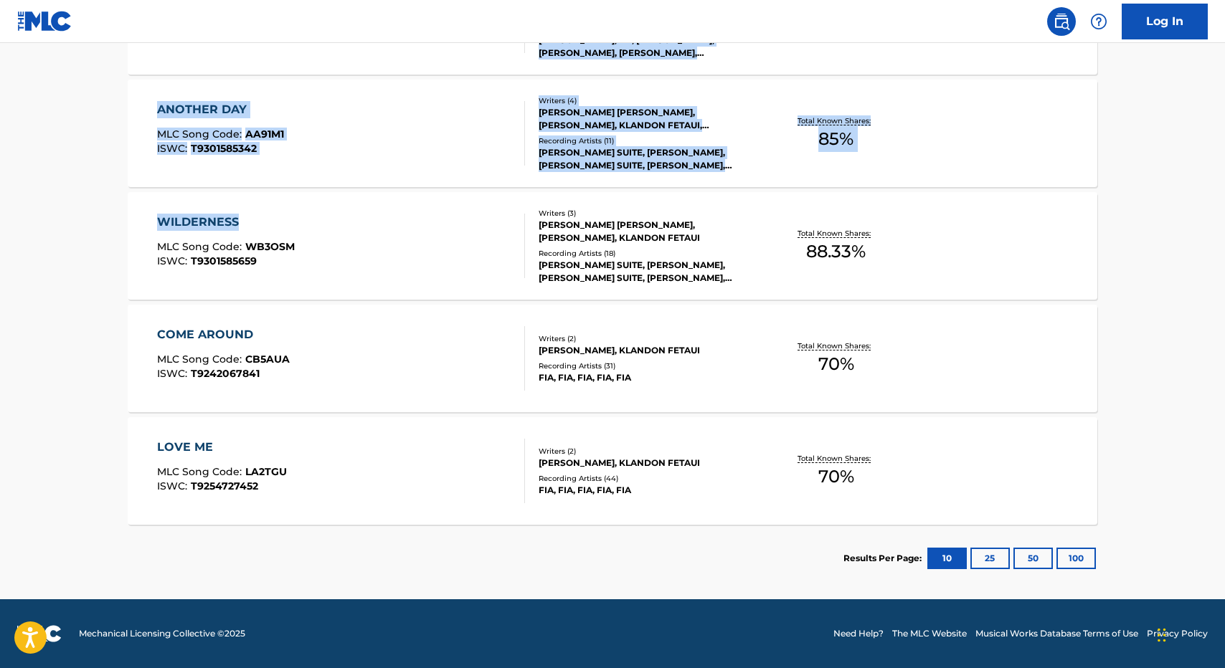
drag, startPoint x: 338, startPoint y: 413, endPoint x: 353, endPoint y: 223, distance: 190.6
click at [353, 223] on div "SearchWithCriteria3e3c1755-f99d-4e7a-8c47-fd2a975db4d5 Writer Name [PERSON_NAME…" at bounding box center [612, 77] width 969 height 1030
click at [321, 437] on div "LOVE ME MLC Song Code : LA2TGU ISWC : T9254727452 Writers ( 2 ) [PERSON_NAME], …" at bounding box center [612, 471] width 969 height 108
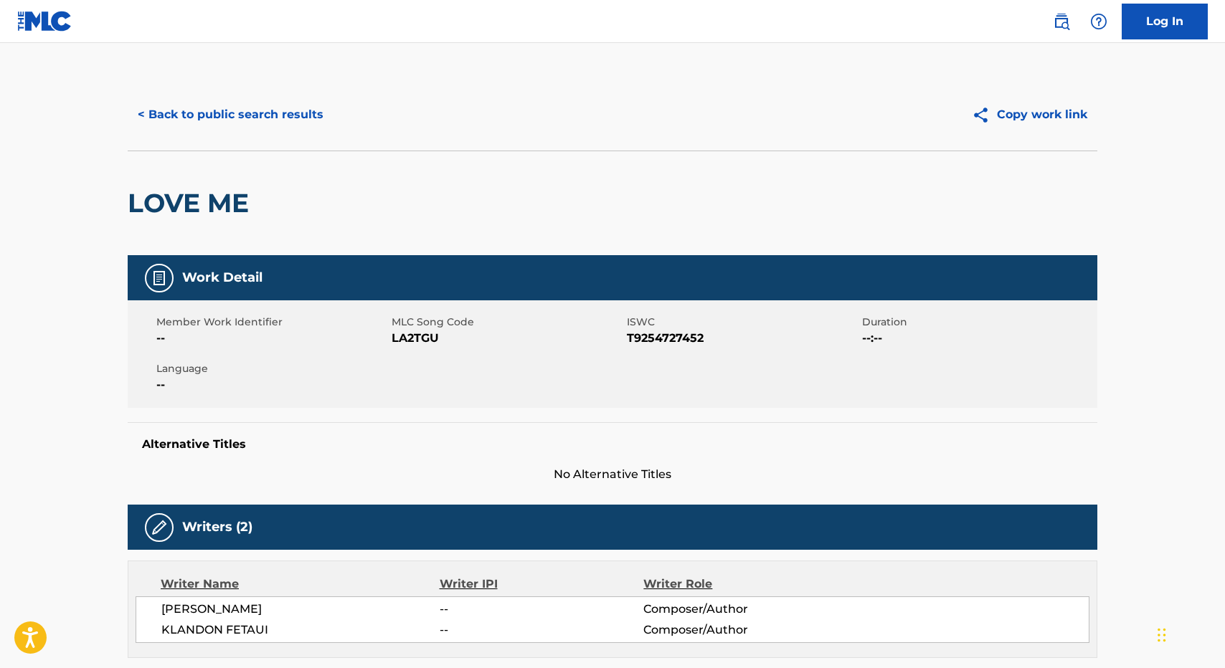
click at [421, 344] on span "LA2TGU" at bounding box center [508, 338] width 232 height 17
copy span "LA2TGU"
drag, startPoint x: 469, startPoint y: 534, endPoint x: 527, endPoint y: 433, distance: 116.6
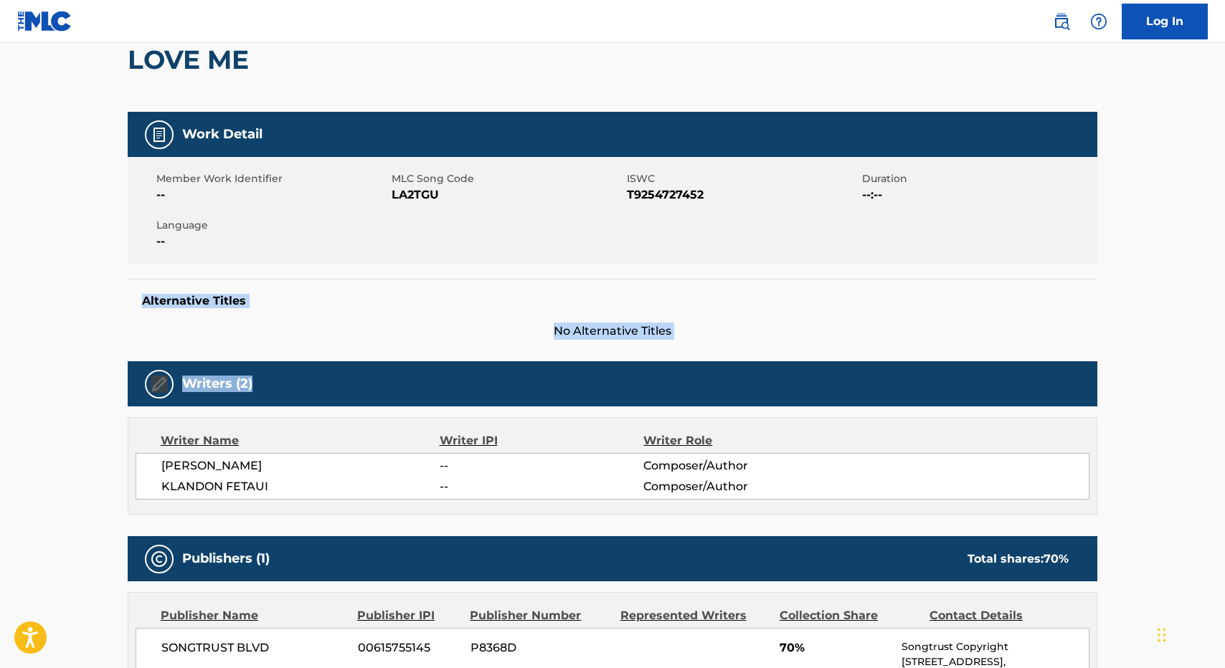
scroll to position [172, 0]
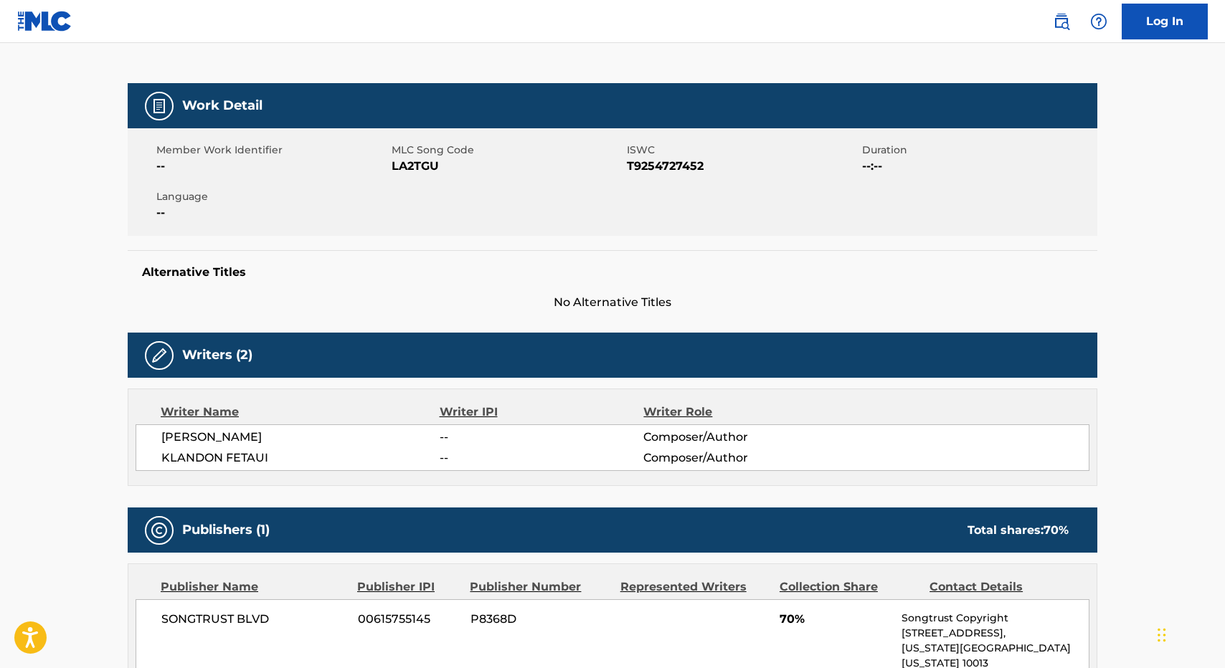
click at [527, 433] on span "--" at bounding box center [542, 437] width 204 height 17
click at [169, 440] on span "[PERSON_NAME]" at bounding box center [300, 437] width 278 height 17
drag, startPoint x: 169, startPoint y: 440, endPoint x: 224, endPoint y: 440, distance: 54.5
click at [224, 440] on span "[PERSON_NAME]" at bounding box center [300, 437] width 278 height 17
copy span "[PERSON_NAME]"
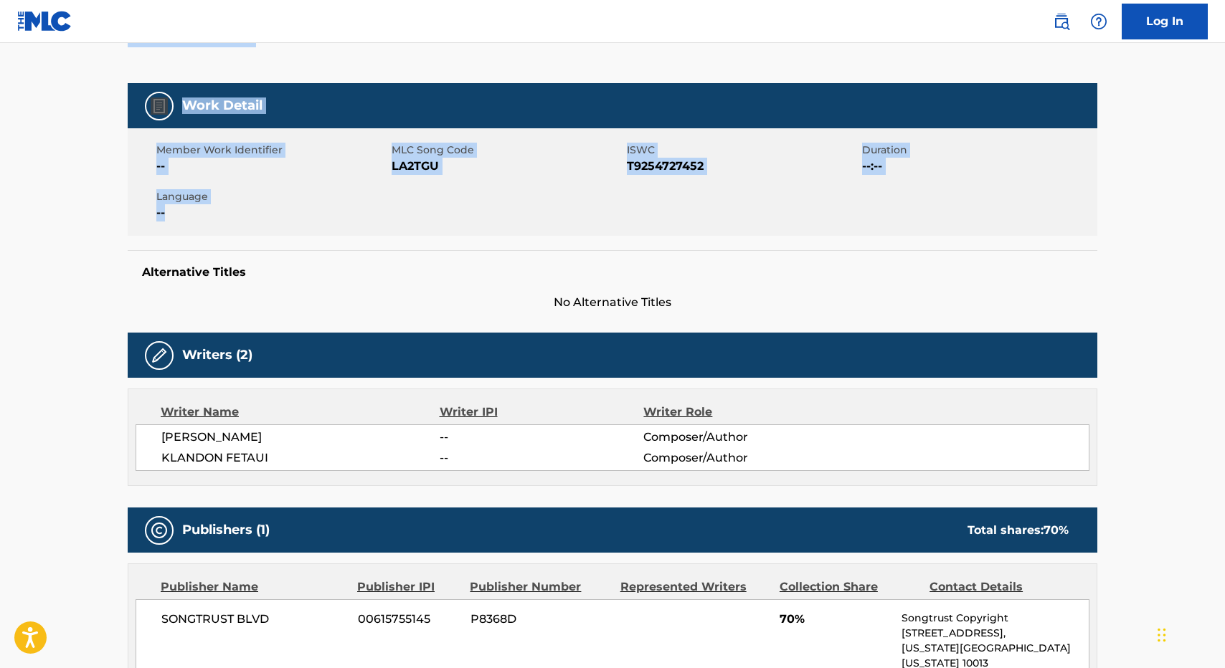
scroll to position [0, 0]
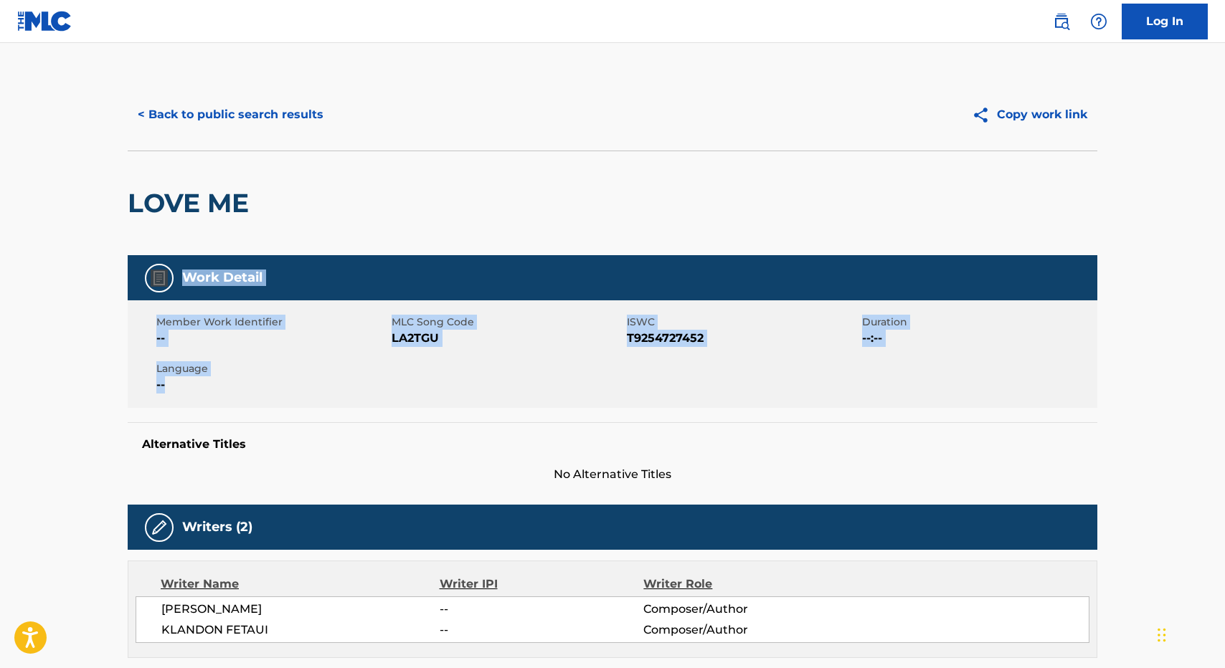
drag, startPoint x: 273, startPoint y: 206, endPoint x: 343, endPoint y: 247, distance: 81.0
click at [417, 350] on div "Member Work Identifier -- MLC Song Code LA2TGU ISWC T9254727452 Duration --:-- …" at bounding box center [612, 354] width 969 height 108
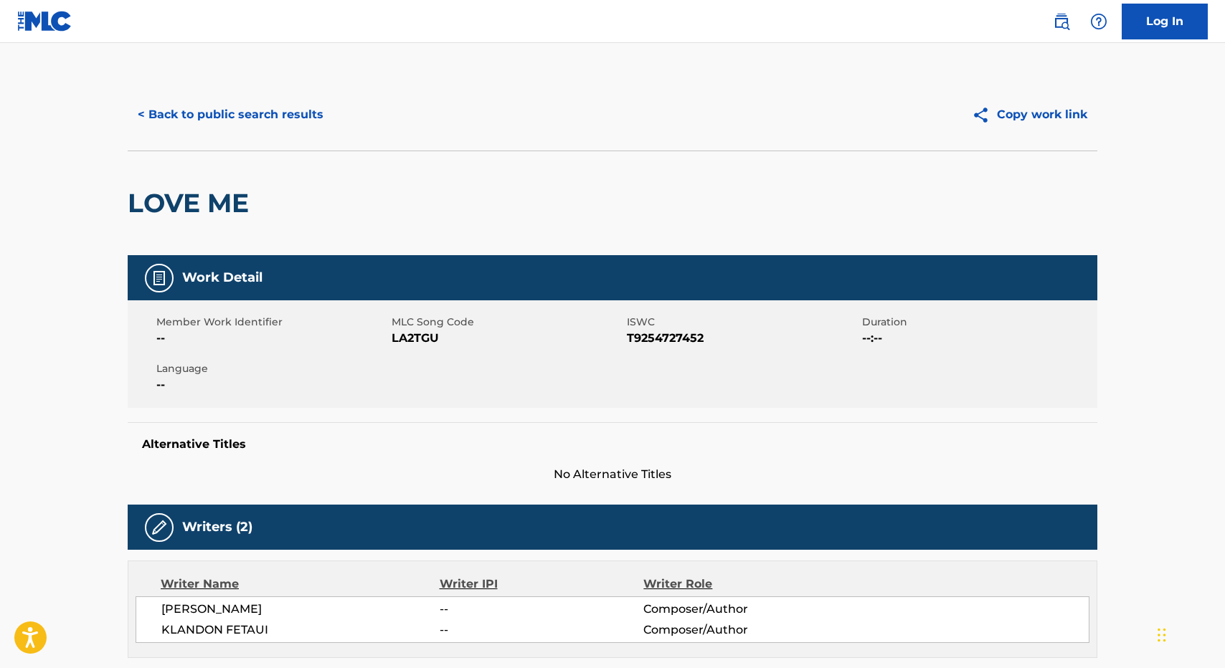
click at [417, 350] on div "Member Work Identifier -- MLC Song Code LA2TGU ISWC T9254727452 Duration --:-- …" at bounding box center [612, 354] width 969 height 108
click at [417, 336] on span "LA2TGU" at bounding box center [508, 338] width 232 height 17
copy span "LA2TGU"
click at [516, 286] on div "Work Detail" at bounding box center [612, 277] width 969 height 45
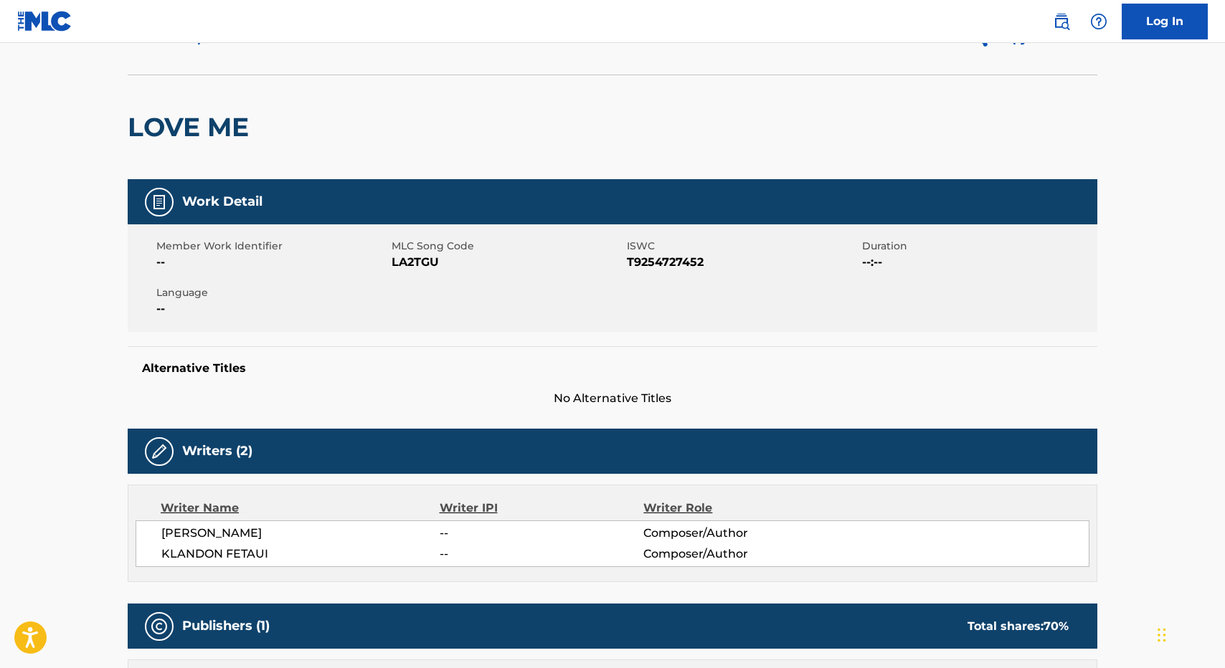
scroll to position [86, 0]
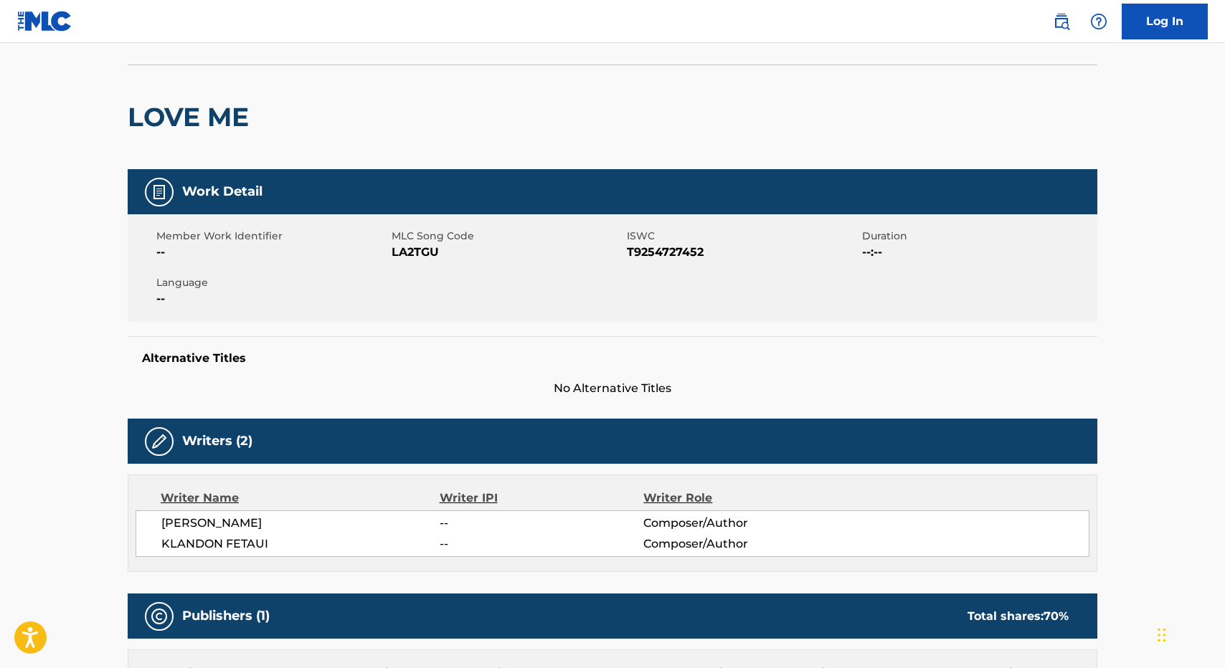
click at [678, 251] on span "T9254727452" at bounding box center [743, 252] width 232 height 17
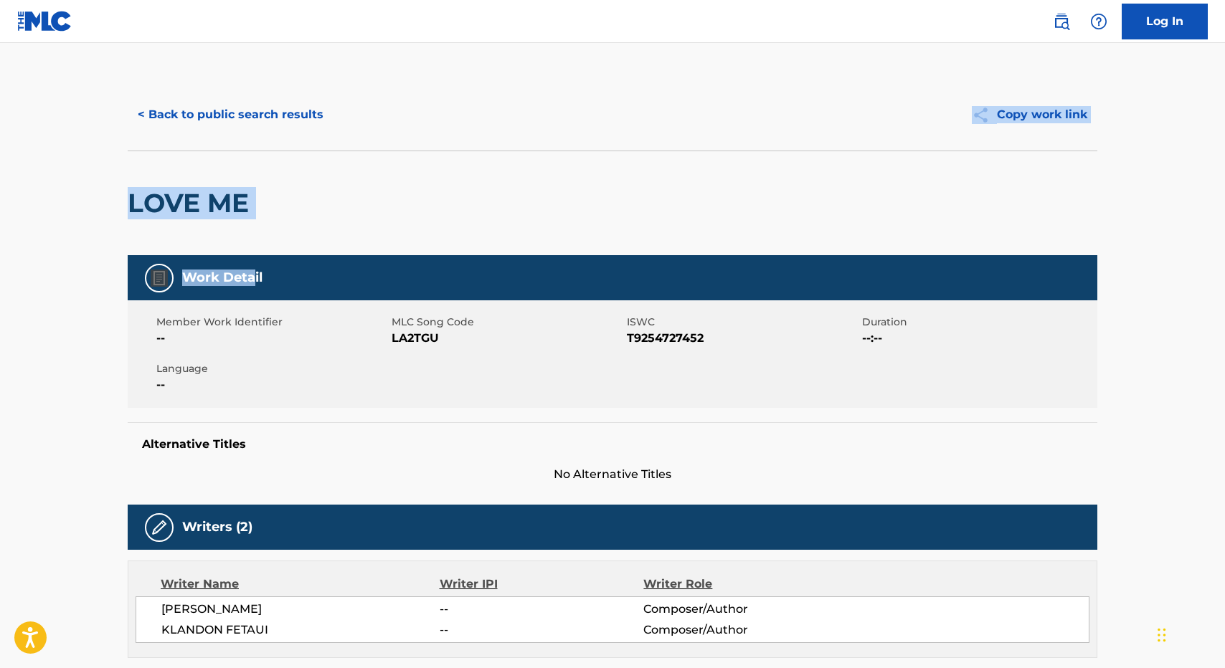
drag, startPoint x: 255, startPoint y: 190, endPoint x: 282, endPoint y: 135, distance: 61.3
click at [247, 112] on button "< Back to public search results" at bounding box center [231, 115] width 206 height 36
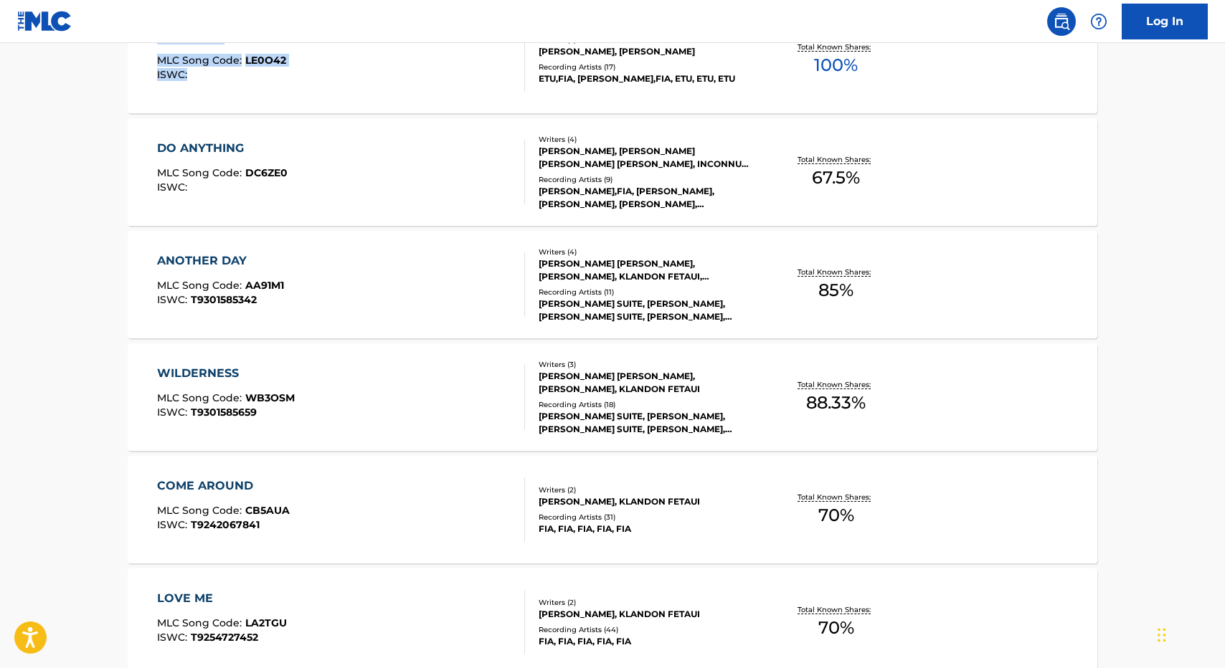
drag, startPoint x: 409, startPoint y: 430, endPoint x: 376, endPoint y: 102, distance: 329.4
click at [376, 102] on div "< Back Showing 1 - 7 of 7 Works for [PERSON_NAME] LITTLE GREEN EYES (WITH FIA) …" at bounding box center [612, 286] width 969 height 914
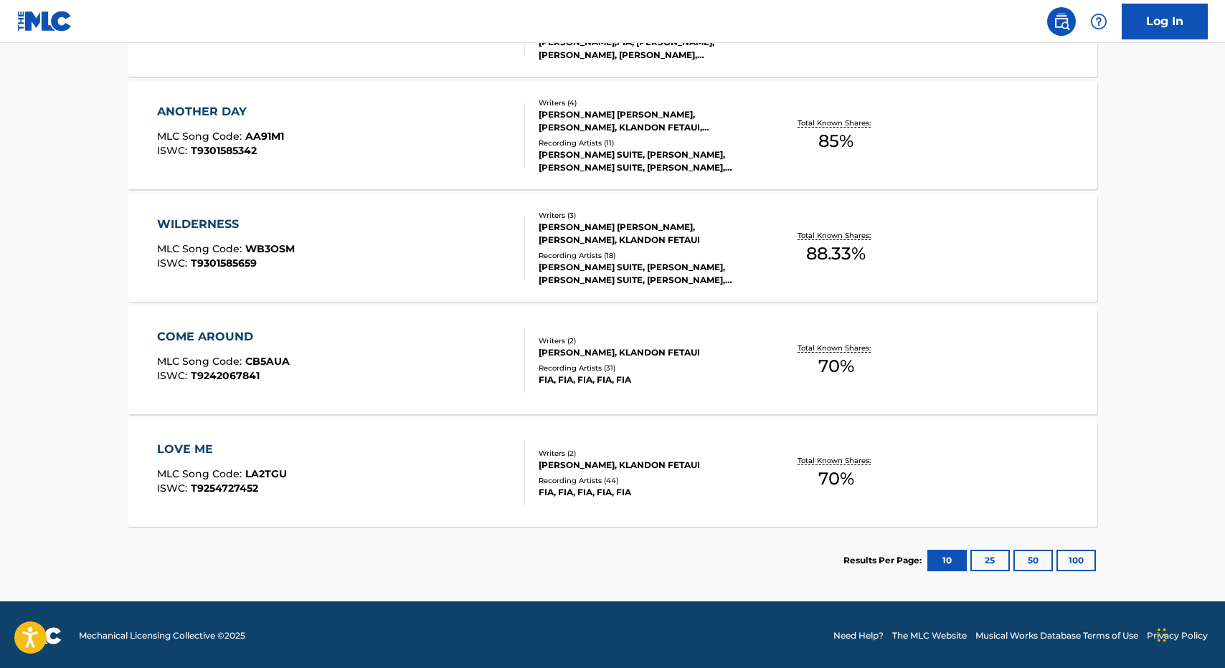
scroll to position [743, 0]
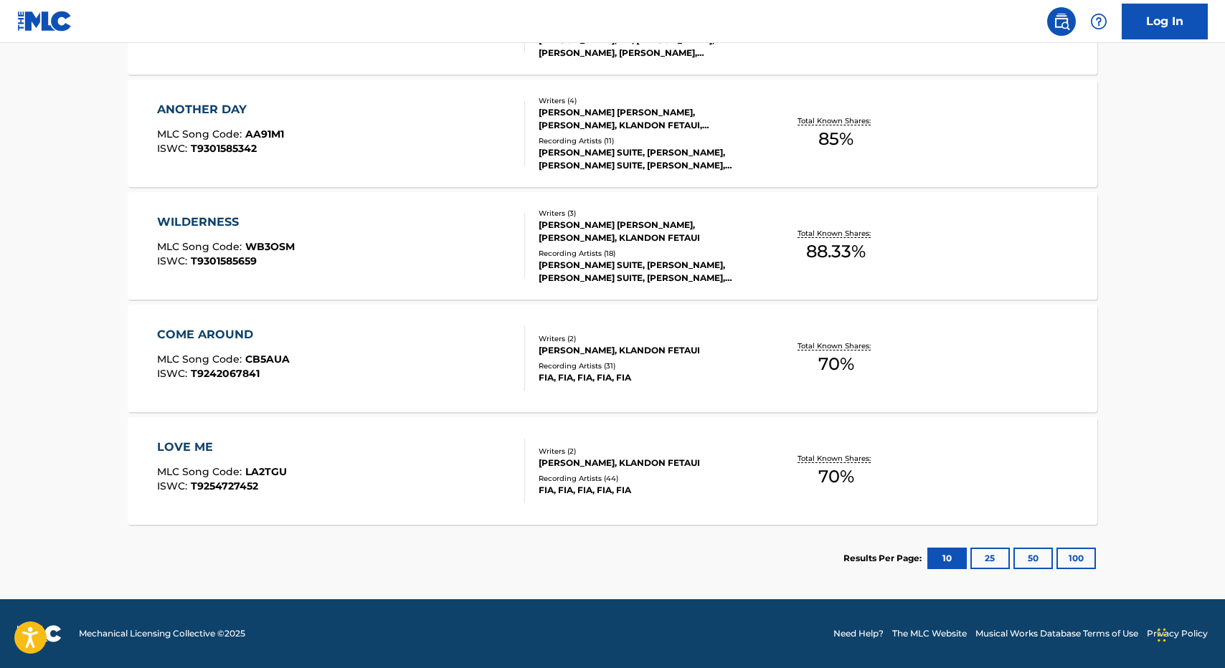
click at [298, 318] on div "COME AROUND MLC Song Code : CB5AUA ISWC : T9242067841 Writers ( 2 ) [PERSON_NAM…" at bounding box center [612, 359] width 969 height 108
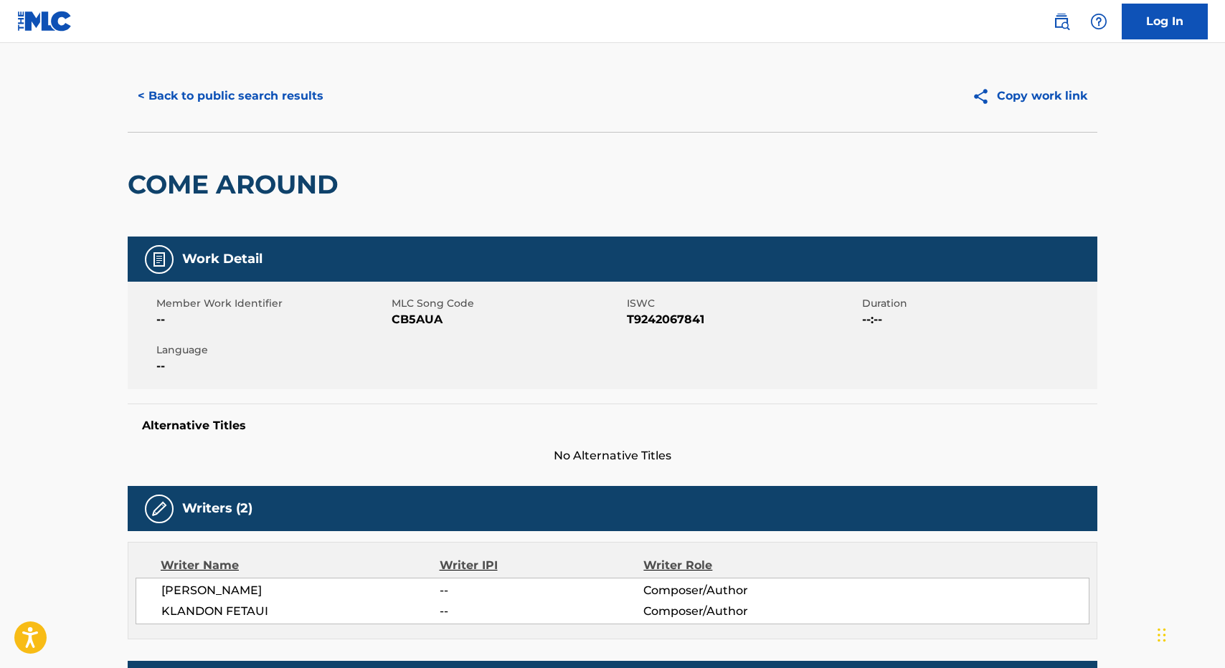
scroll to position [29, 0]
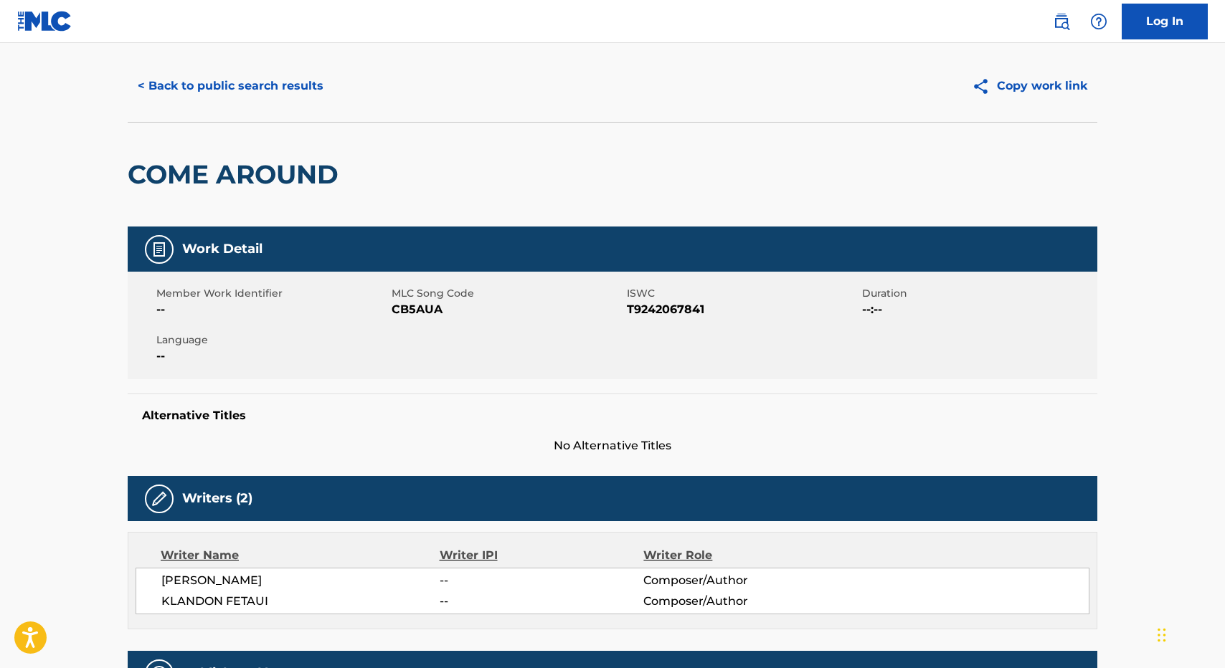
click at [668, 304] on span "T9242067841" at bounding box center [743, 309] width 232 height 17
click at [459, 302] on span "CB5AUA" at bounding box center [508, 309] width 232 height 17
click at [409, 302] on span "CB5AUA" at bounding box center [508, 309] width 232 height 17
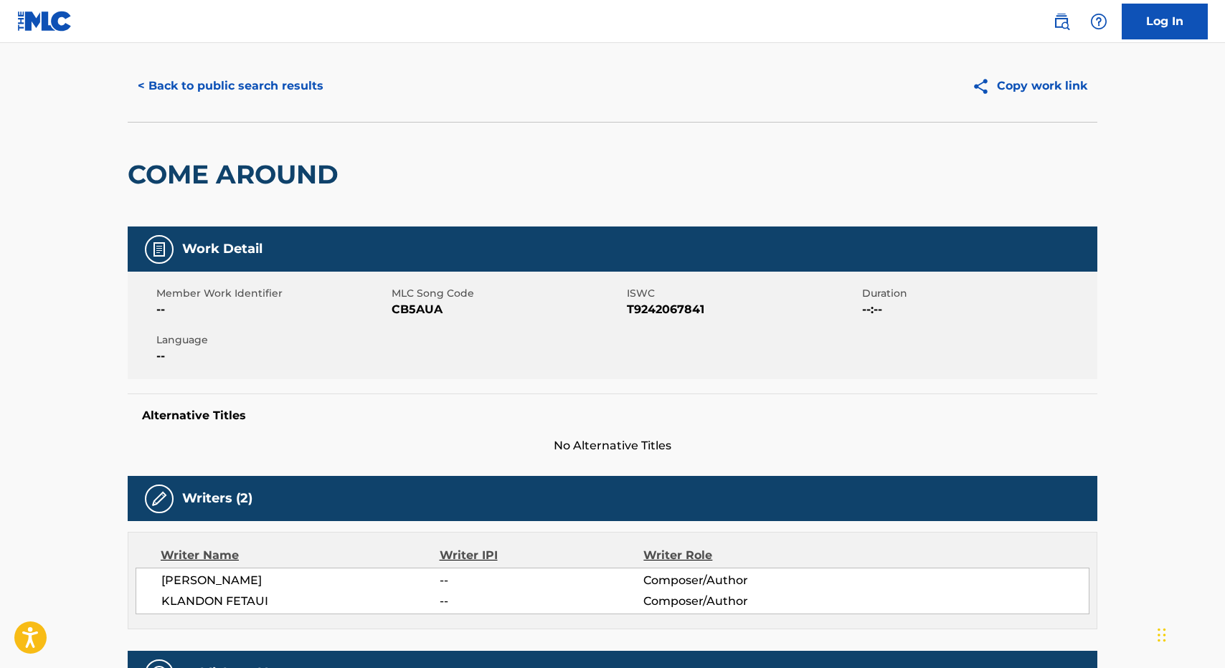
click at [145, 174] on h2 "COME AROUND" at bounding box center [237, 174] width 218 height 32
drag, startPoint x: 145, startPoint y: 174, endPoint x: 365, endPoint y: 174, distance: 220.1
click at [359, 174] on div "COME AROUND" at bounding box center [612, 174] width 969 height 105
click at [300, 194] on div "COME AROUND" at bounding box center [237, 175] width 218 height 104
click at [300, 163] on h2 "COME AROUND" at bounding box center [237, 174] width 218 height 32
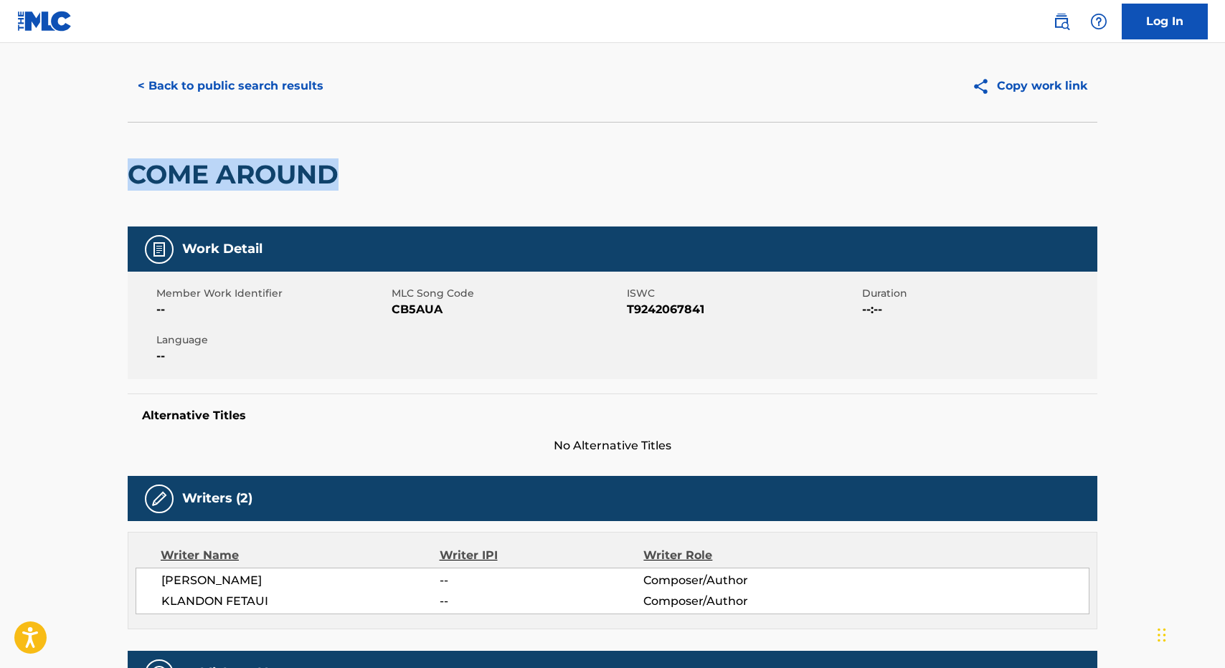
drag, startPoint x: 300, startPoint y: 163, endPoint x: 172, endPoint y: 163, distance: 128.4
click at [173, 163] on h2 "COME AROUND" at bounding box center [237, 174] width 218 height 32
click at [174, 70] on button "< Back to public search results" at bounding box center [231, 86] width 206 height 36
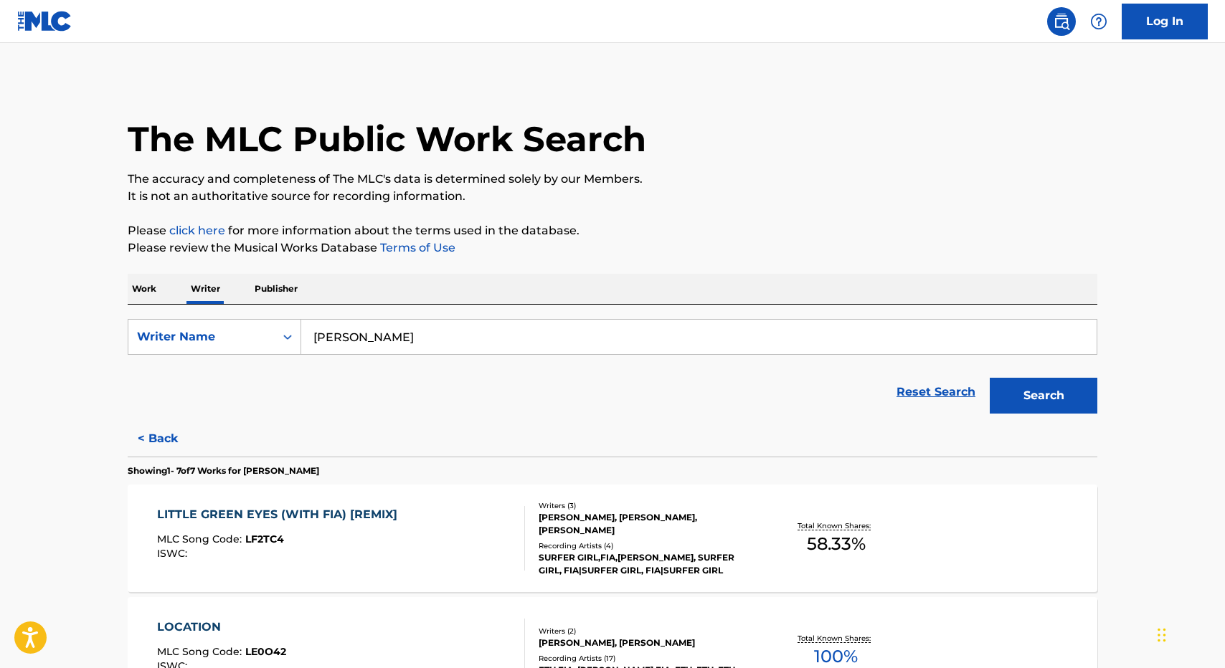
click at [181, 301] on div "Work Writer Publisher" at bounding box center [612, 289] width 969 height 30
click at [166, 294] on div "Work Writer Publisher" at bounding box center [612, 289] width 969 height 30
click at [153, 283] on p "Work" at bounding box center [144, 289] width 33 height 30
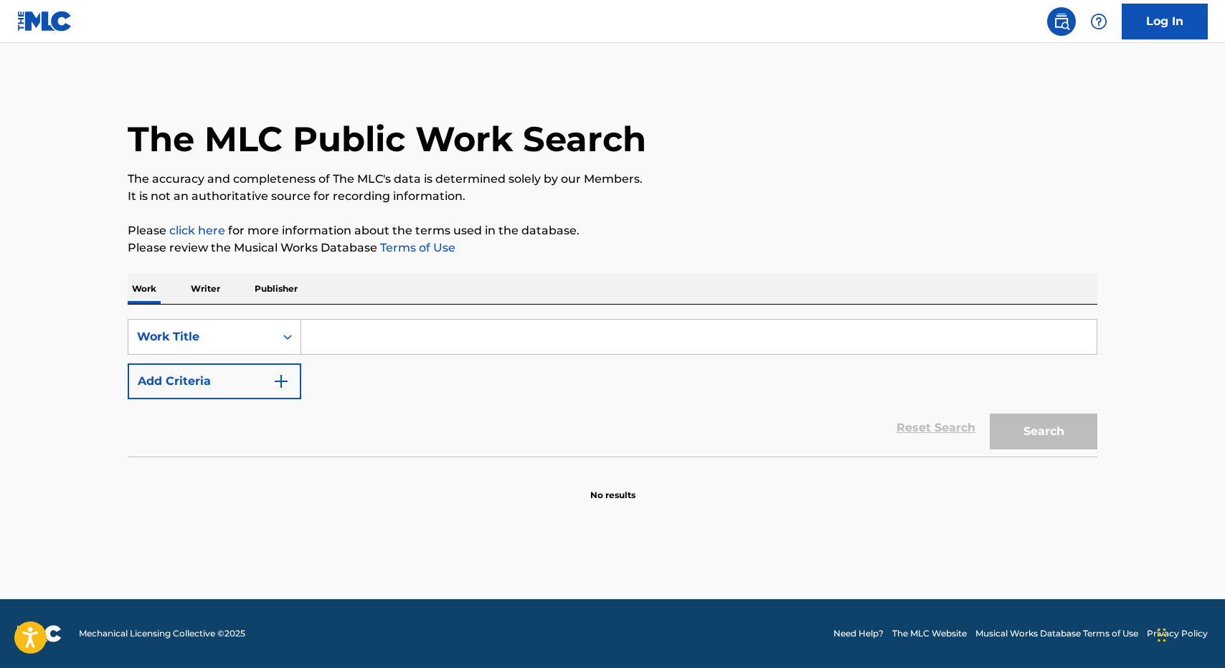
click at [409, 327] on input "Search Form" at bounding box center [698, 337] width 795 height 34
type input "fly away"
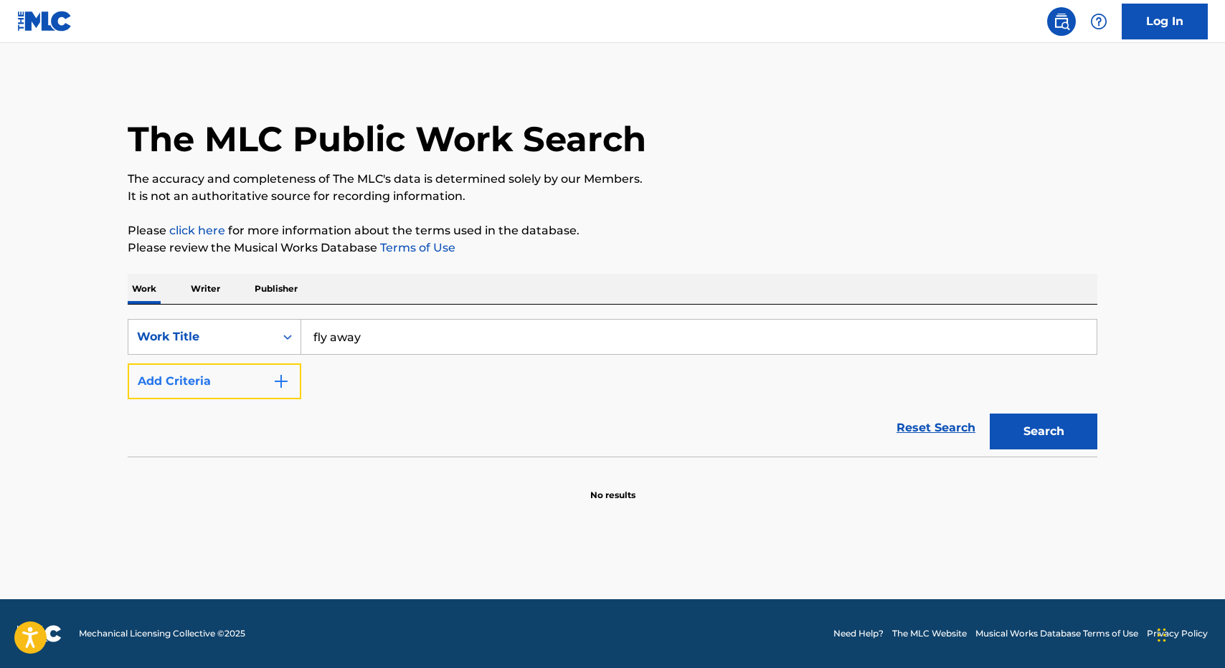
click at [273, 365] on button "Add Criteria" at bounding box center [215, 382] width 174 height 36
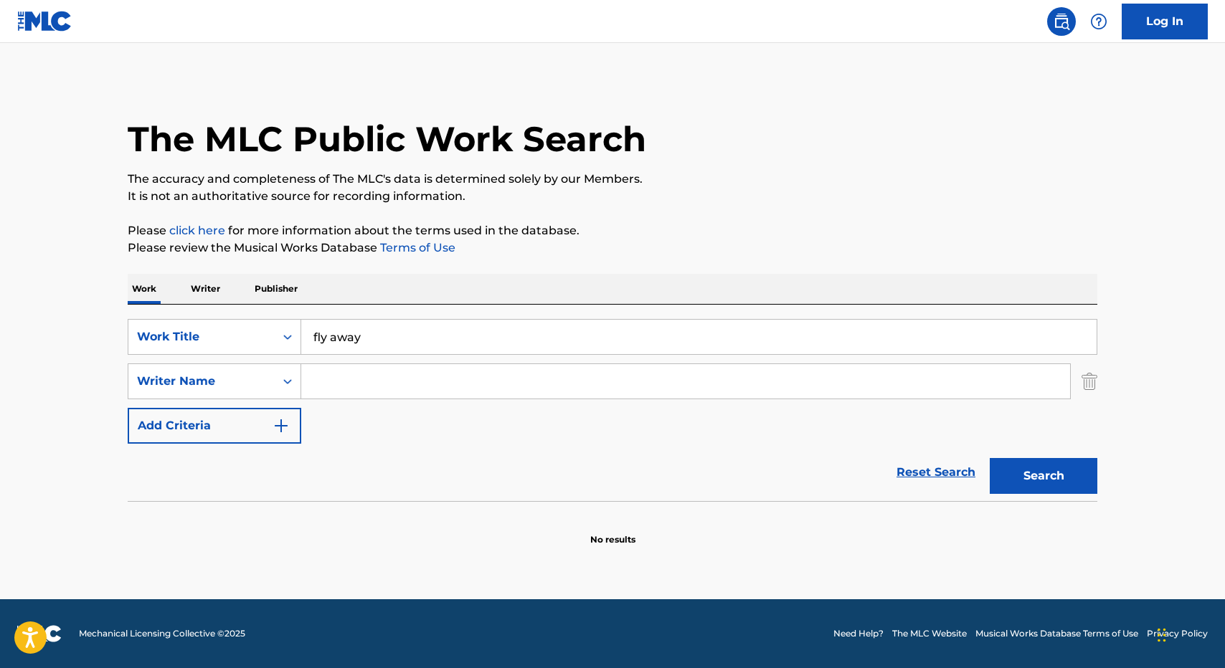
click at [321, 372] on input "Search Form" at bounding box center [685, 381] width 769 height 34
type input "fiavaai"
click at [990, 458] on button "Search" at bounding box center [1044, 476] width 108 height 36
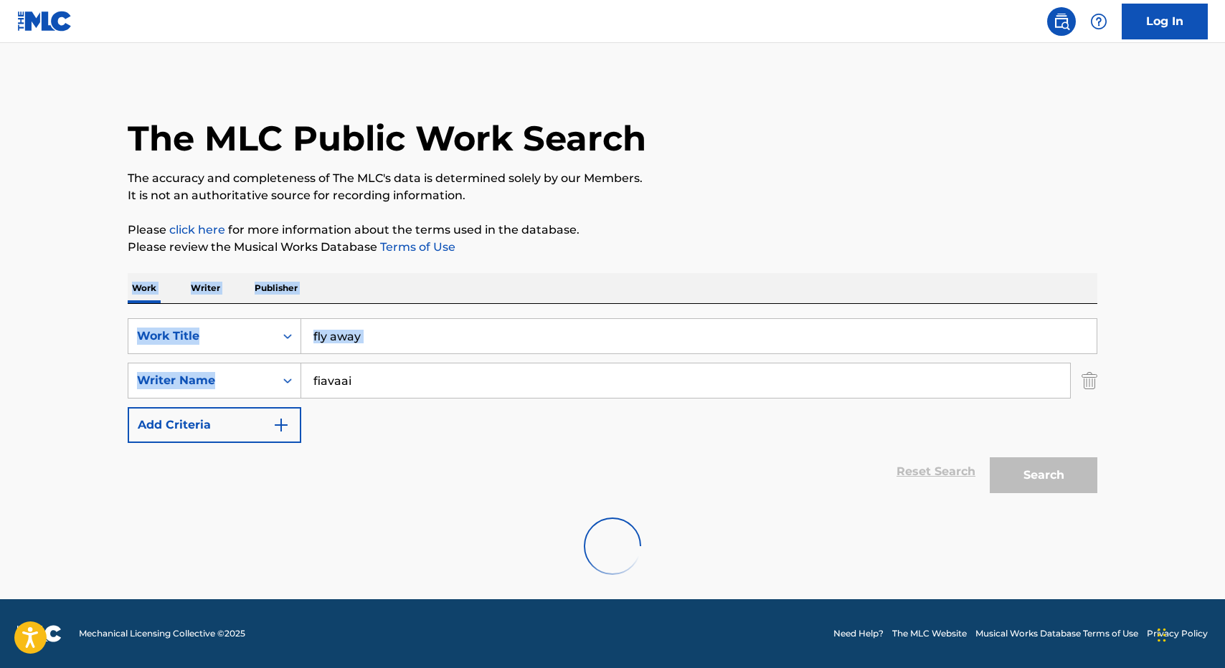
drag, startPoint x: 554, startPoint y: 329, endPoint x: 496, endPoint y: 353, distance: 62.7
click at [496, 353] on div "The MLC Public Work Search The accuracy and completeness of The MLC's data is d…" at bounding box center [612, 335] width 1004 height 514
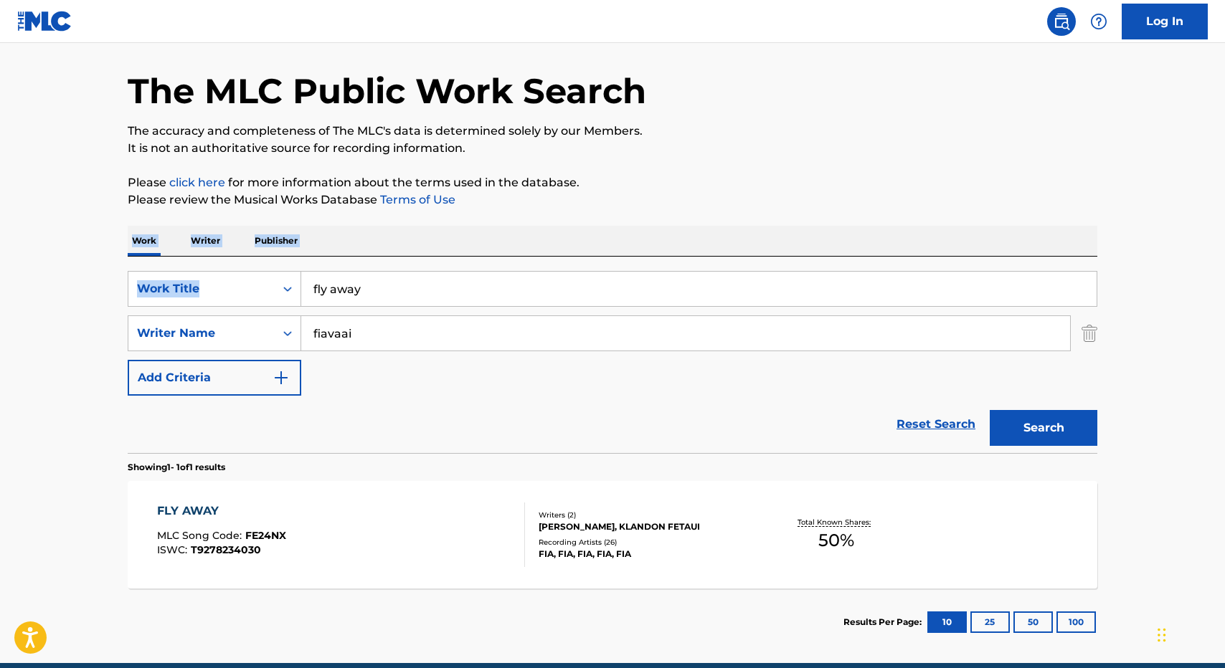
scroll to position [58, 0]
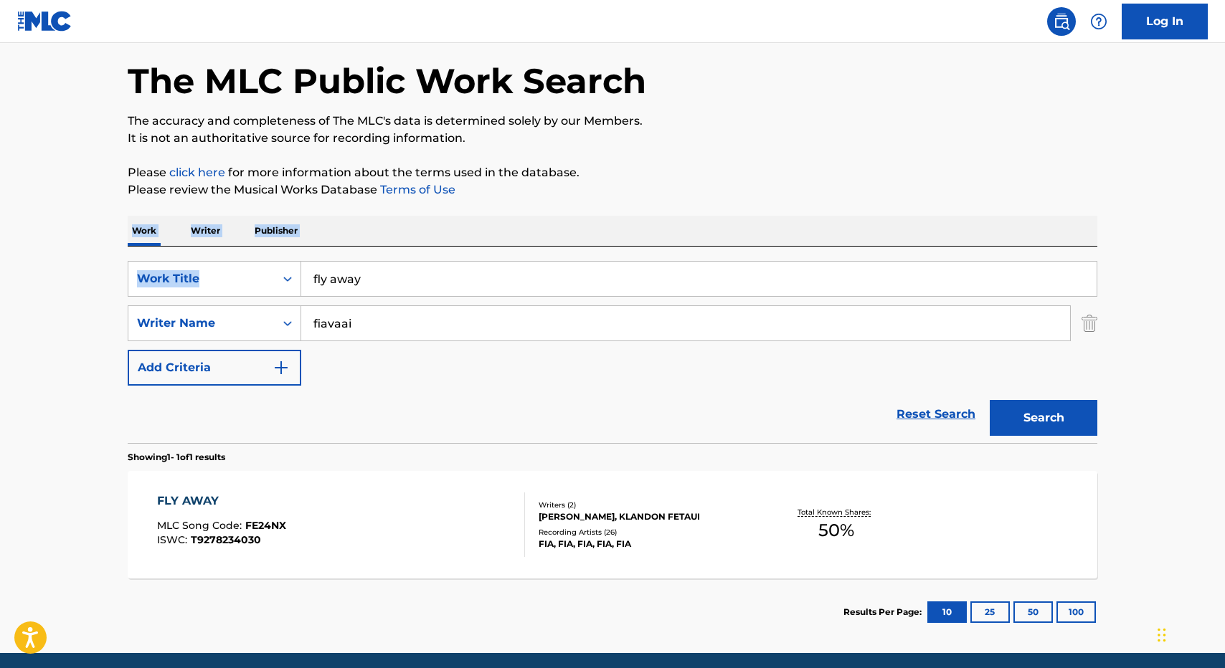
click at [374, 561] on div "FLY AWAY MLC Song Code : FE24NX ISWC : T9278234030 Writers ( 2 ) [PERSON_NAME],…" at bounding box center [612, 525] width 969 height 108
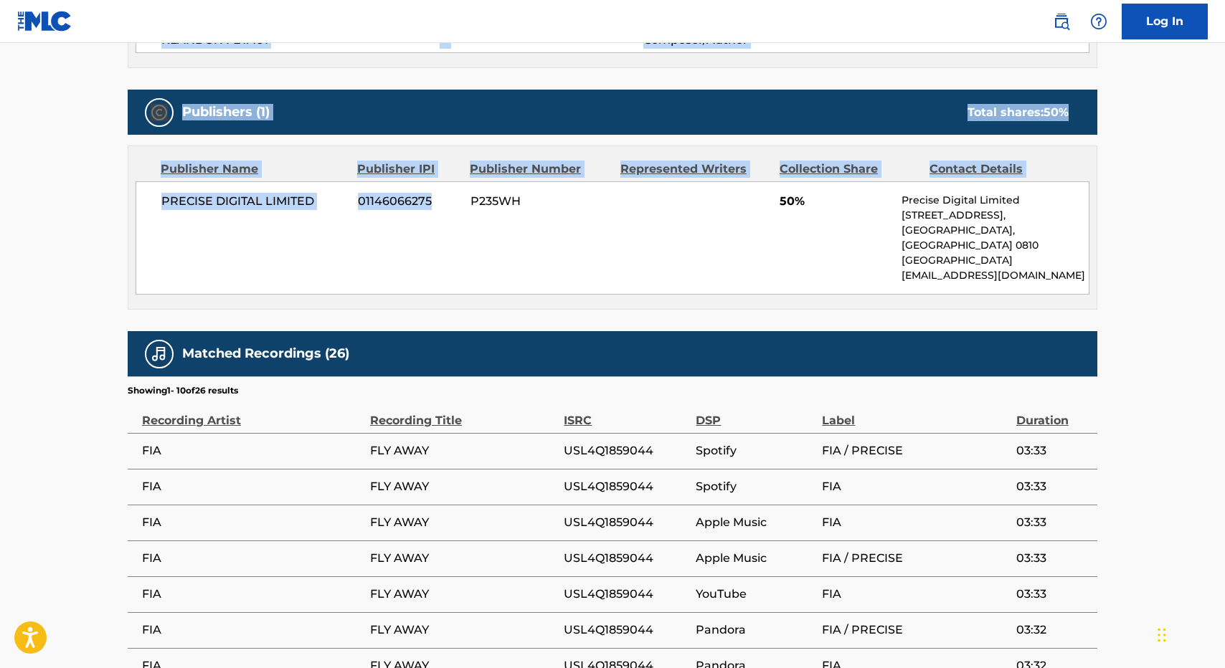
drag, startPoint x: 367, startPoint y: 593, endPoint x: 409, endPoint y: 221, distance: 374.6
click at [409, 221] on div "Work Detail Member Work Identifier -- MLC Song Code FE24NX ISWC T9278234030 Dur…" at bounding box center [612, 254] width 969 height 1178
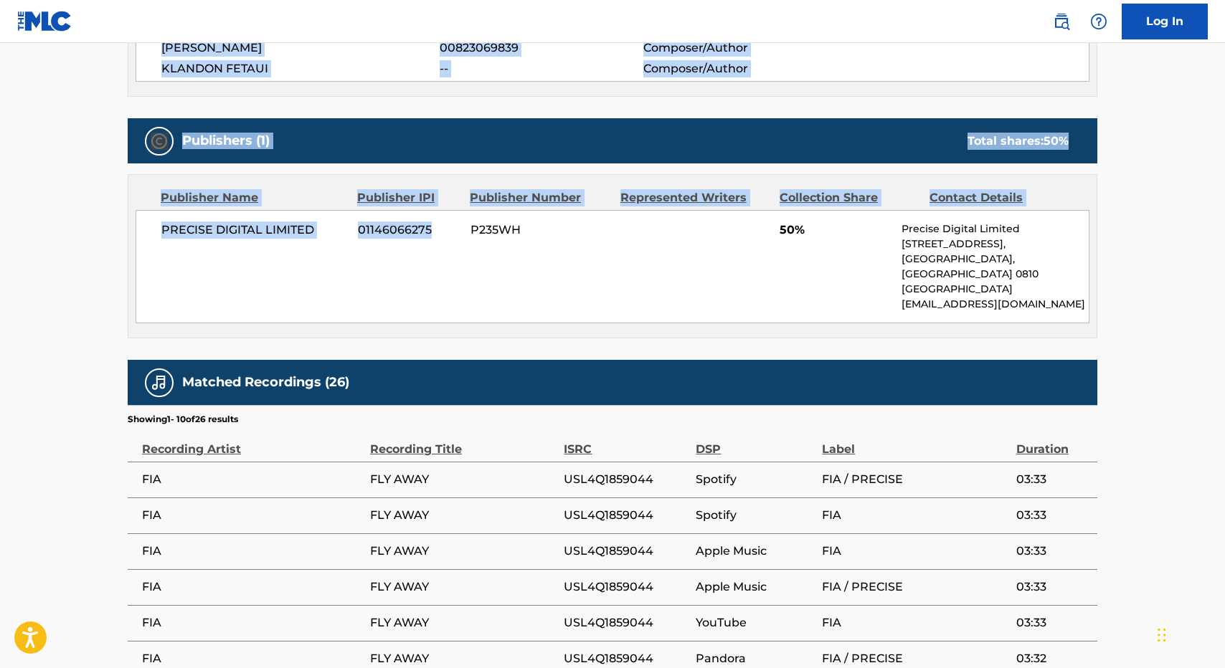
click at [409, 222] on span "01146066275" at bounding box center [409, 230] width 102 height 17
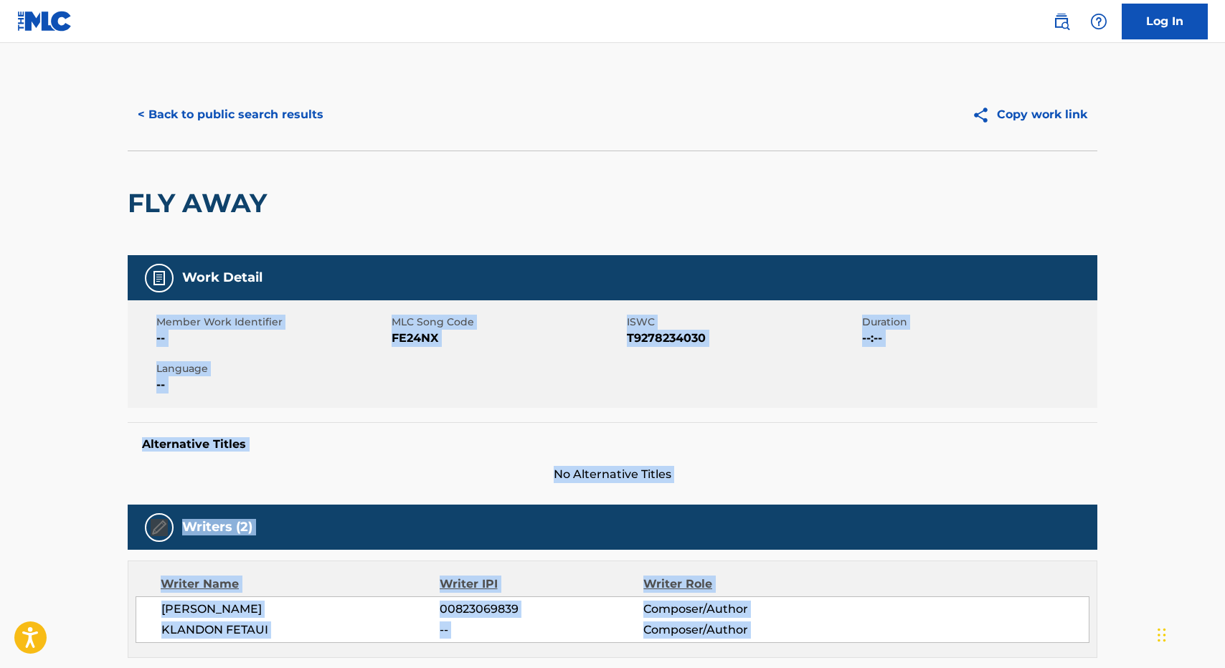
drag, startPoint x: 409, startPoint y: 221, endPoint x: 350, endPoint y: 298, distance: 97.1
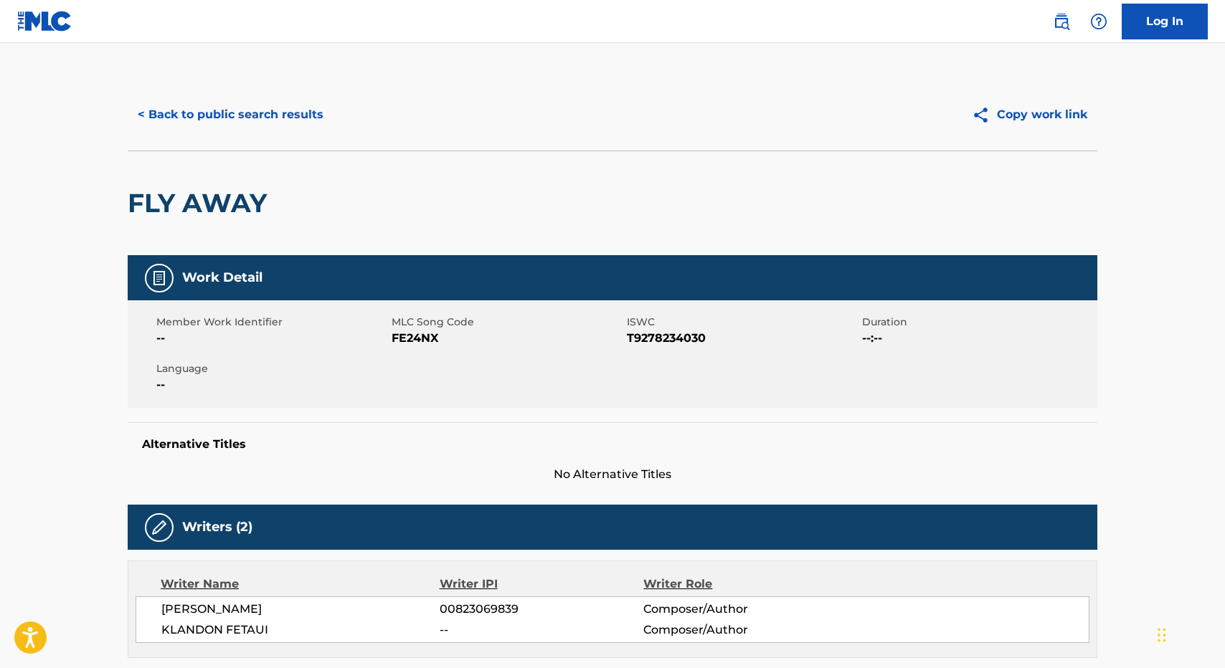
click at [152, 209] on h2 "FLY AWAY" at bounding box center [201, 203] width 146 height 32
drag, startPoint x: 152, startPoint y: 209, endPoint x: 231, endPoint y: 209, distance: 78.9
click at [231, 209] on h2 "FLY AWAY" at bounding box center [201, 203] width 146 height 32
click at [256, 135] on div "< Back to public search results Copy work link" at bounding box center [612, 115] width 969 height 72
click at [256, 110] on button "< Back to public search results" at bounding box center [231, 115] width 206 height 36
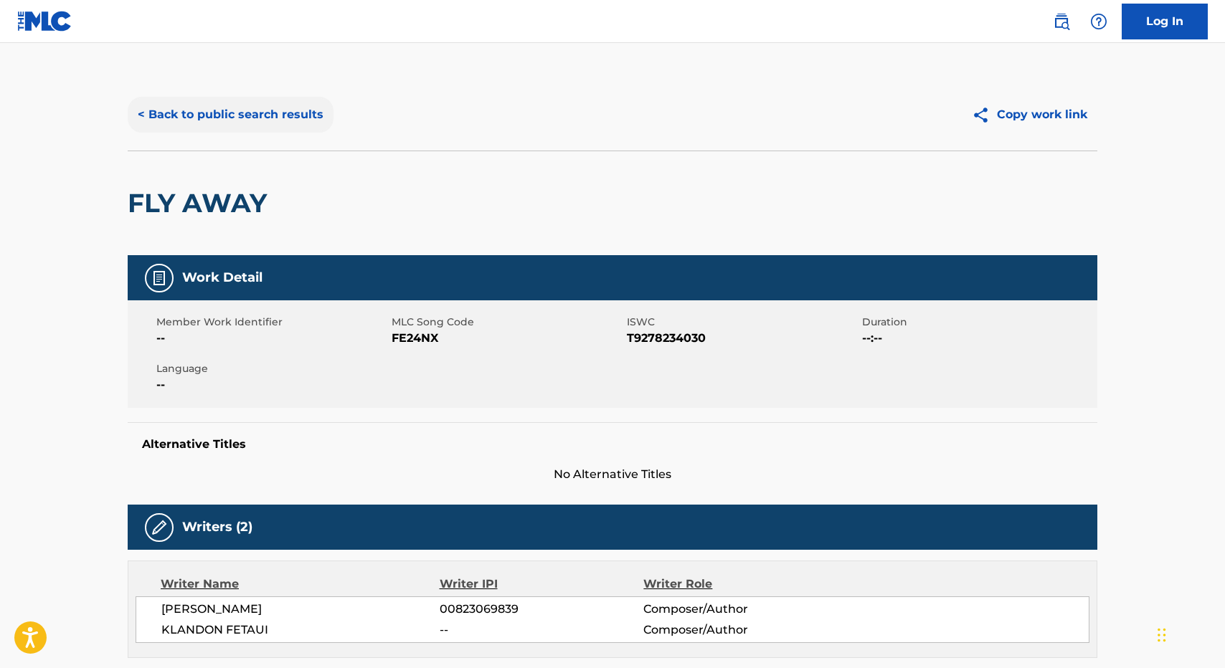
scroll to position [30, 0]
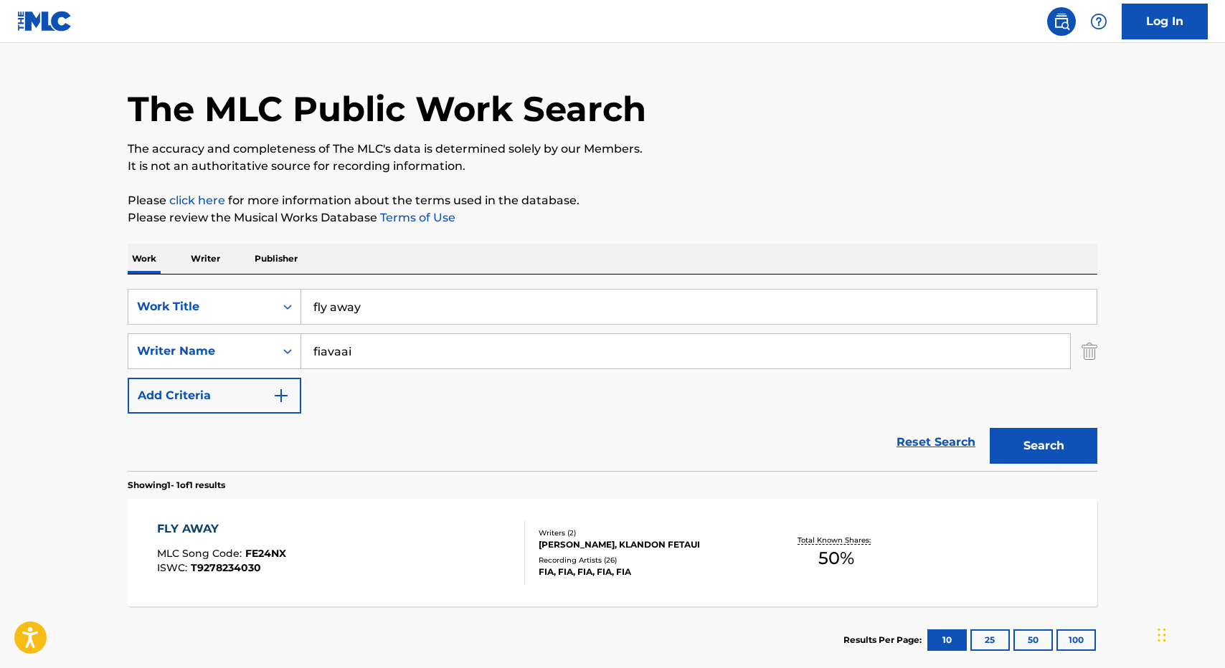
click at [345, 328] on div "SearchWithCriteriaa6f5eea1-c1f8-431f-95e7-3c7e6c7fb362 Work Title fly away Sear…" at bounding box center [612, 351] width 969 height 125
click at [345, 311] on input "fly away" at bounding box center [698, 307] width 795 height 34
type input "morning time"
click at [990, 428] on button "Search" at bounding box center [1044, 446] width 108 height 36
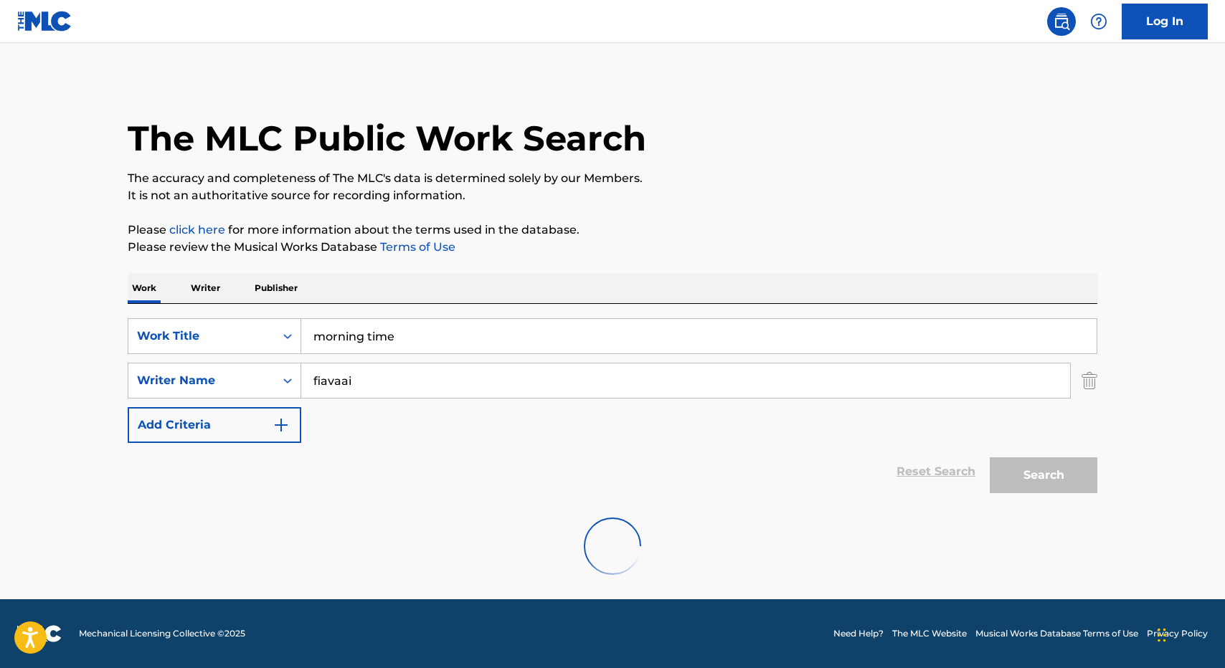
scroll to position [1, 0]
click at [739, 217] on div "The MLC Public Work Search The accuracy and completeness of The MLC's data is d…" at bounding box center [612, 335] width 1004 height 514
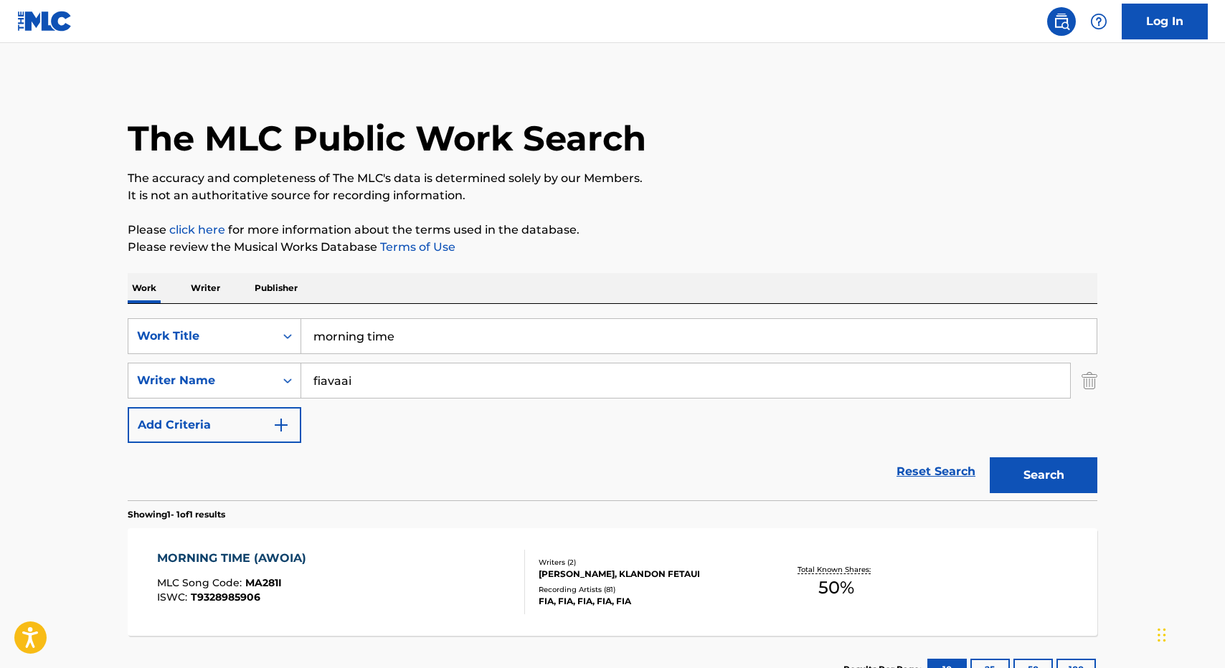
click at [739, 217] on div "The MLC Public Work Search The accuracy and completeness of The MLC's data is d…" at bounding box center [612, 390] width 1004 height 625
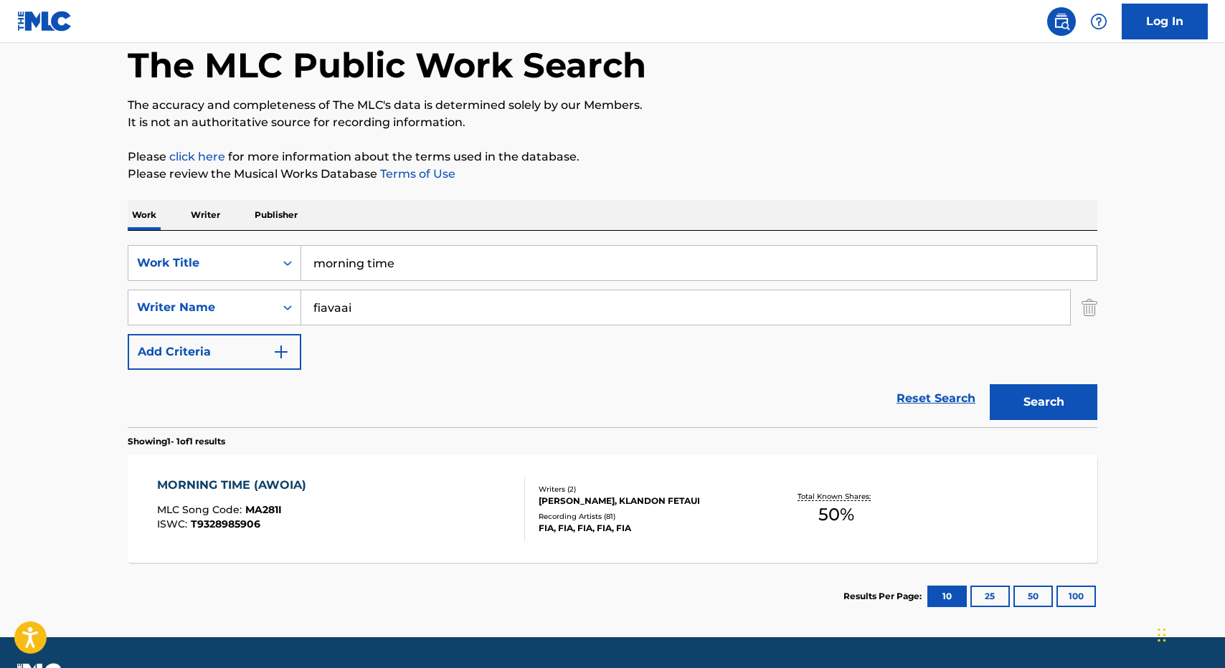
scroll to position [87, 0]
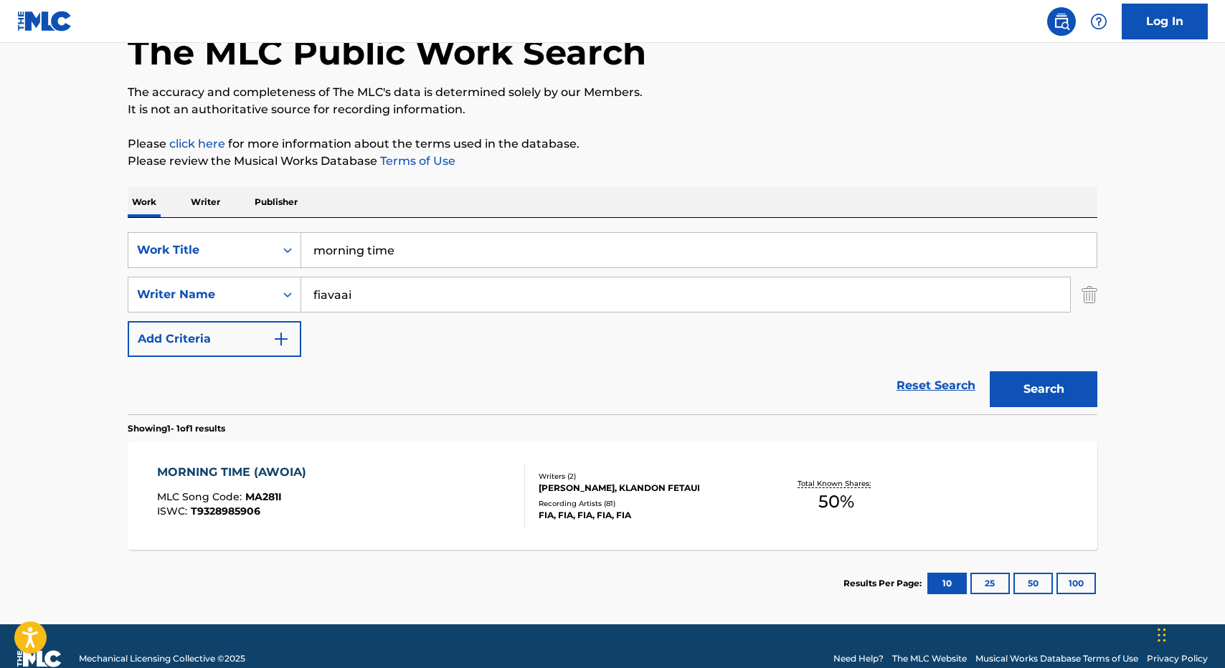
click at [514, 468] on div at bounding box center [518, 496] width 11 height 65
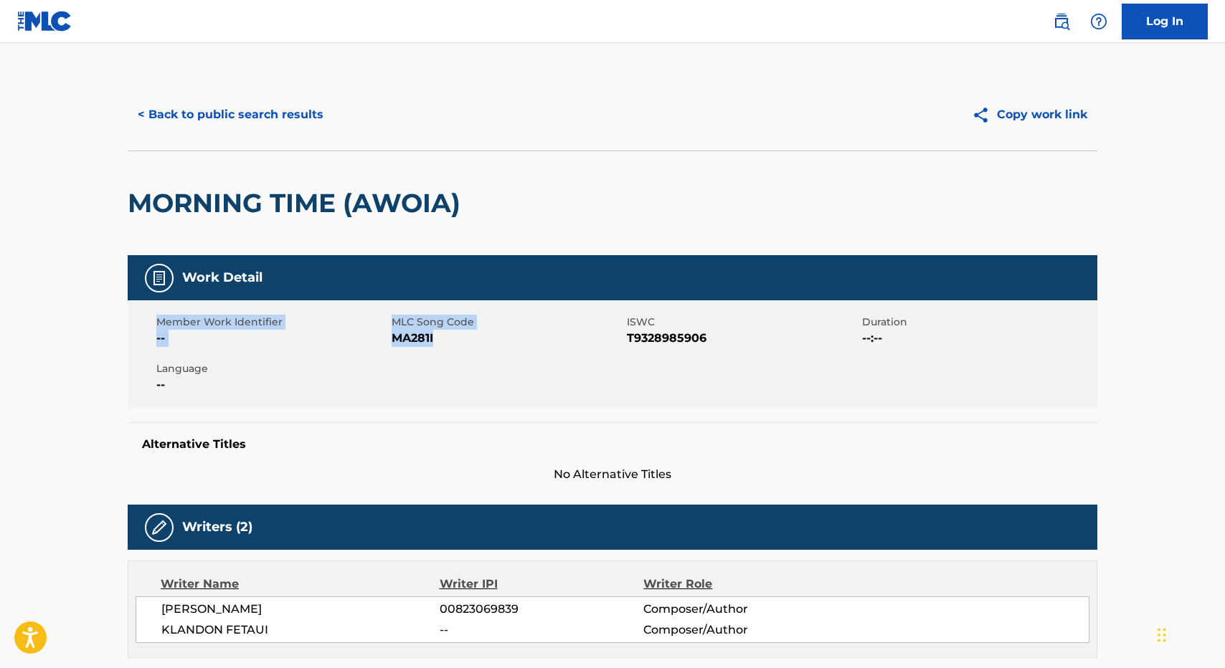
drag, startPoint x: 518, startPoint y: 534, endPoint x: 496, endPoint y: 349, distance: 186.3
click at [496, 349] on div "Work Detail Member Work Identifier -- MLC Song Code MA281I ISWC T9328985906 Dur…" at bounding box center [612, 369] width 969 height 228
click at [496, 349] on div "Member Work Identifier -- MLC Song Code MA281I ISWC T9328985906 Duration --:-- …" at bounding box center [612, 354] width 969 height 108
click at [153, 195] on h2 "MORNING TIME (AWOIA)" at bounding box center [298, 203] width 340 height 32
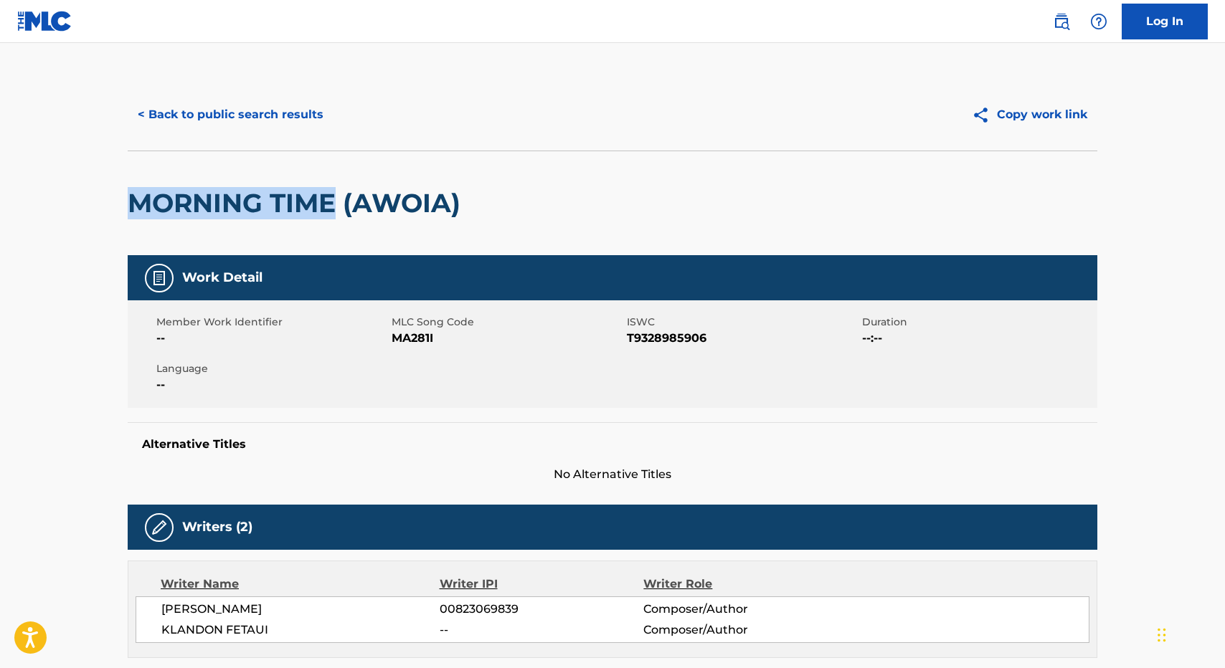
drag, startPoint x: 153, startPoint y: 195, endPoint x: 318, endPoint y: 192, distance: 165.7
click at [319, 192] on h2 "MORNING TIME (AWOIA)" at bounding box center [298, 203] width 340 height 32
